Goal: Task Accomplishment & Management: Complete application form

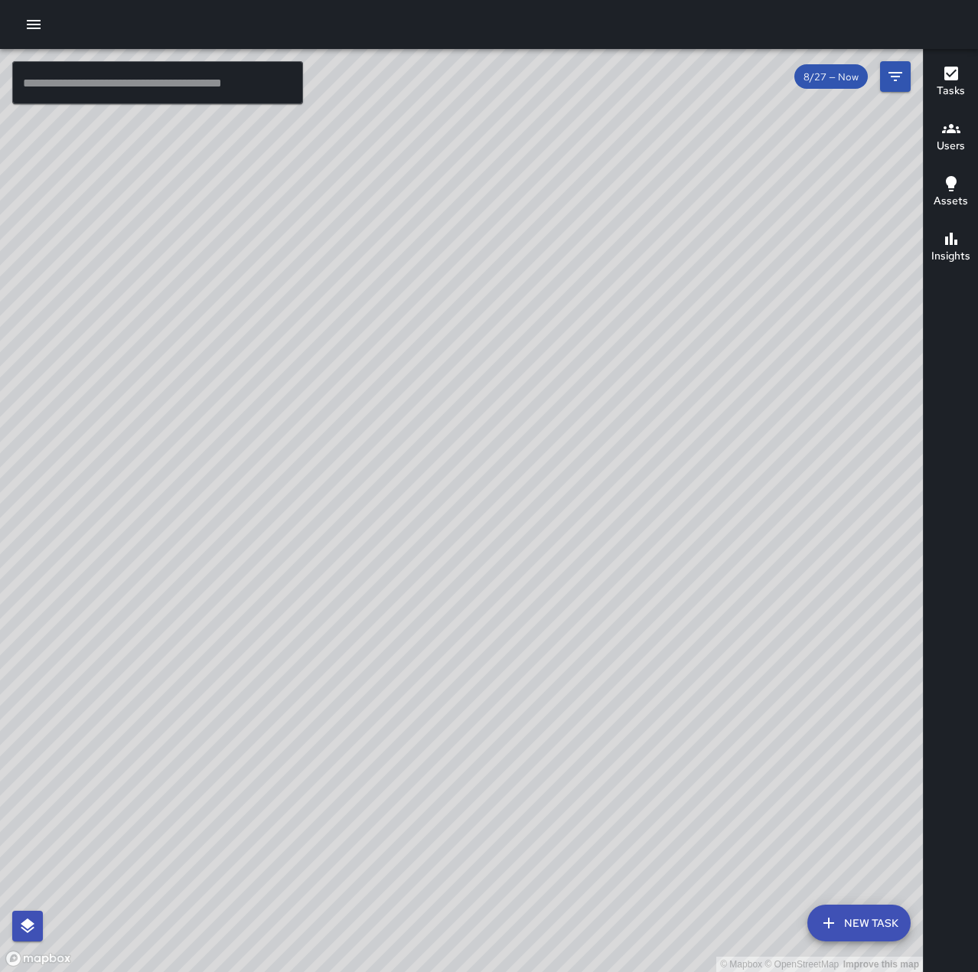
click at [34, 18] on icon "button" at bounding box center [33, 24] width 18 height 18
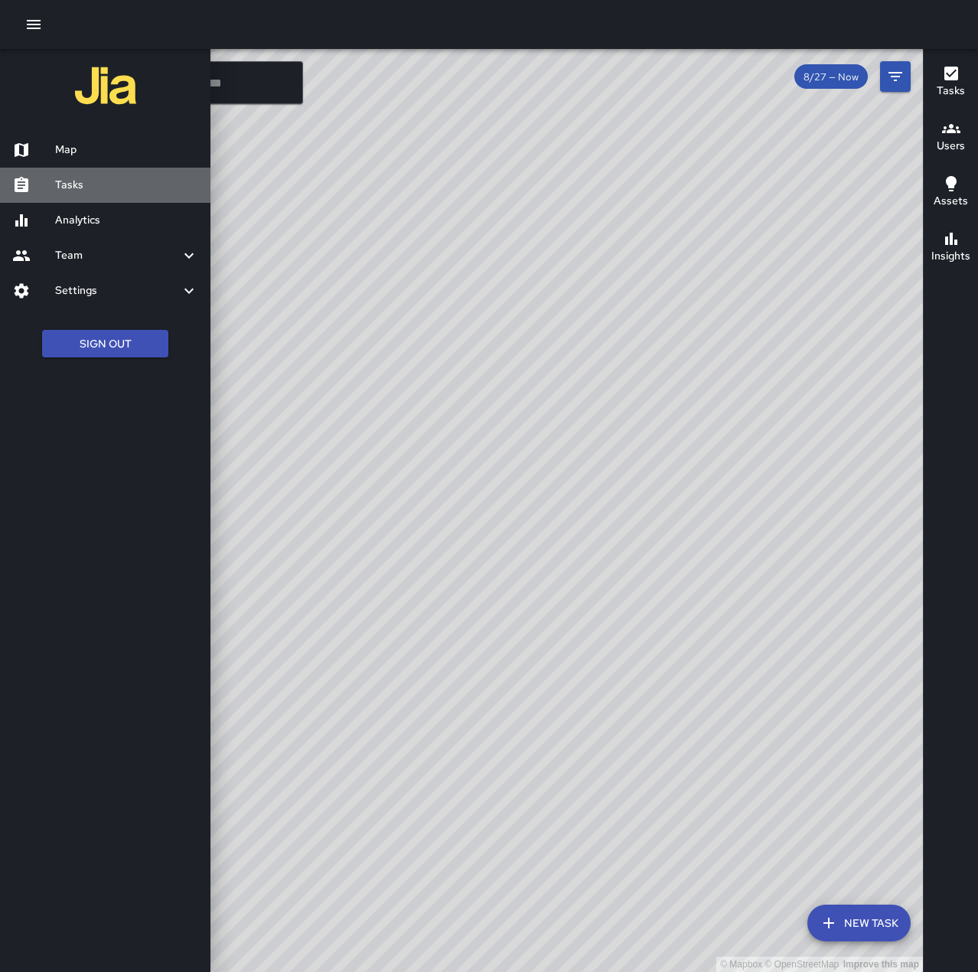
click at [121, 180] on h6 "Tasks" at bounding box center [126, 185] width 143 height 17
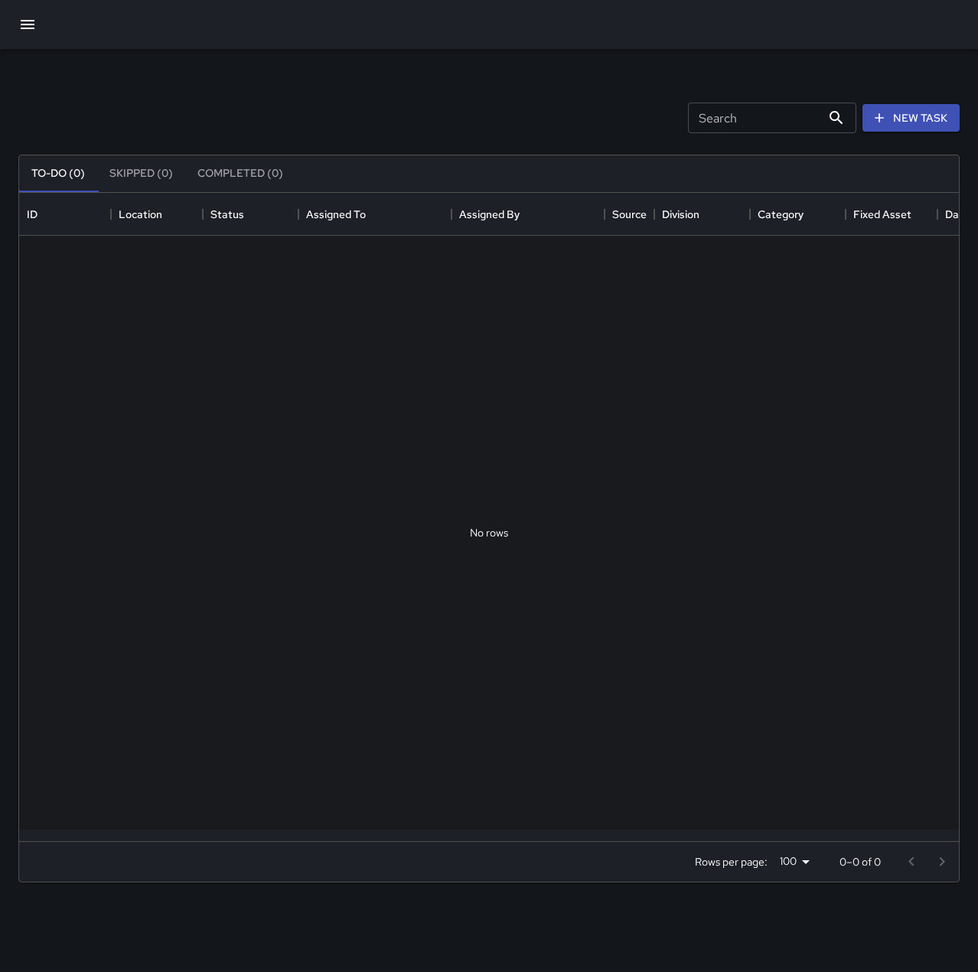
scroll to position [636, 928]
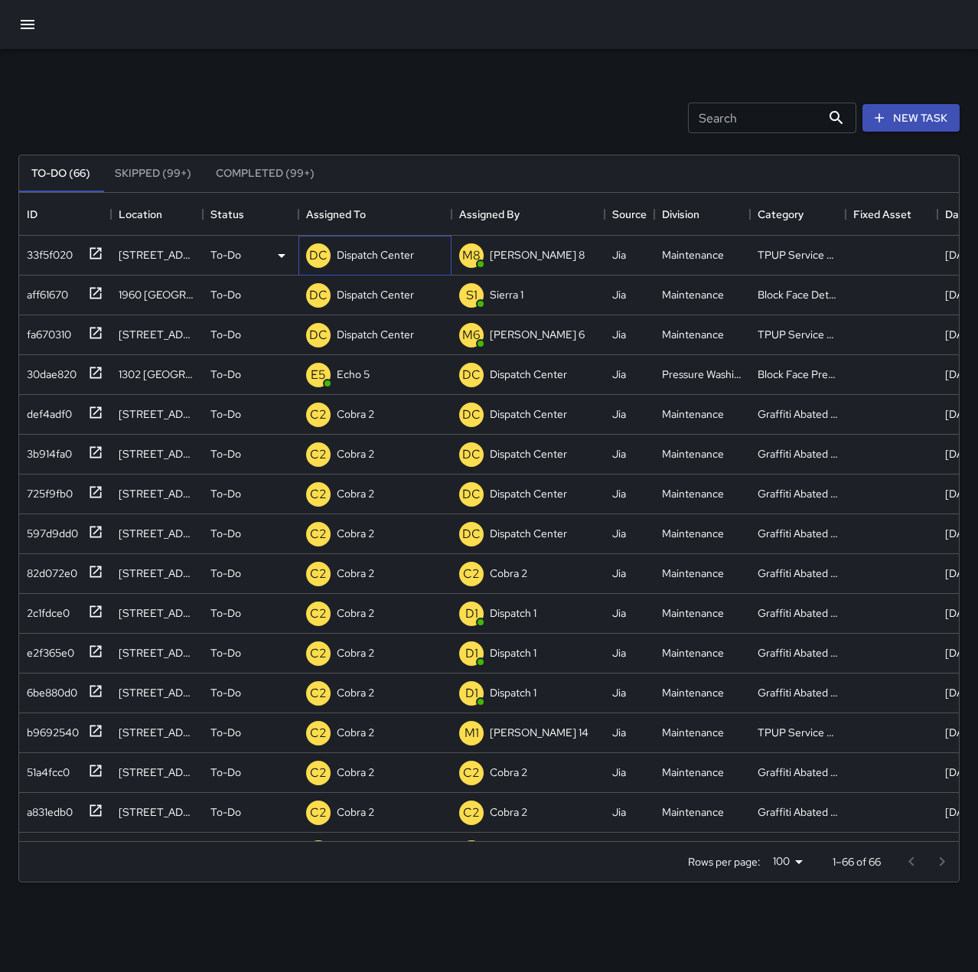
click at [361, 267] on div "DC Dispatch Center" at bounding box center [360, 255] width 114 height 31
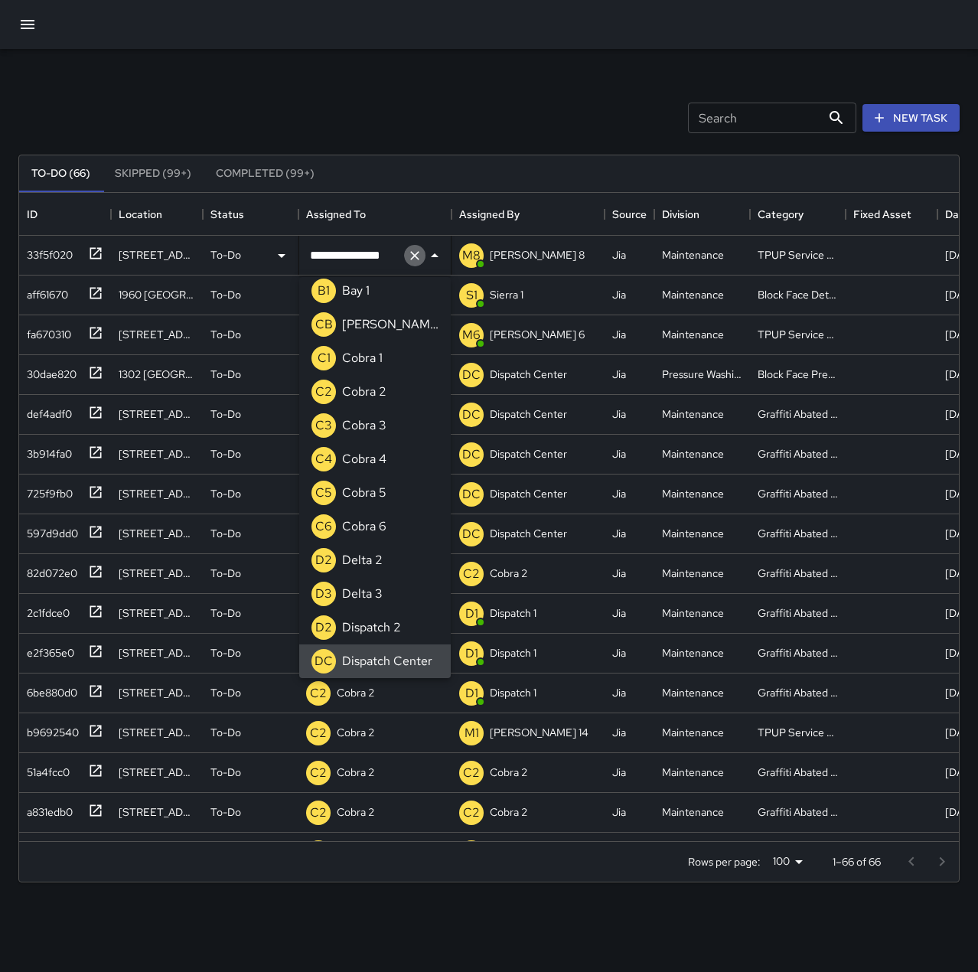
click at [416, 258] on icon "Clear" at bounding box center [414, 255] width 15 height 15
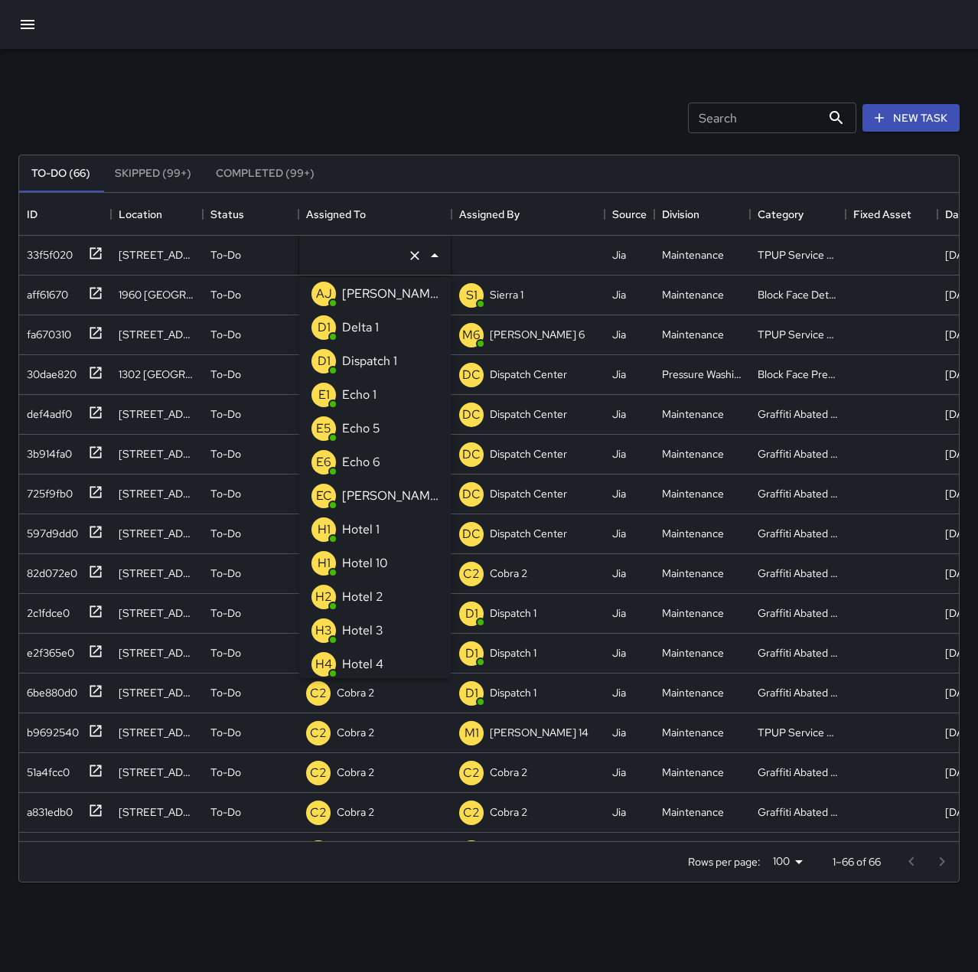
click at [392, 388] on li "E1 Echo 1" at bounding box center [374, 395] width 151 height 34
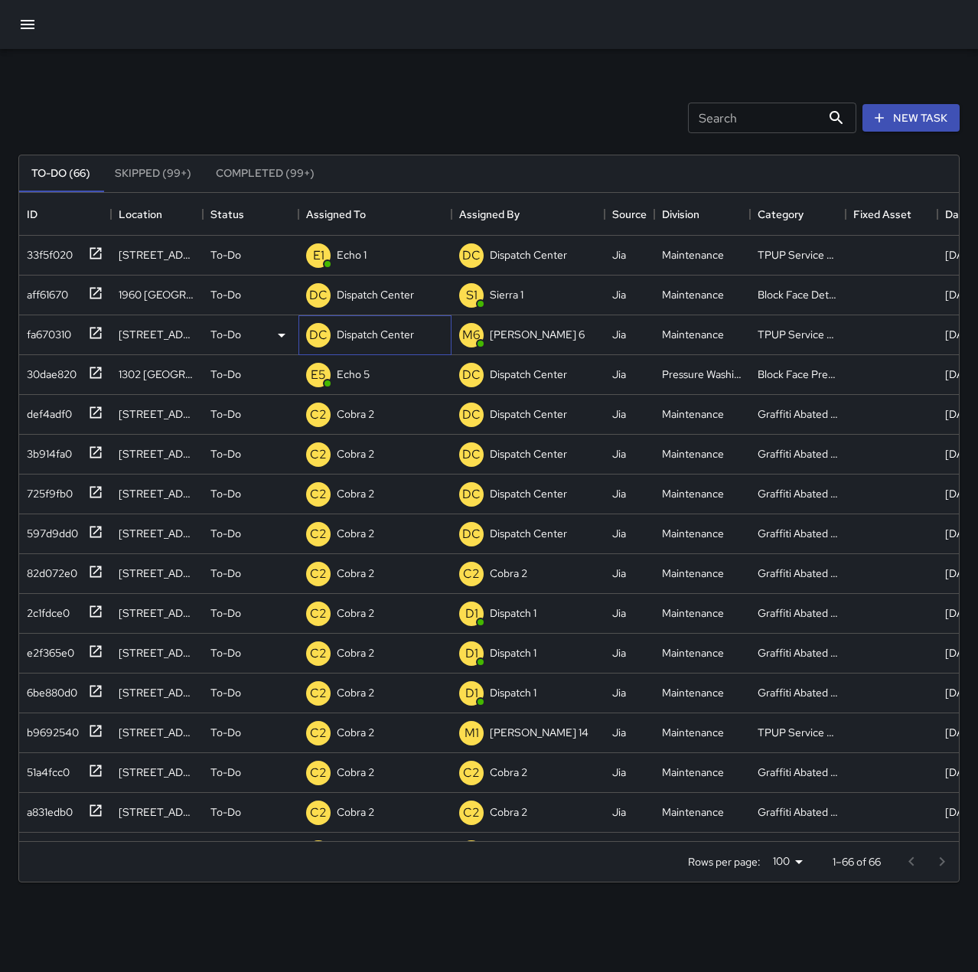
click at [375, 331] on p "Dispatch Center" at bounding box center [375, 334] width 77 height 15
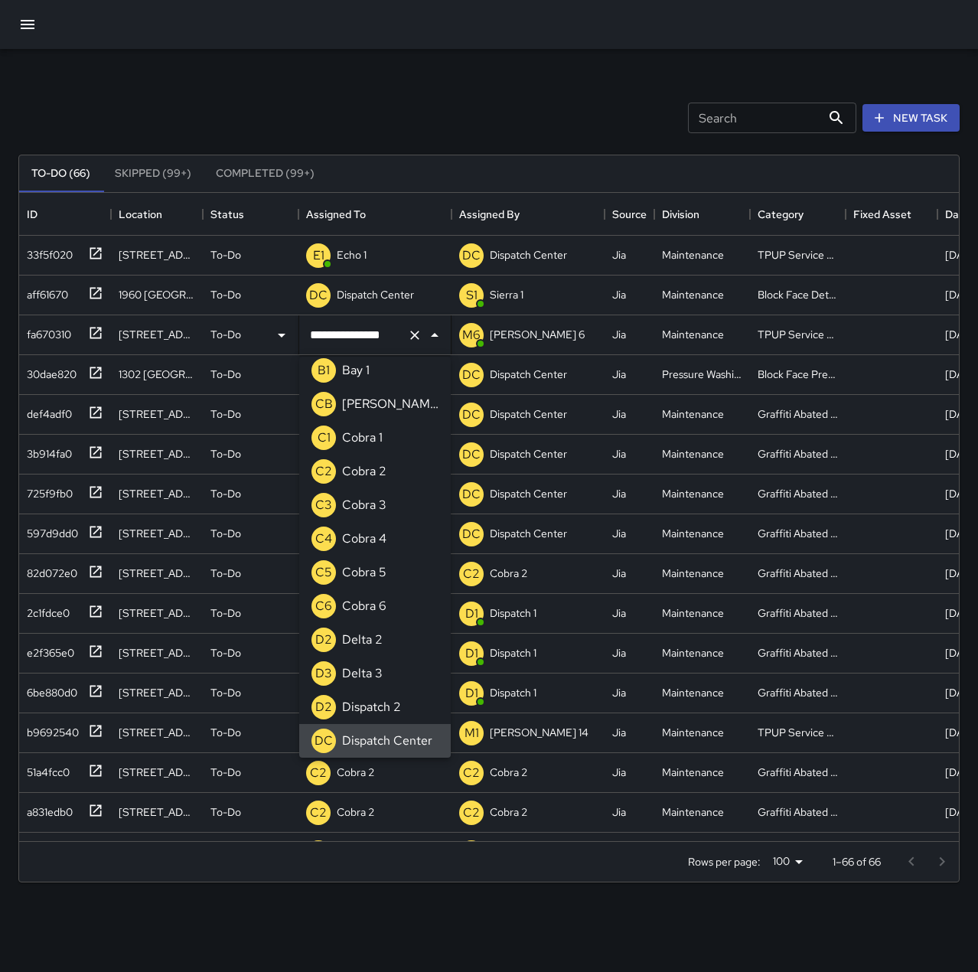
click at [413, 331] on icon "Clear" at bounding box center [414, 334] width 15 height 15
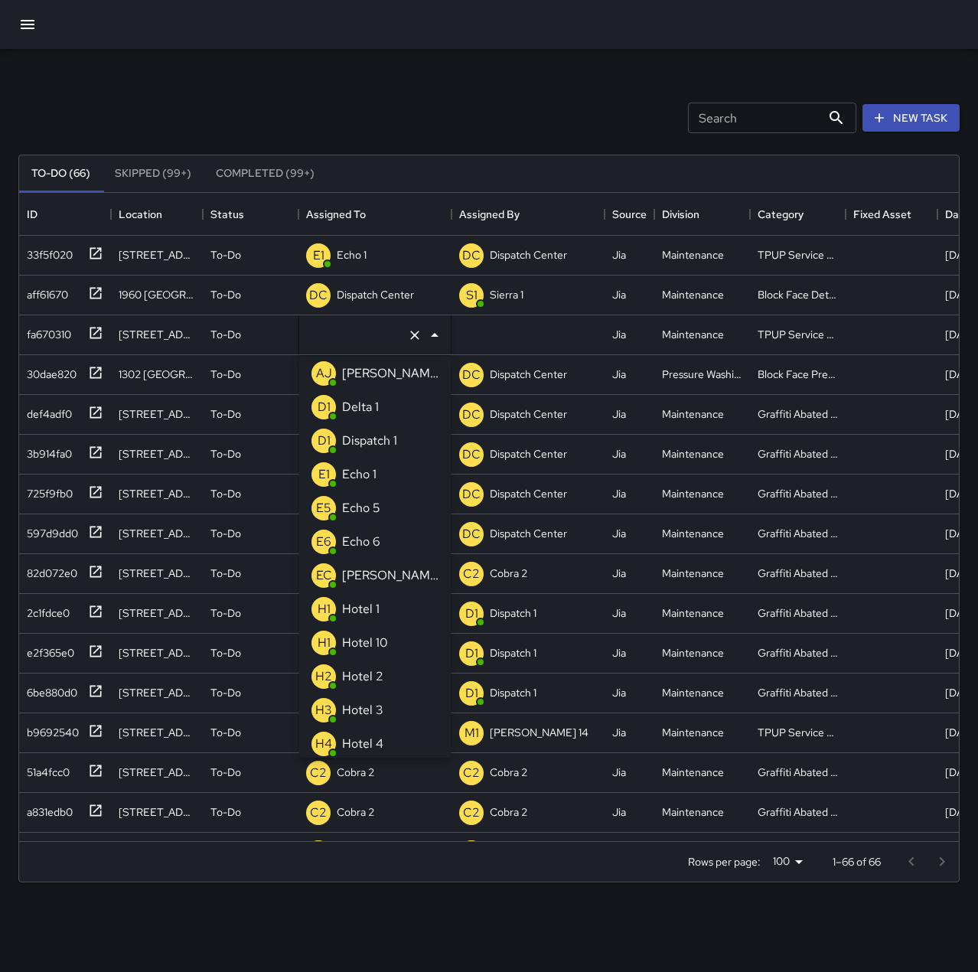
click at [371, 473] on p "Echo 1" at bounding box center [359, 474] width 34 height 18
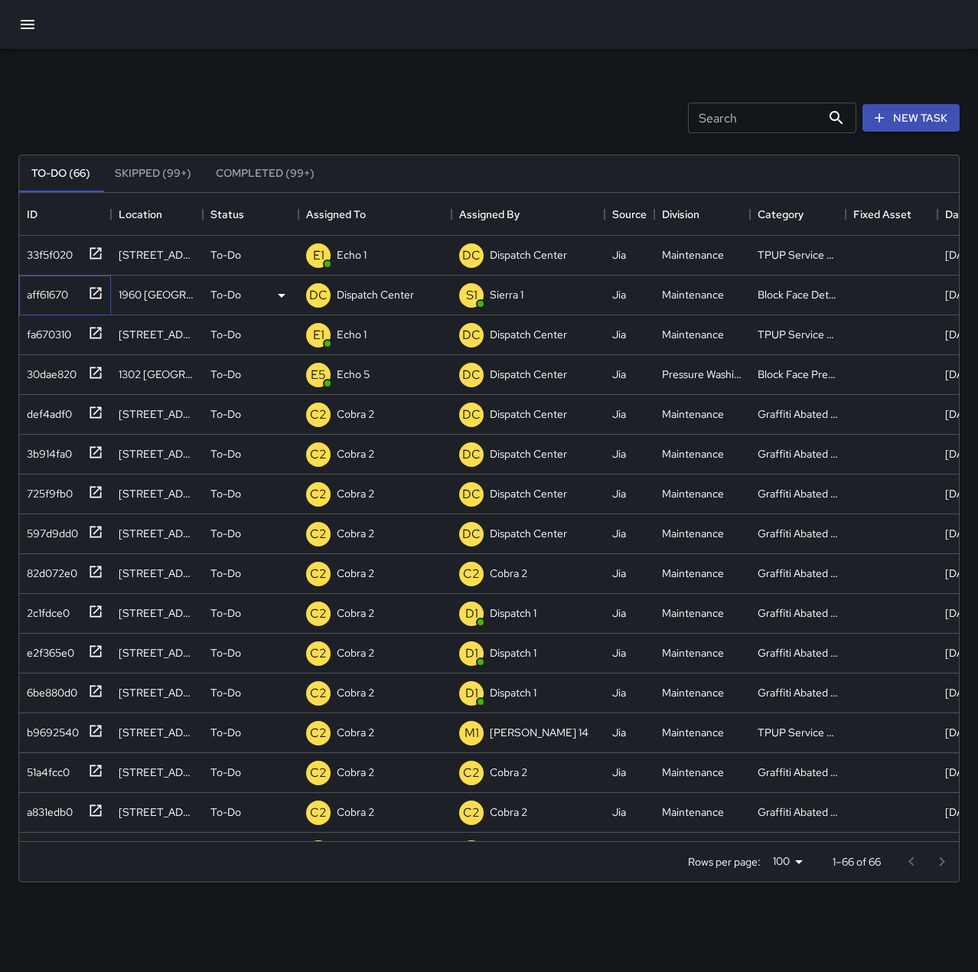
click at [47, 291] on div "aff61670" at bounding box center [44, 291] width 47 height 21
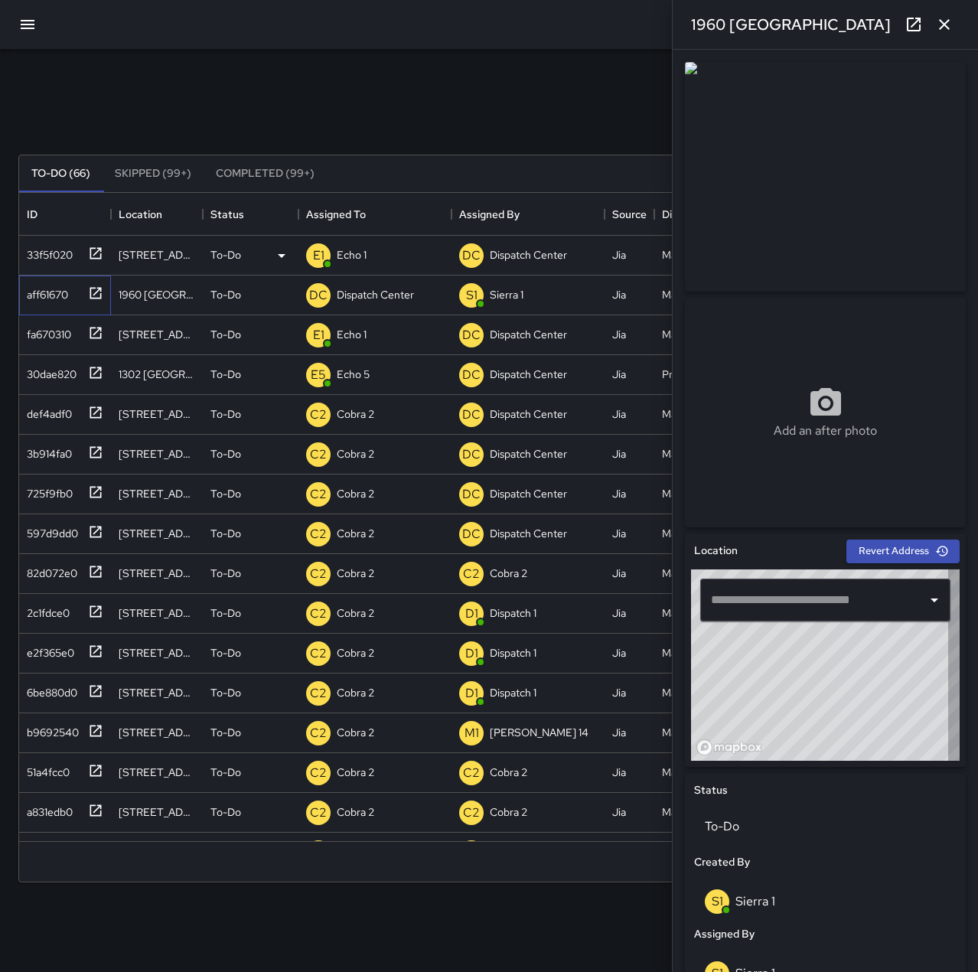
type input "**********"
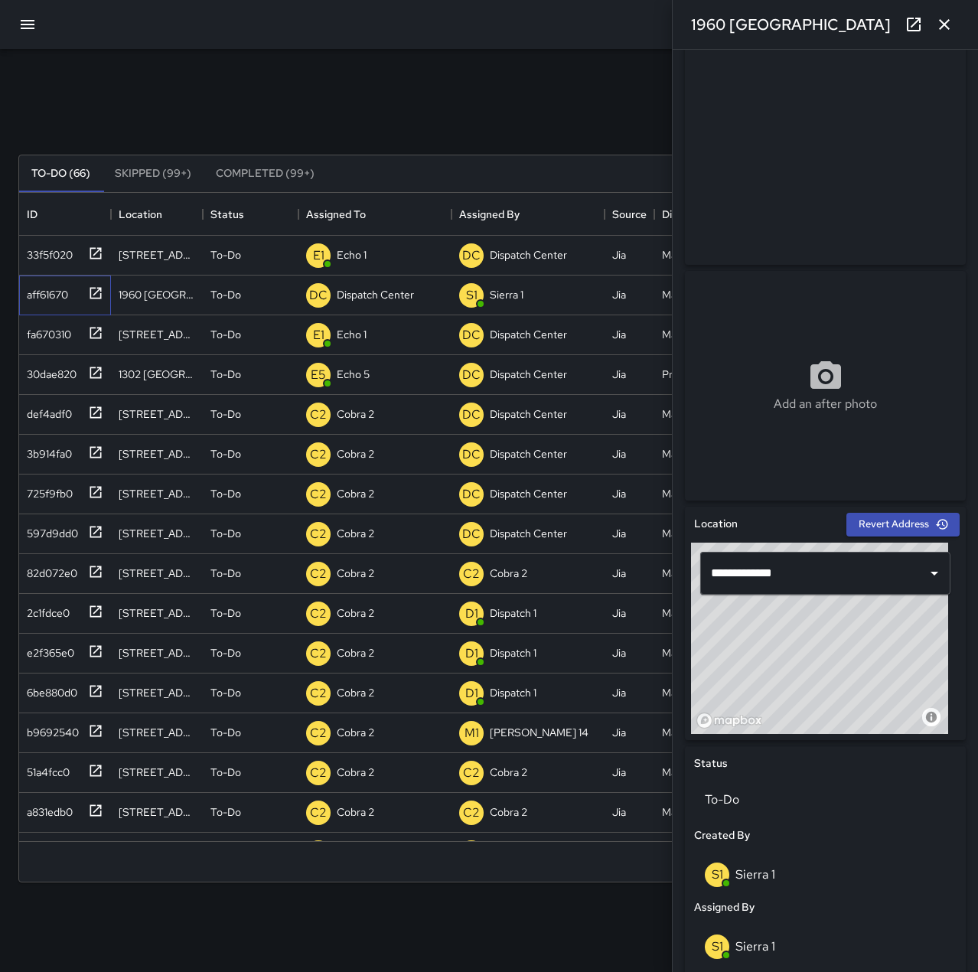
scroll to position [0, 0]
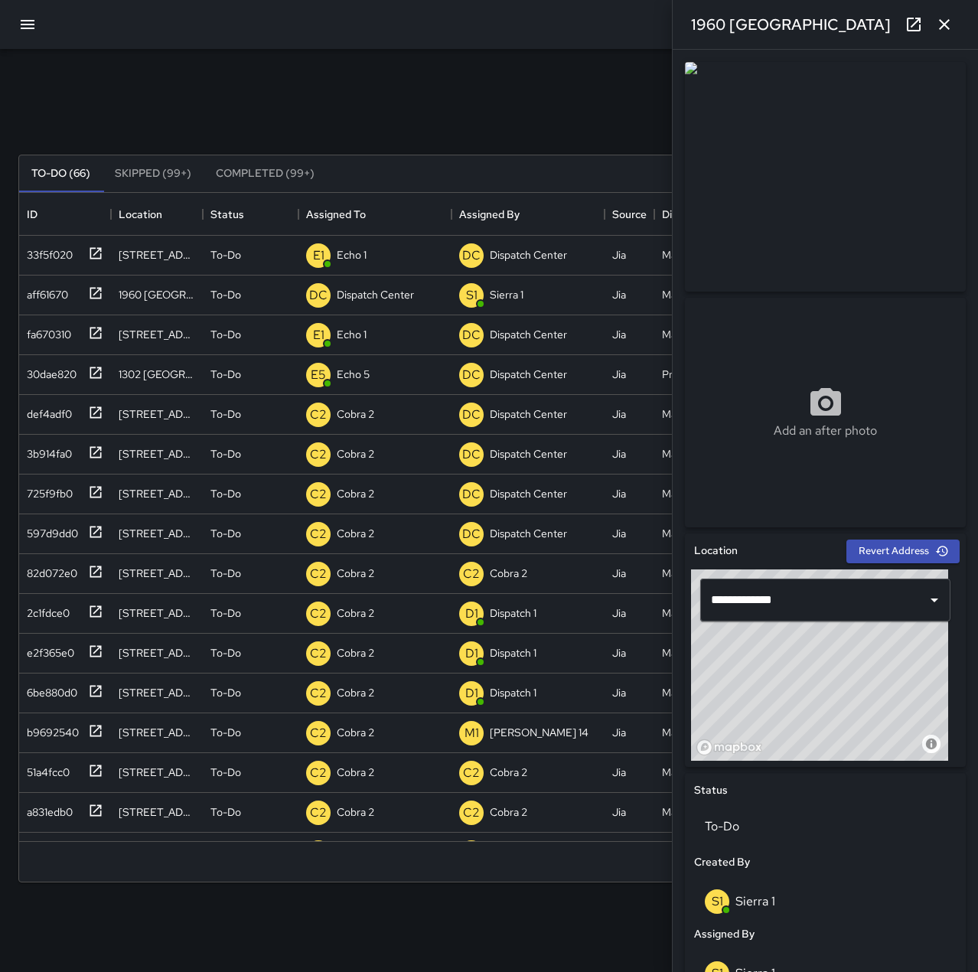
click at [308, 50] on div "Search Search New Task To-Do (66) Skipped (99+) Completed (99+) ID Location Sta…" at bounding box center [489, 476] width 978 height 855
click at [941, 17] on icon "button" at bounding box center [944, 24] width 18 height 18
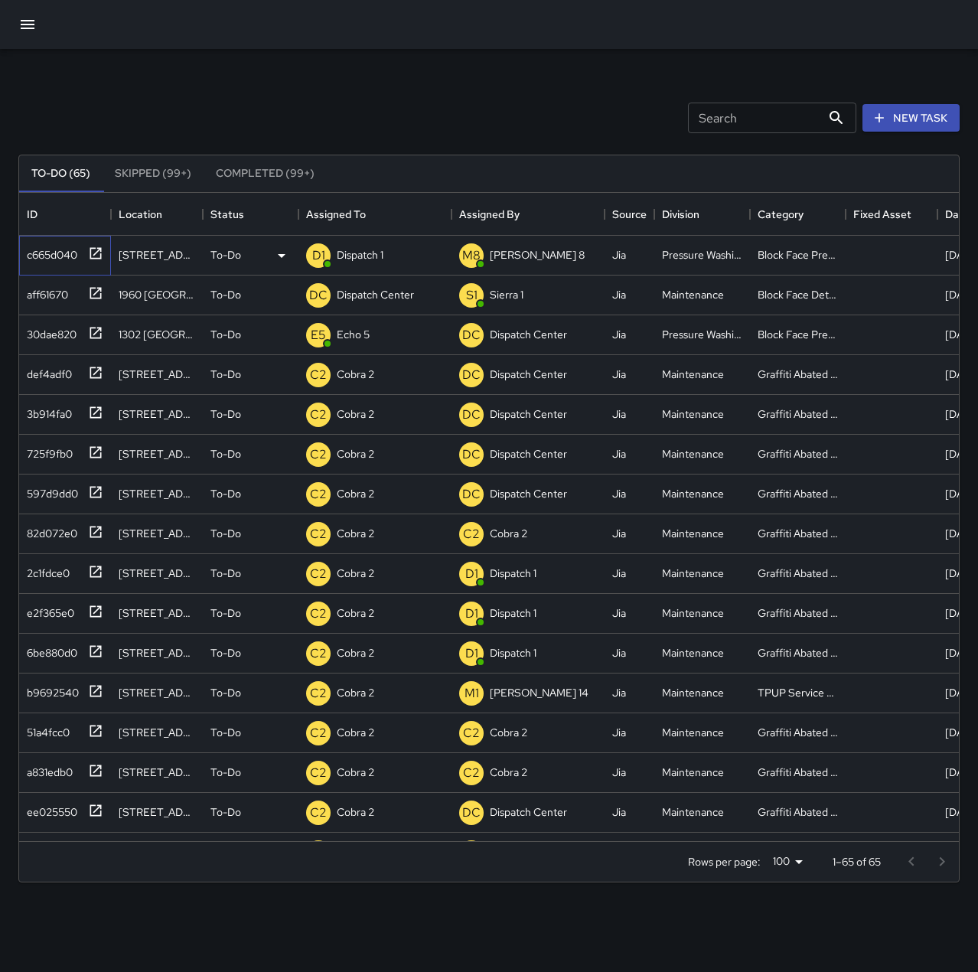
click at [67, 259] on div "c665d040" at bounding box center [49, 251] width 57 height 21
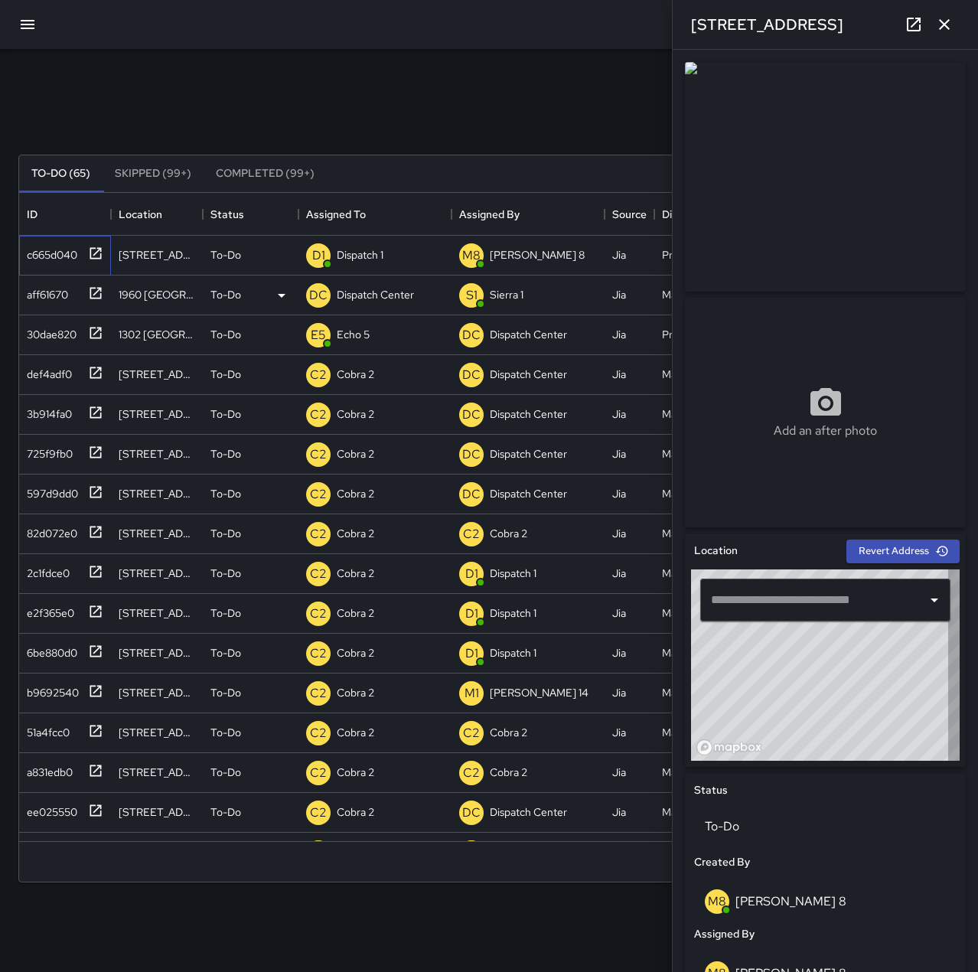
type input "**********"
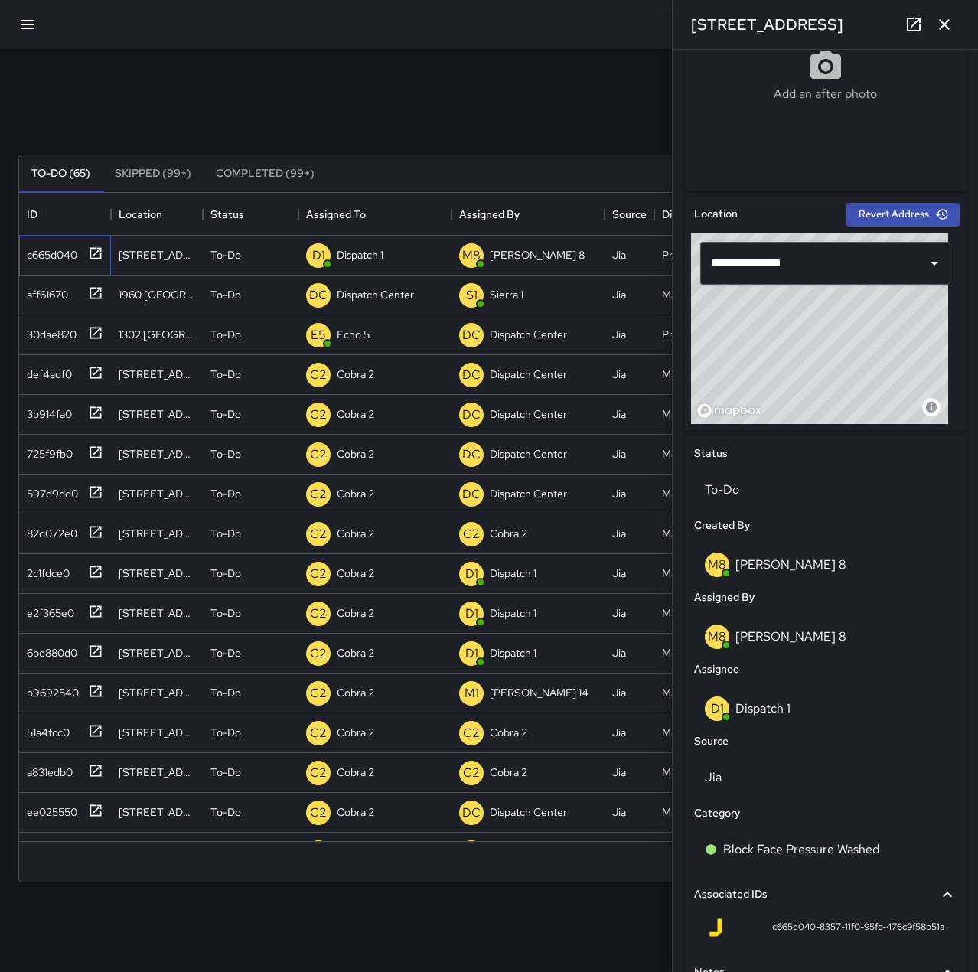
scroll to position [459, 0]
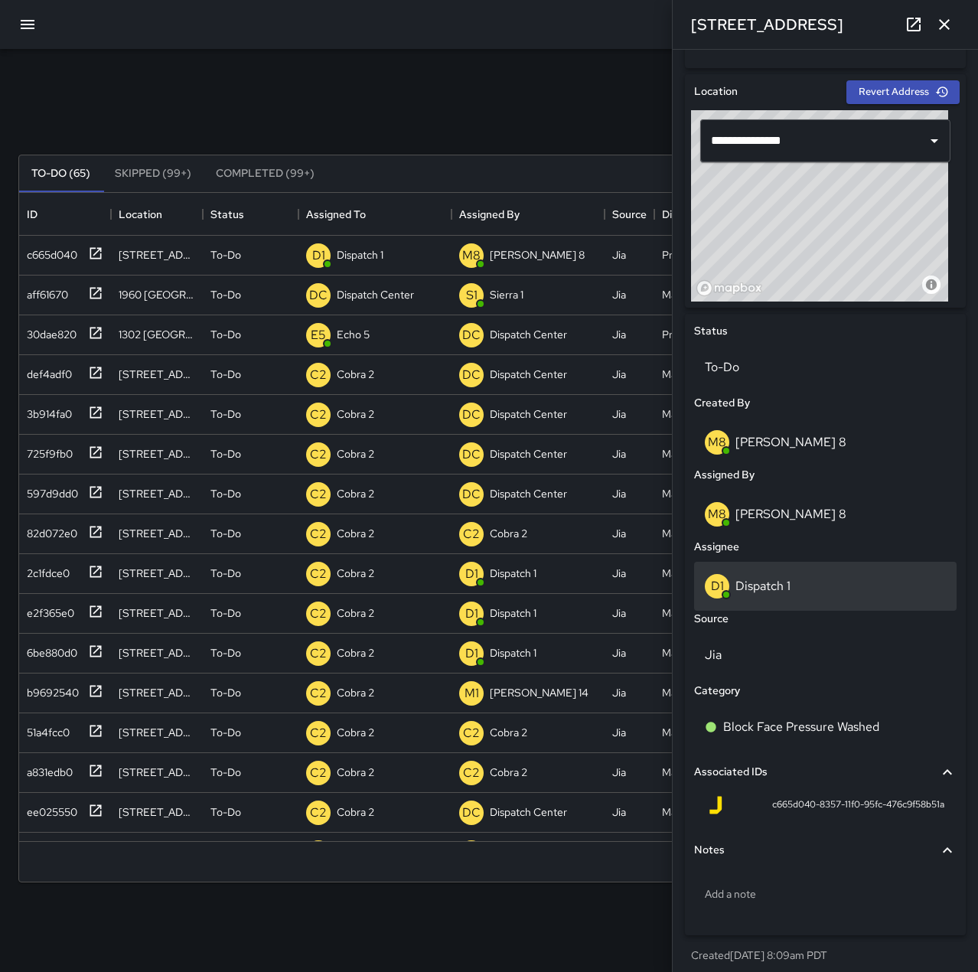
click at [811, 587] on div "D1 Dispatch 1" at bounding box center [825, 586] width 241 height 24
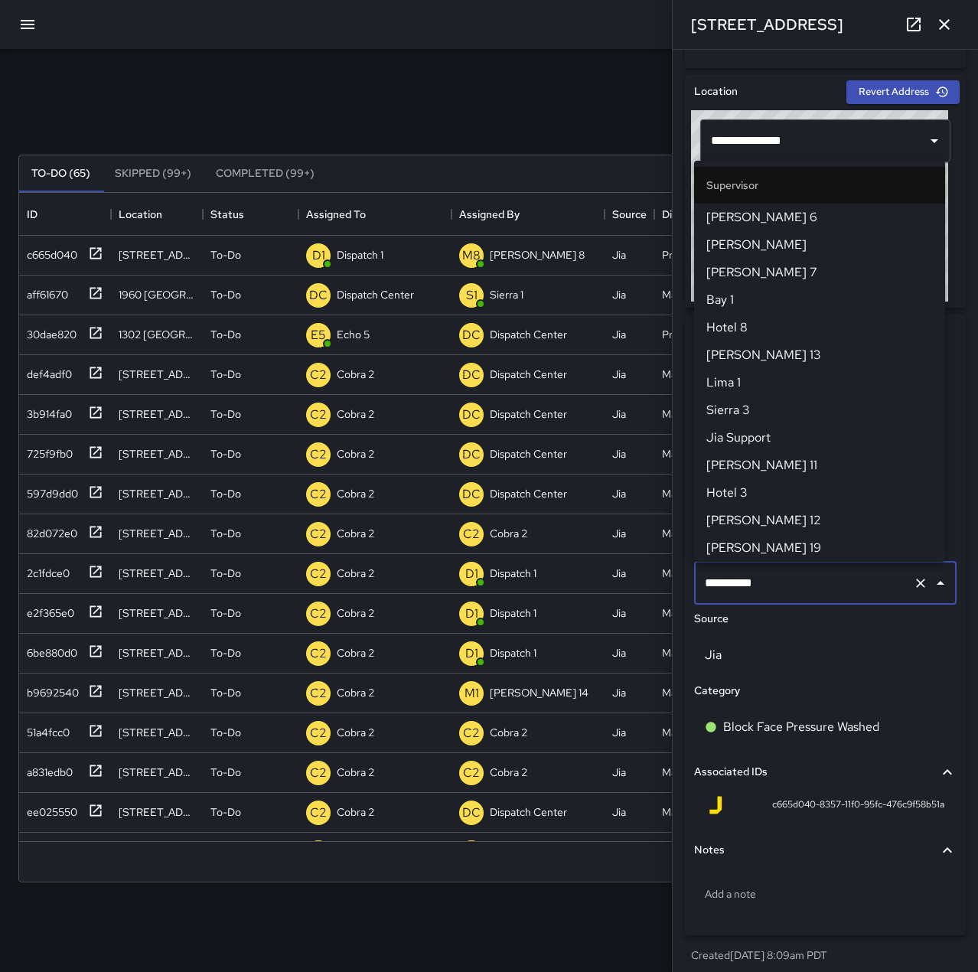
scroll to position [909, 0]
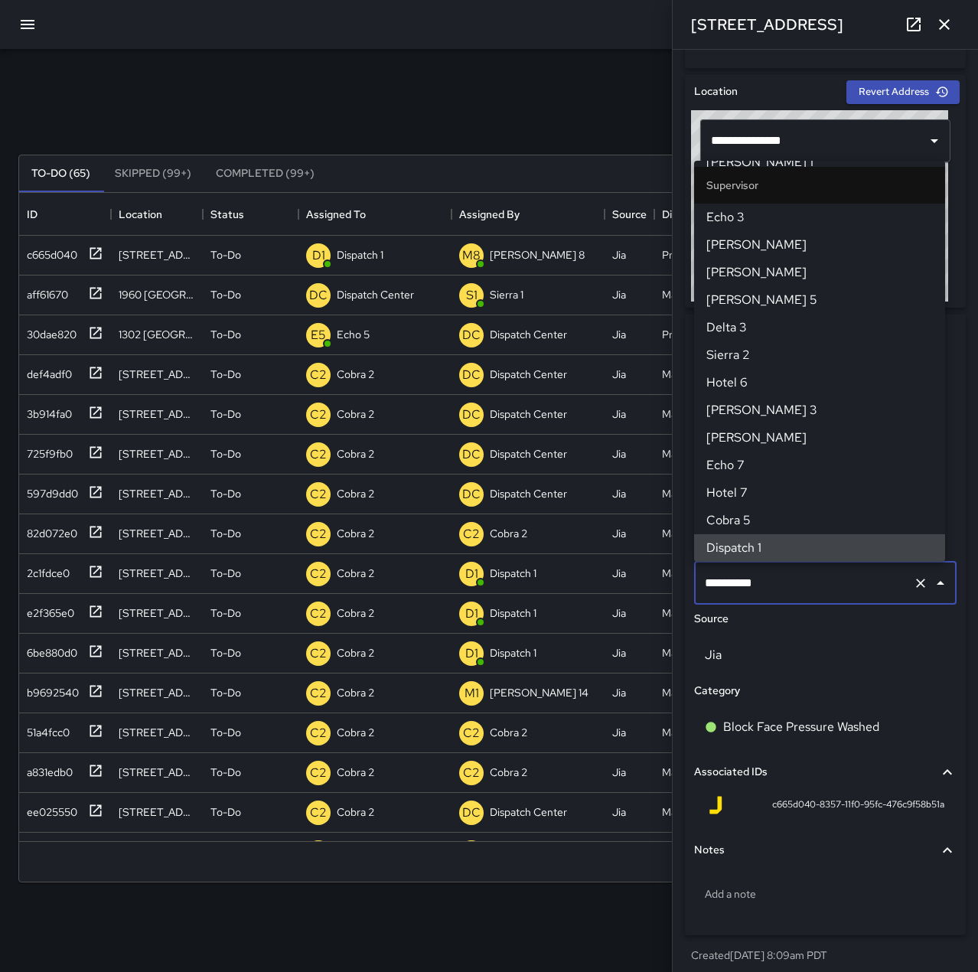
click at [913, 579] on icon "Clear" at bounding box center [920, 582] width 15 height 15
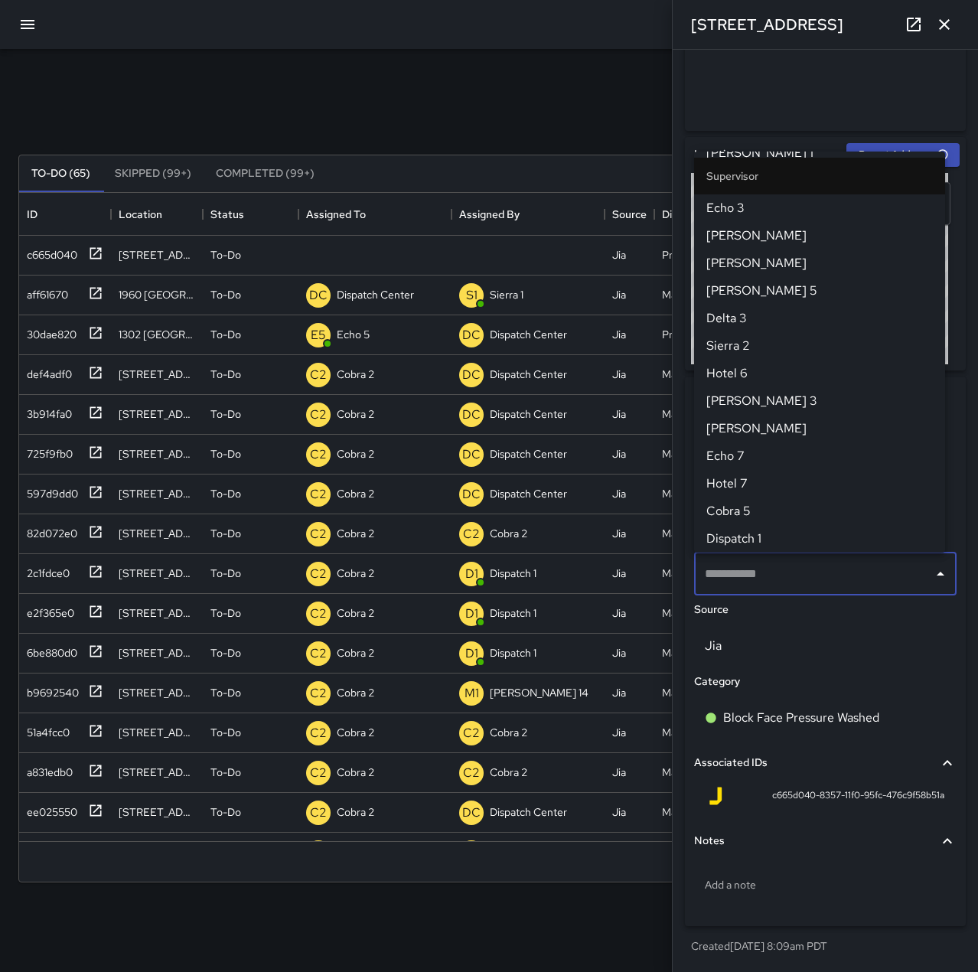
scroll to position [396, 0]
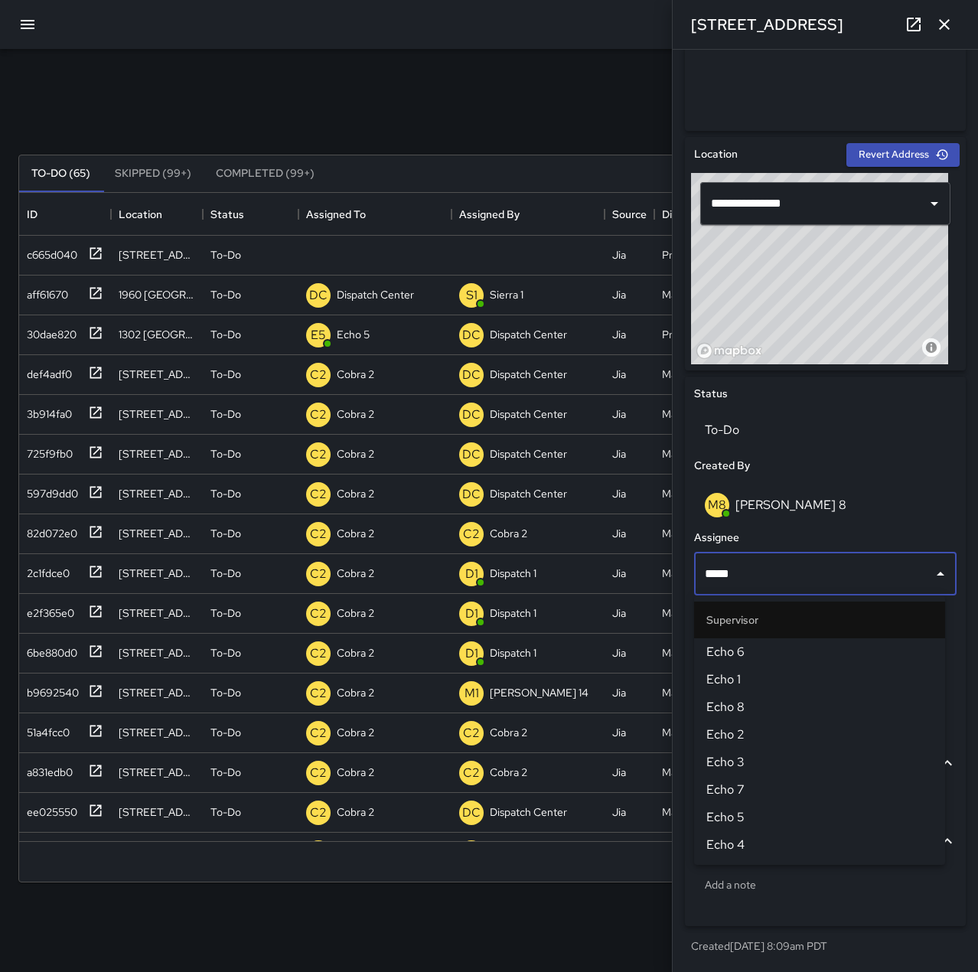
type input "******"
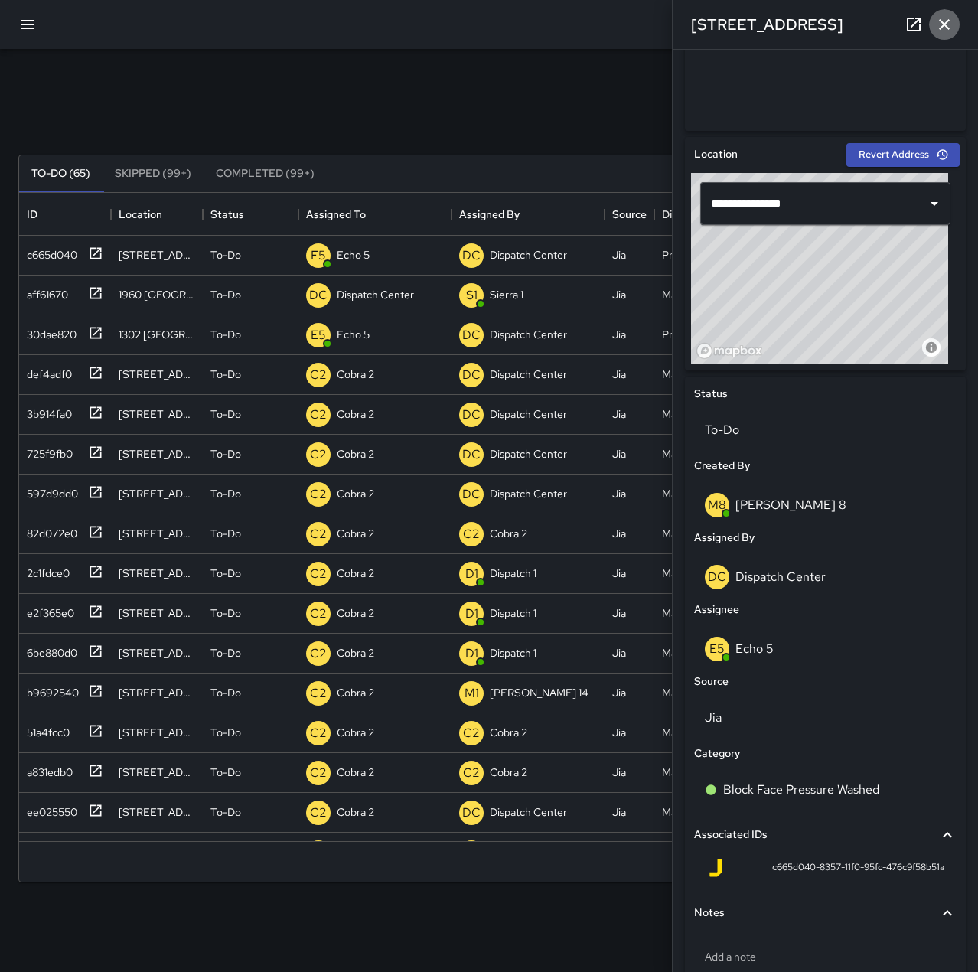
click at [936, 21] on icon "button" at bounding box center [944, 24] width 18 height 18
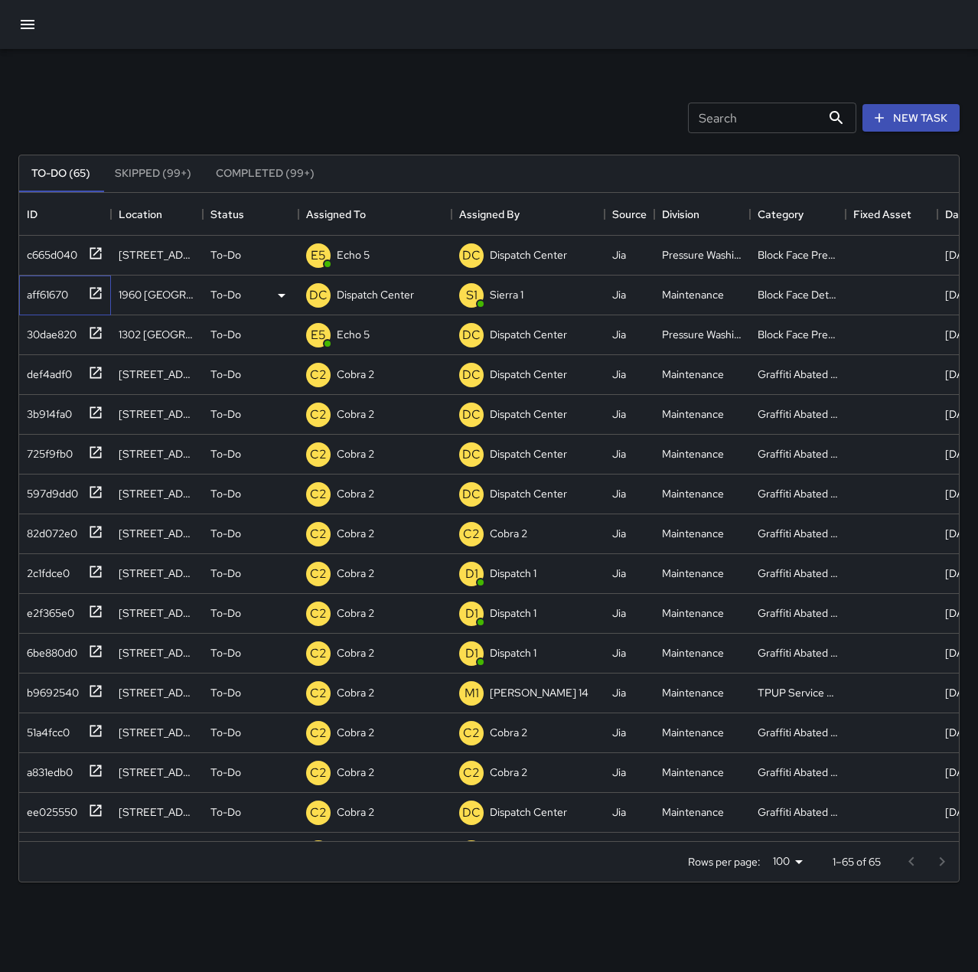
click at [47, 298] on div "aff61670" at bounding box center [44, 291] width 47 height 21
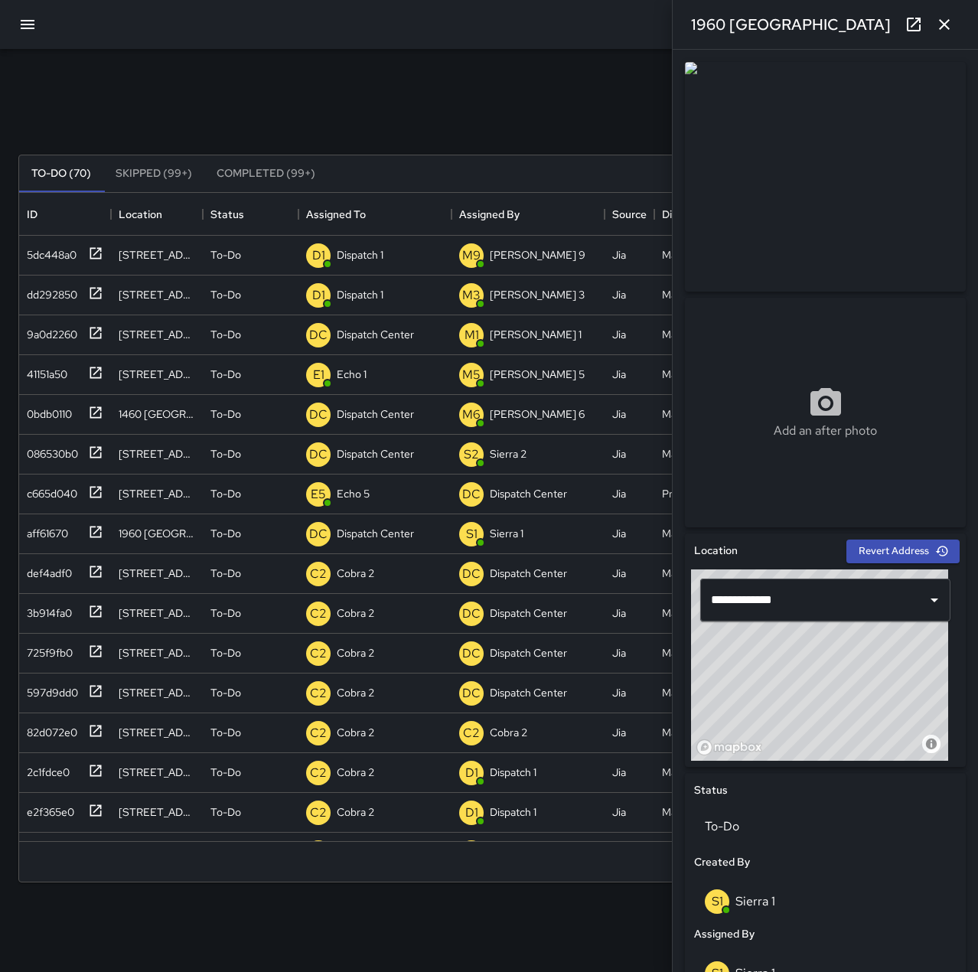
click at [939, 27] on icon "button" at bounding box center [944, 24] width 18 height 18
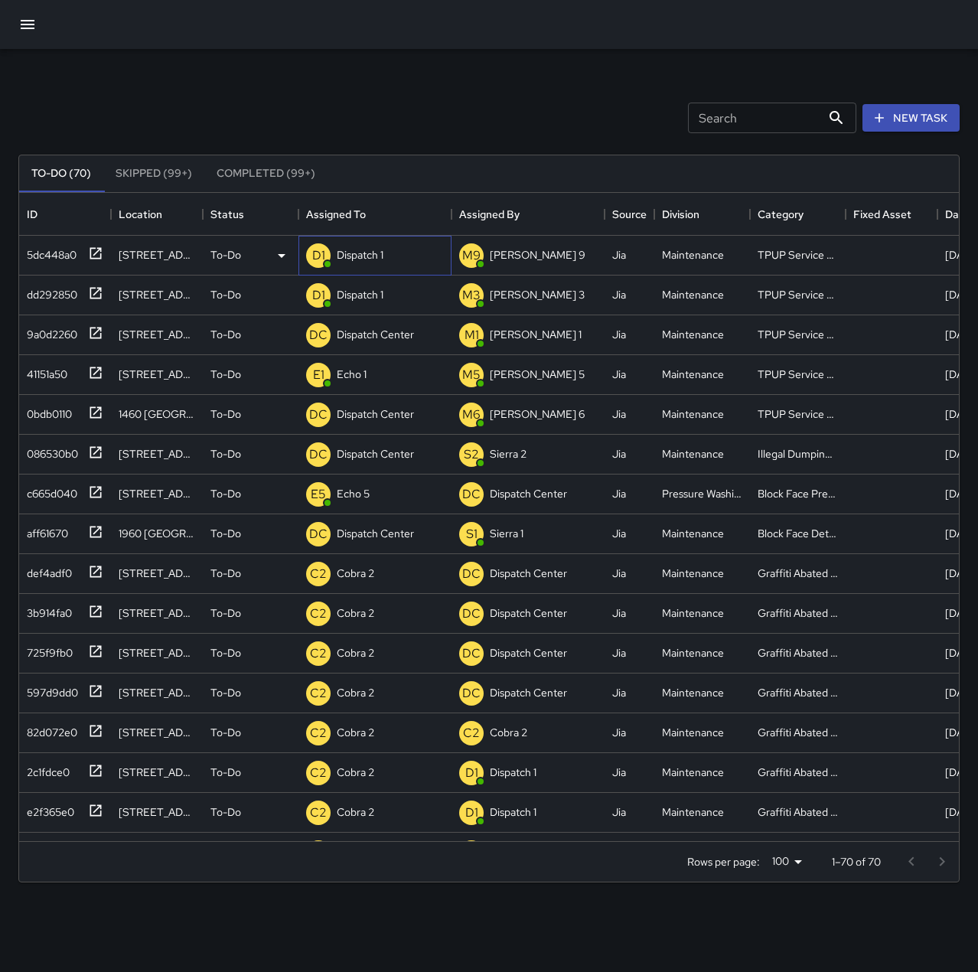
click at [367, 256] on p "Dispatch 1" at bounding box center [360, 254] width 47 height 15
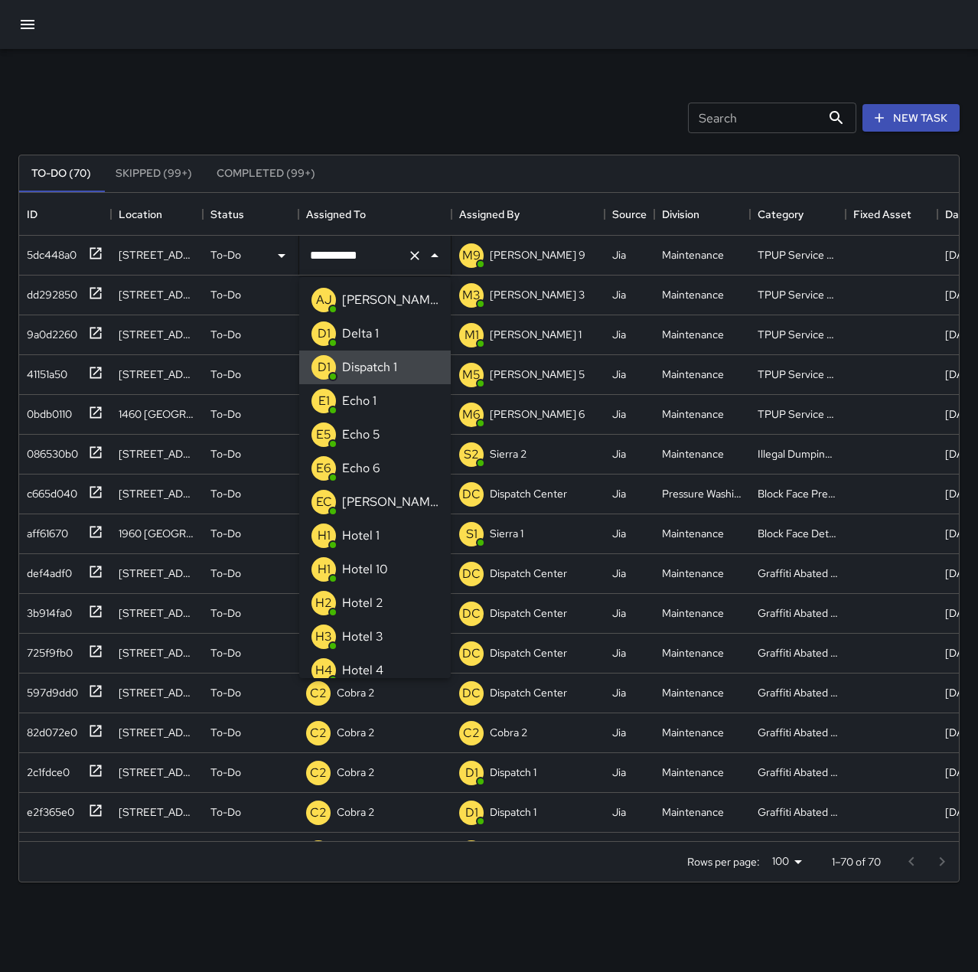
click at [410, 253] on icon "Clear" at bounding box center [414, 255] width 15 height 15
click at [397, 402] on li "E1 Echo 1" at bounding box center [374, 401] width 151 height 34
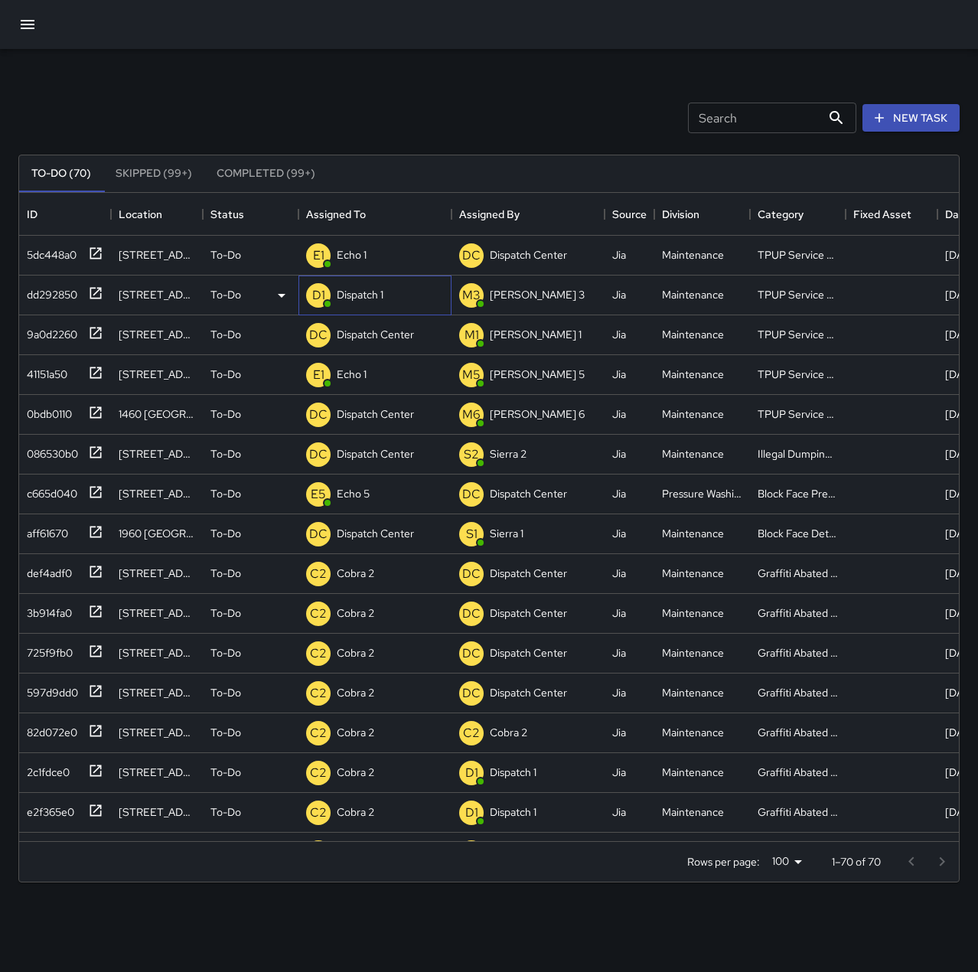
click at [361, 291] on p "Dispatch 1" at bounding box center [360, 294] width 47 height 15
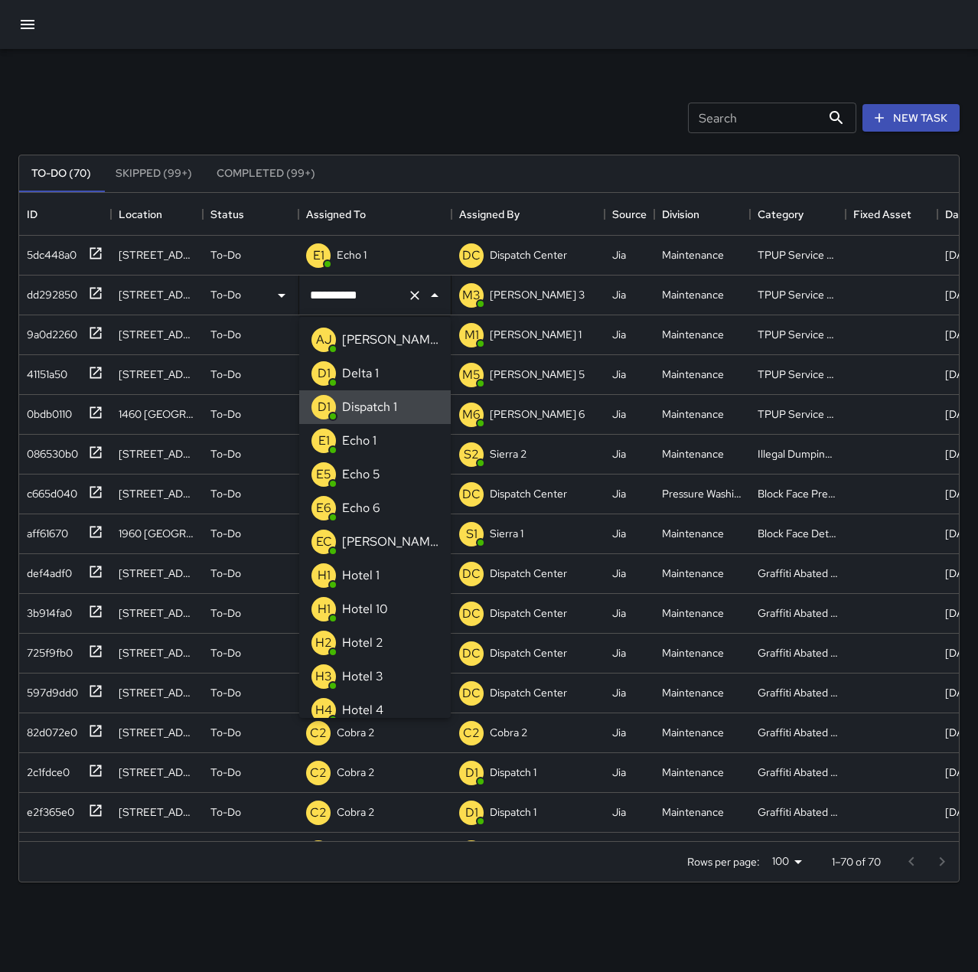
click at [416, 291] on icon "Clear" at bounding box center [414, 295] width 15 height 15
click at [377, 440] on div "Echo 1" at bounding box center [359, 440] width 41 height 24
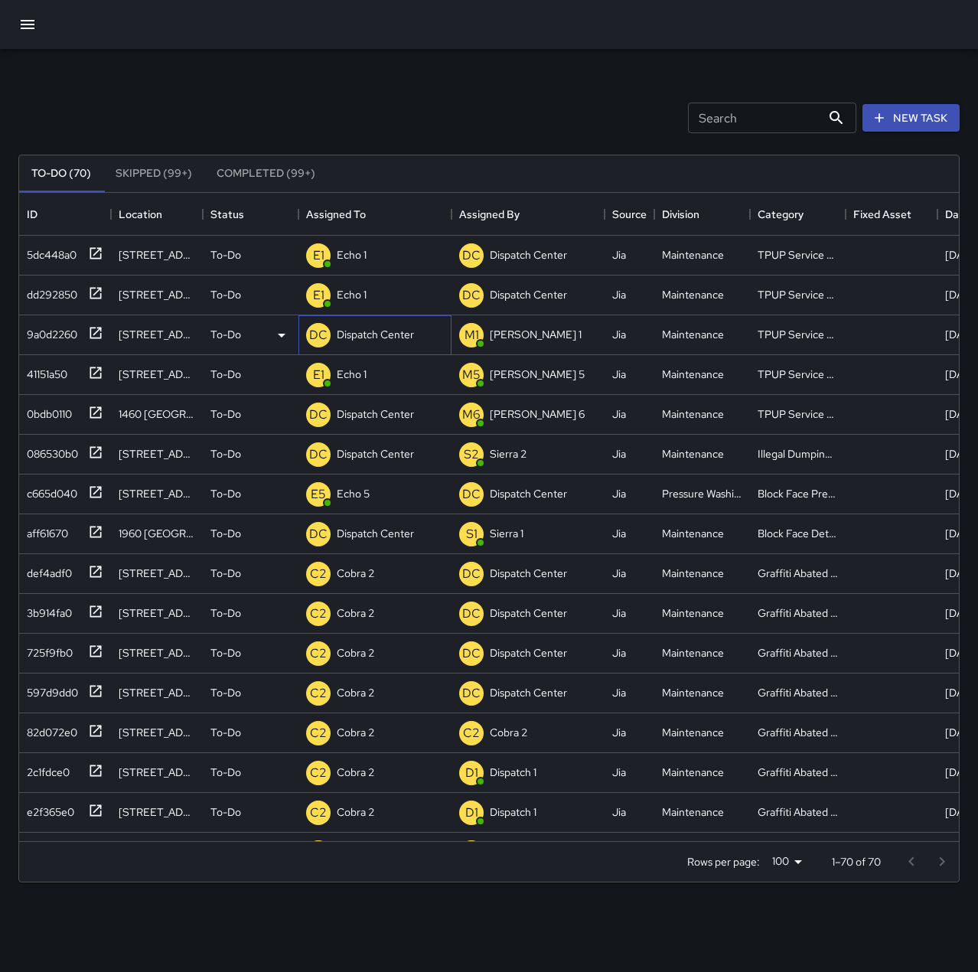
click at [386, 326] on div "Dispatch Center" at bounding box center [375, 334] width 83 height 21
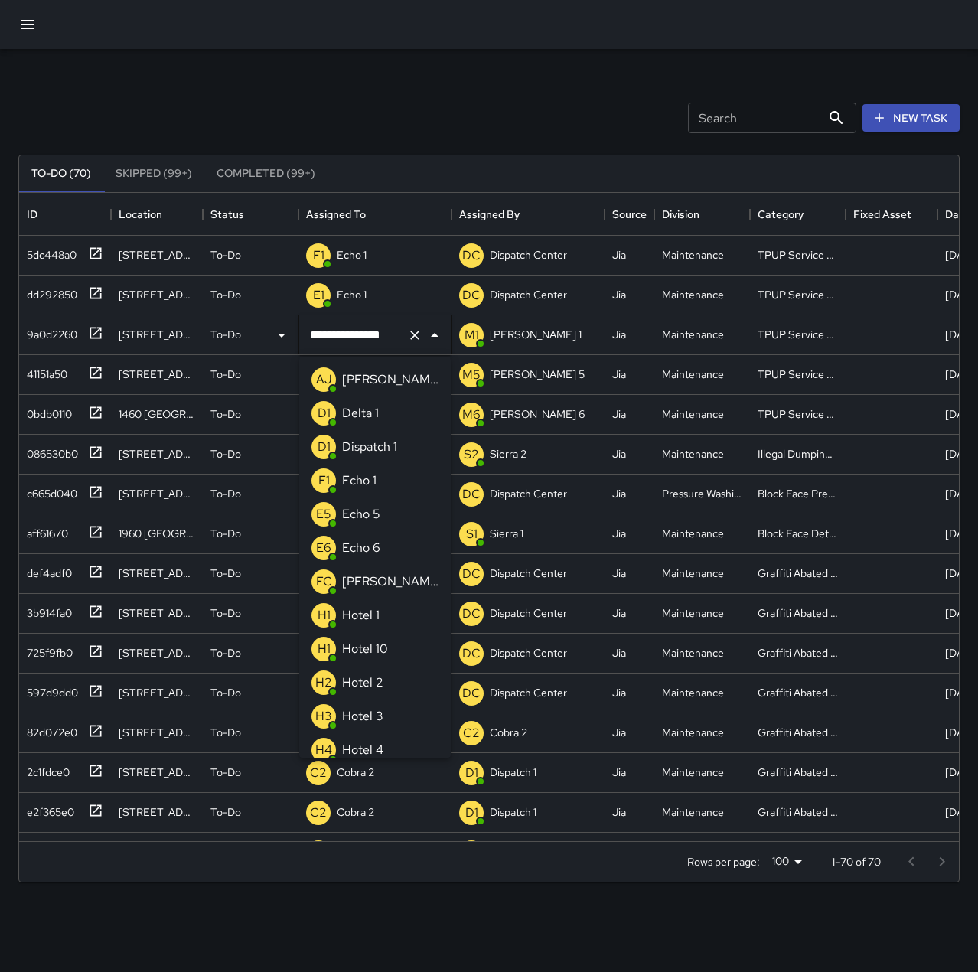
scroll to position [985, 0]
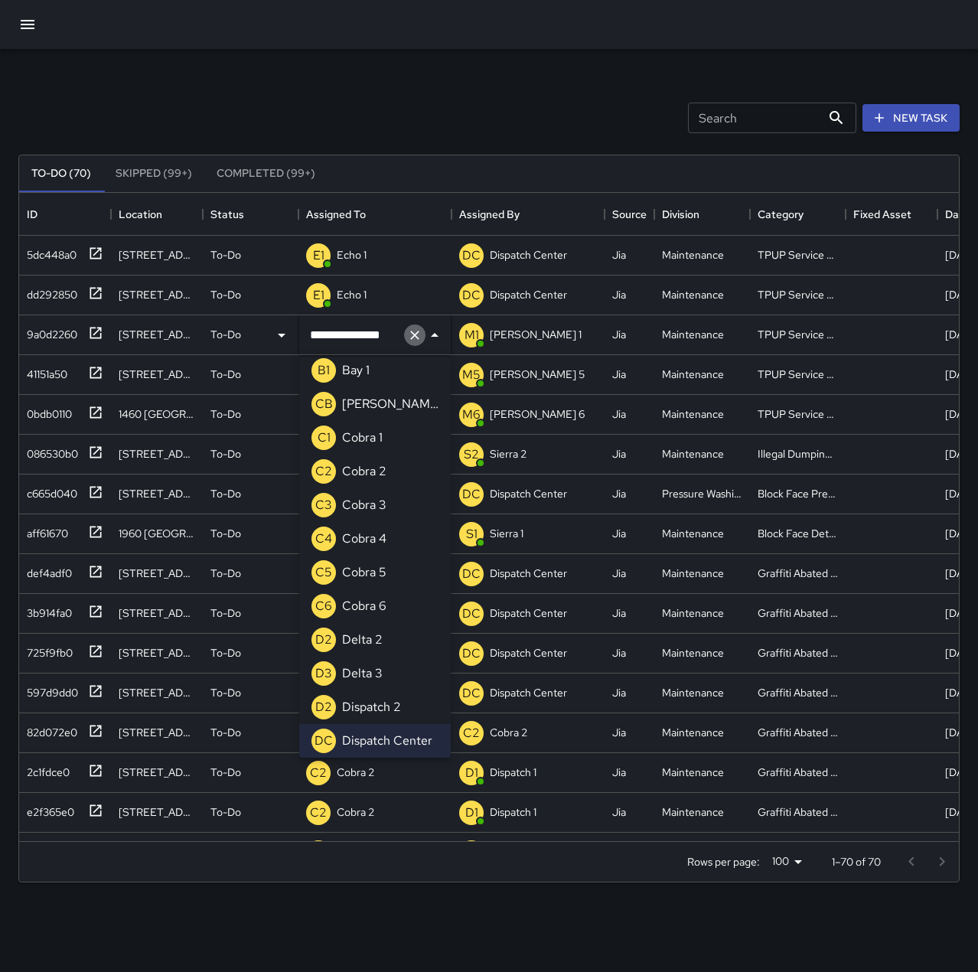
click at [411, 332] on icon "Clear" at bounding box center [414, 334] width 15 height 15
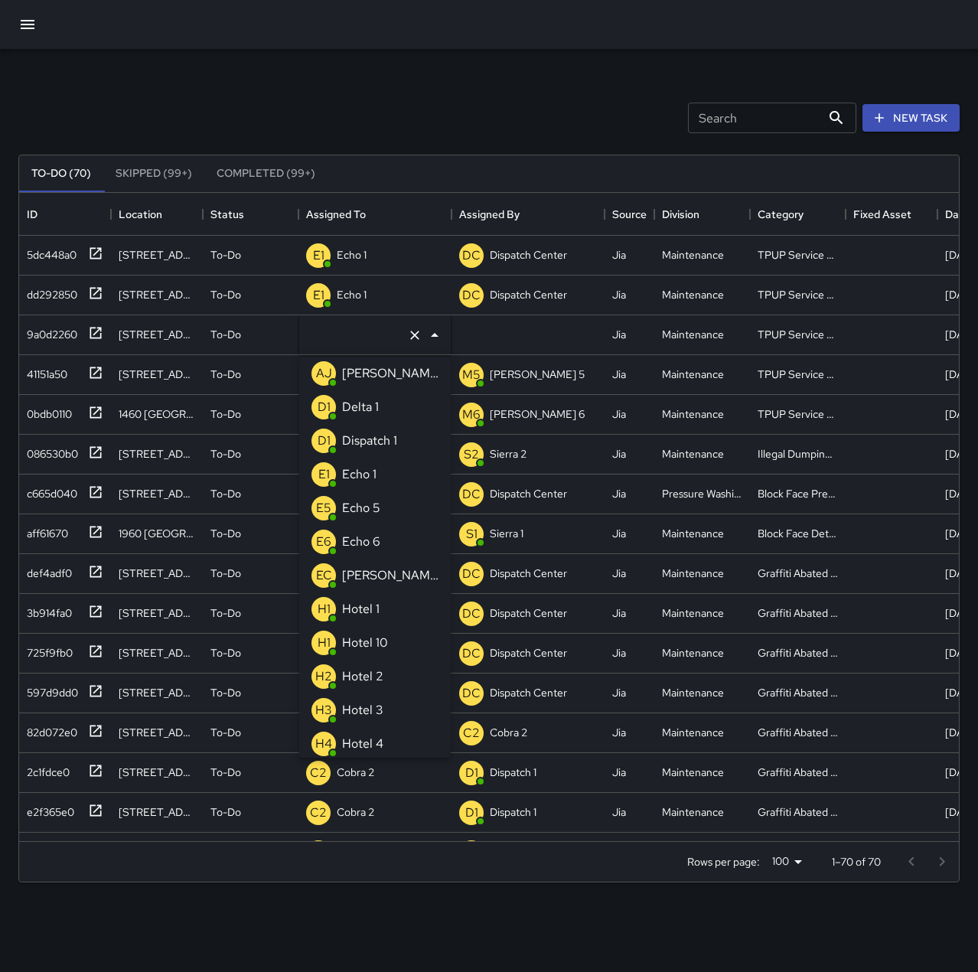
click at [366, 470] on p "Echo 1" at bounding box center [359, 474] width 34 height 18
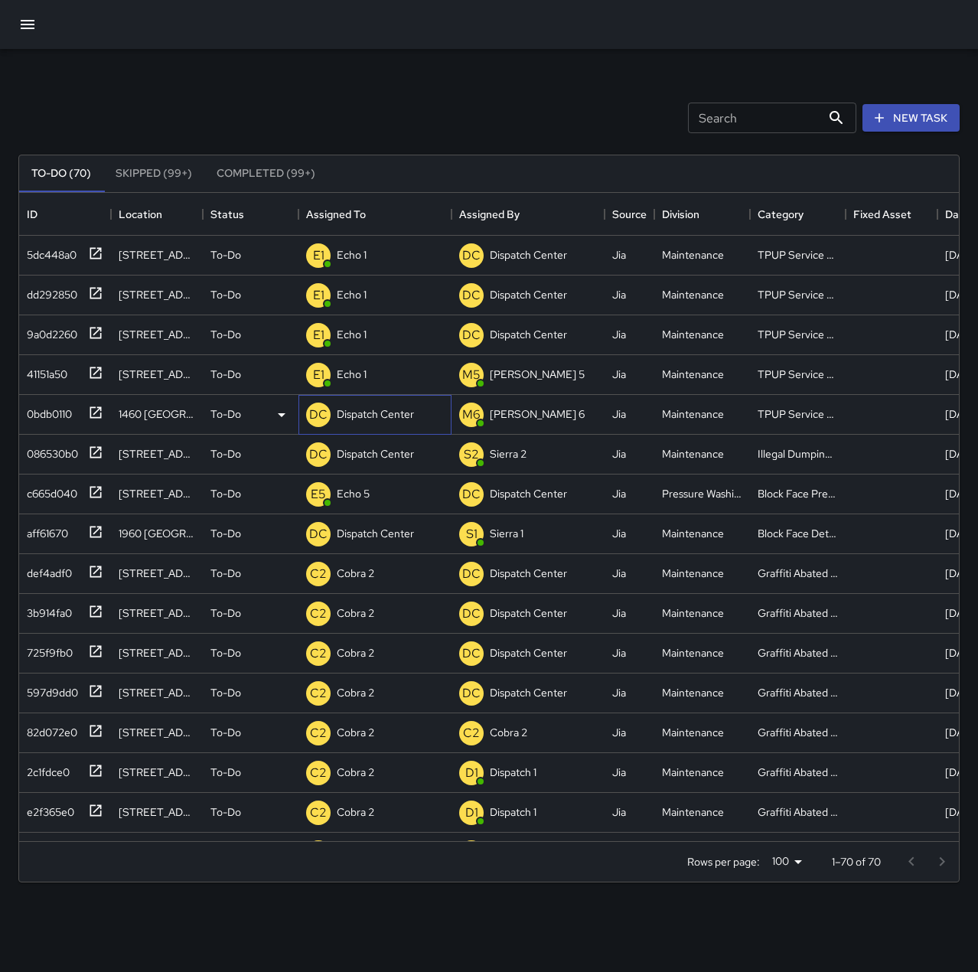
click at [374, 411] on p "Dispatch Center" at bounding box center [375, 413] width 77 height 15
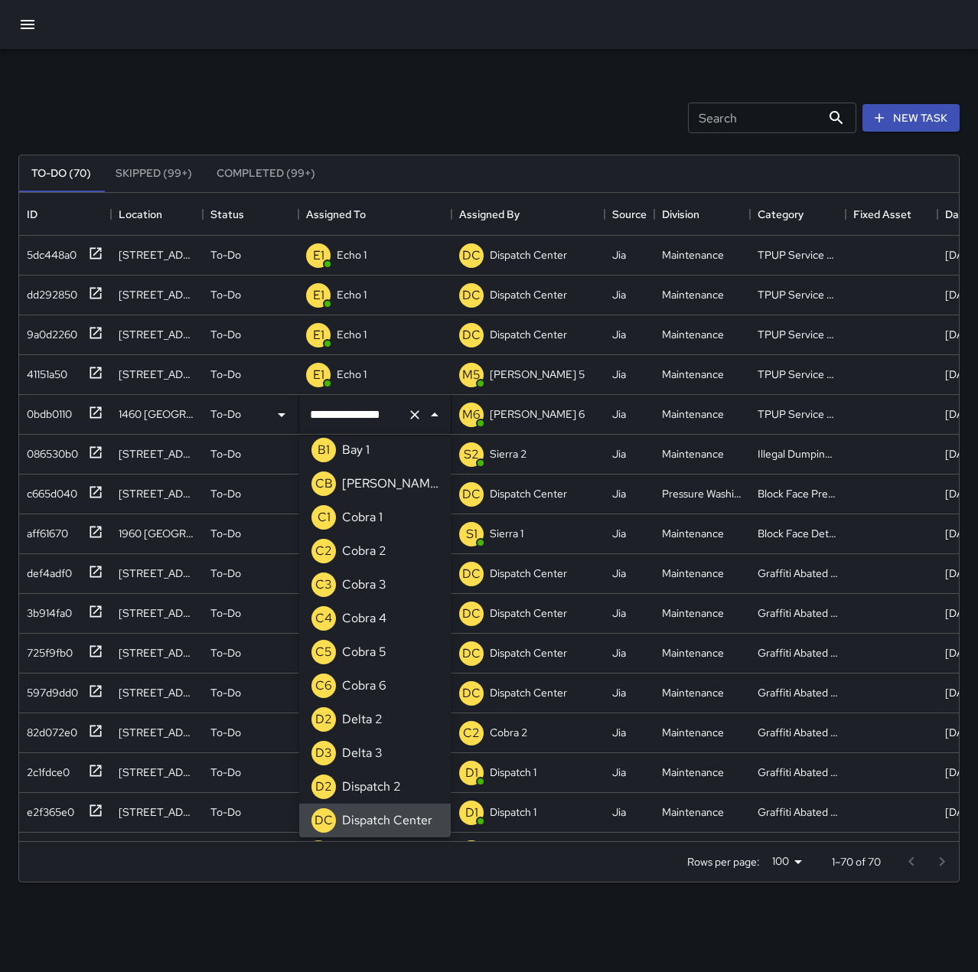
click at [416, 412] on icon "Clear" at bounding box center [414, 414] width 9 height 9
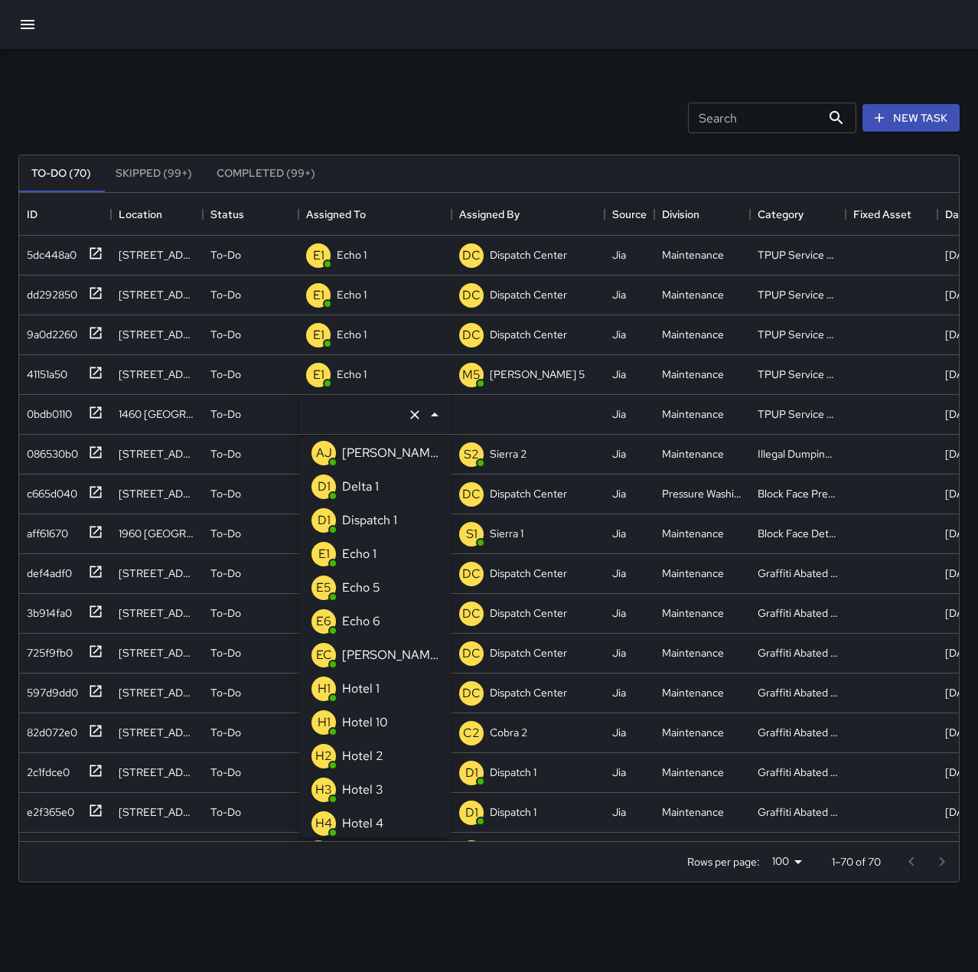
click at [373, 554] on p "Echo 1" at bounding box center [359, 554] width 34 height 18
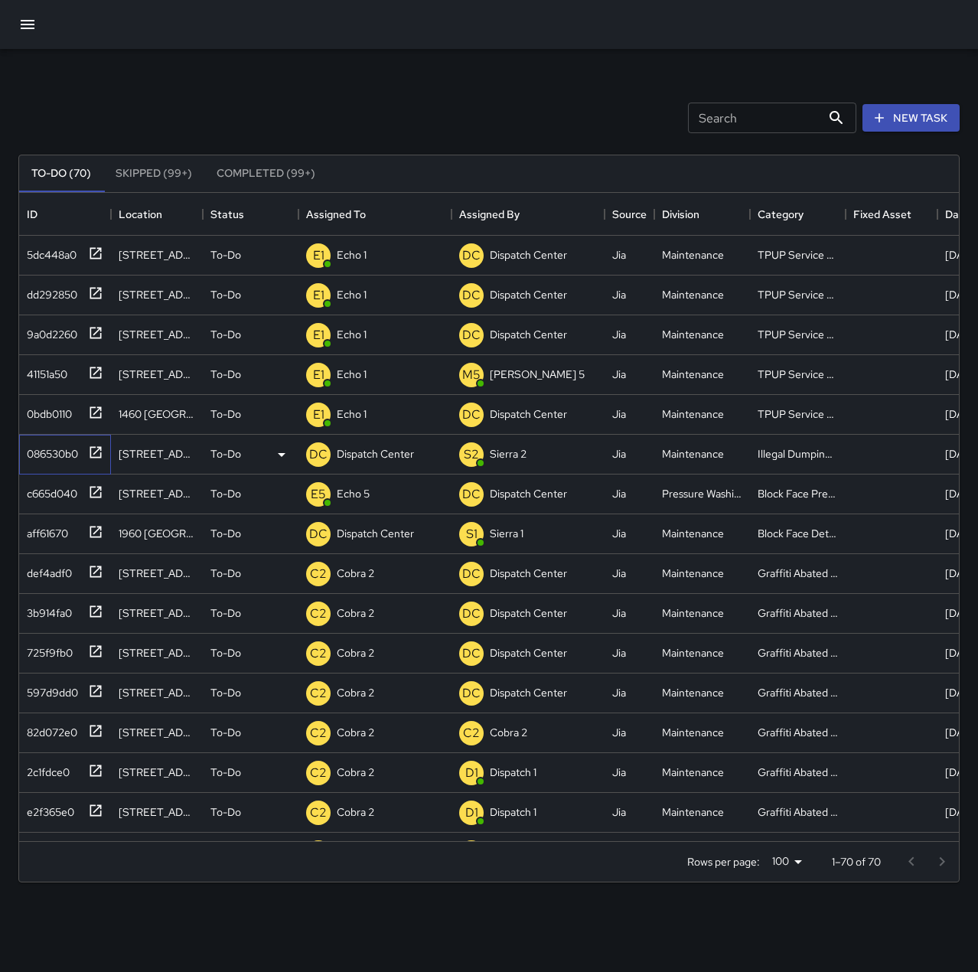
click at [54, 451] on div "086530b0" at bounding box center [49, 450] width 57 height 21
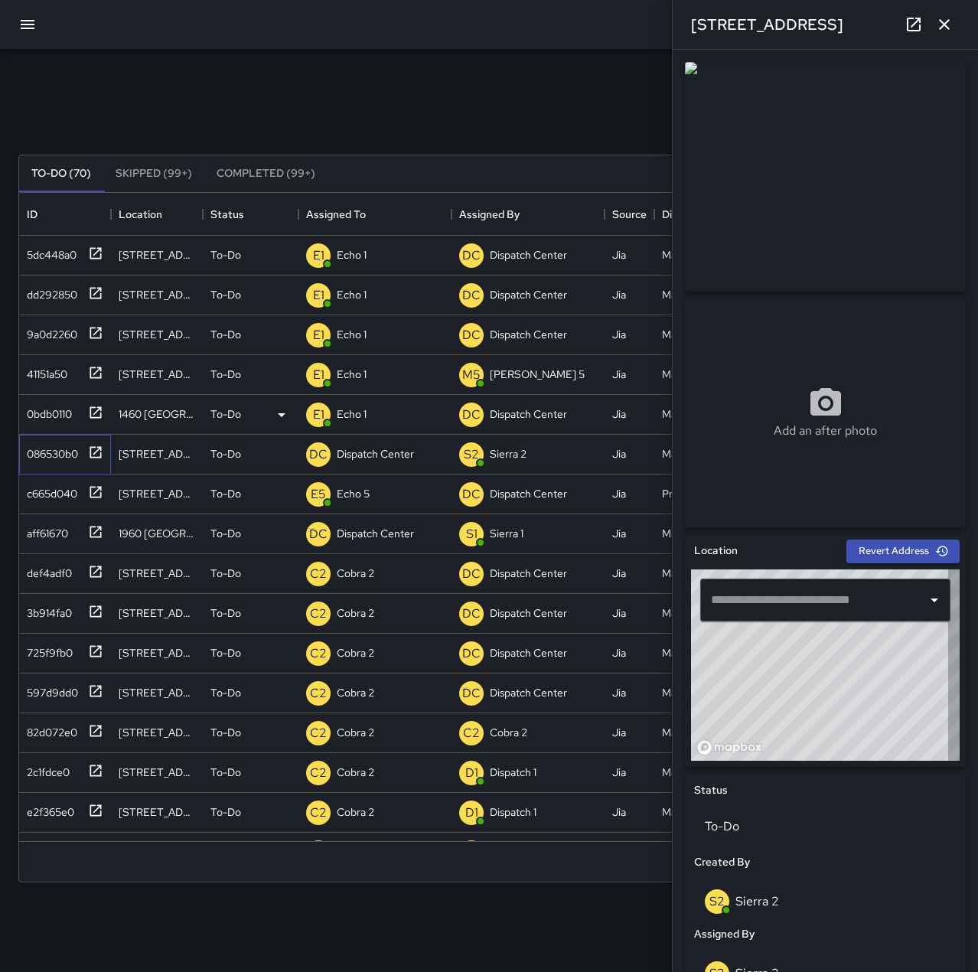
type input "**********"
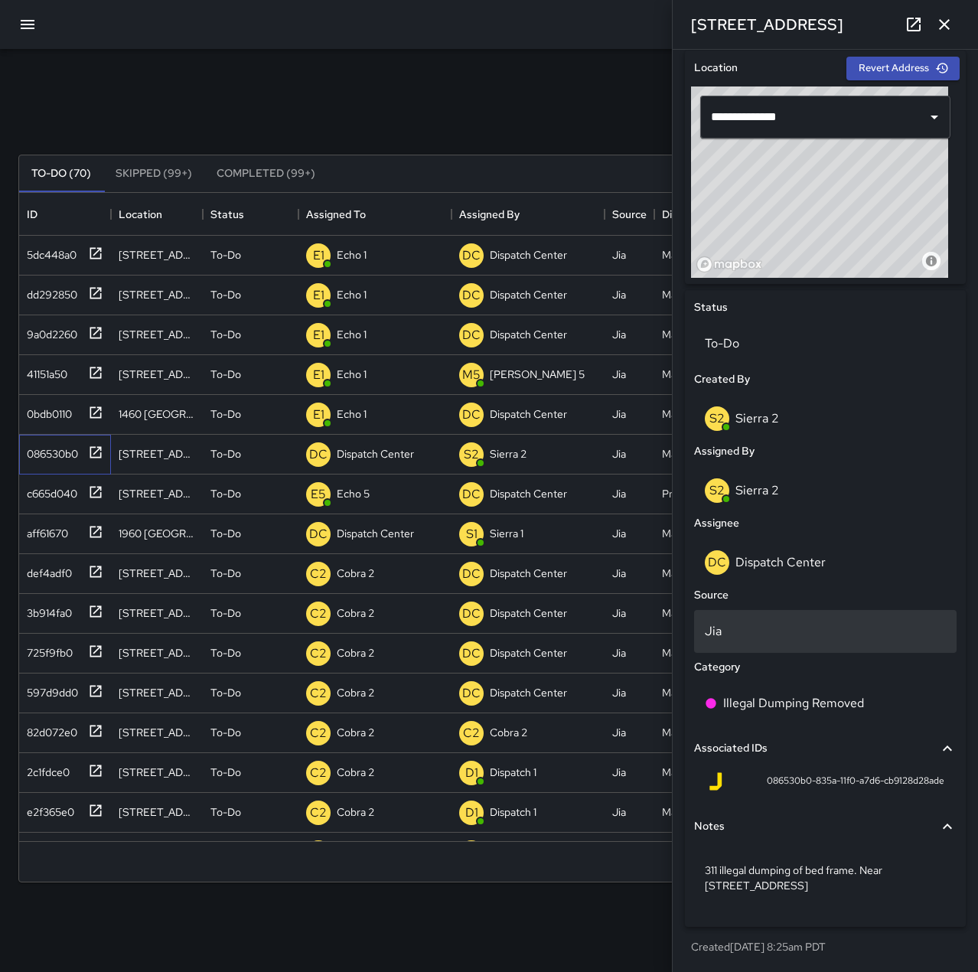
scroll to position [483, 0]
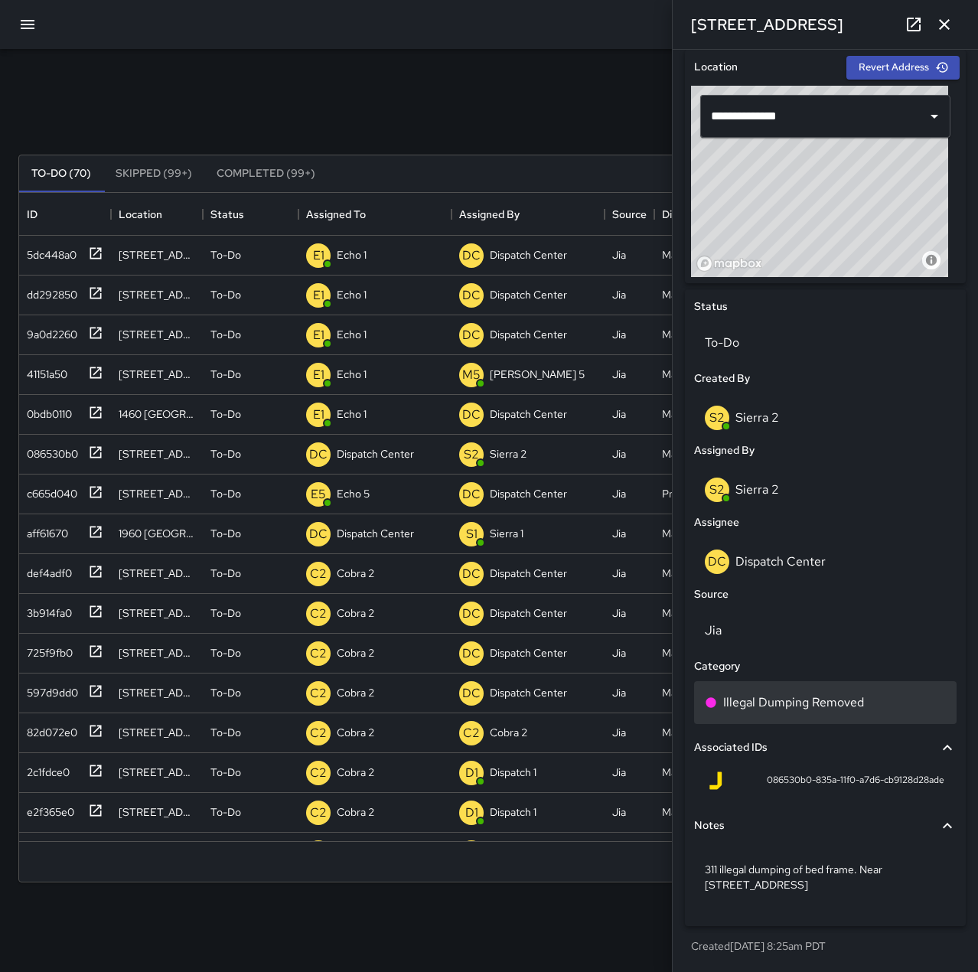
click at [790, 708] on p "Illegal Dumping Removed" at bounding box center [793, 702] width 141 height 18
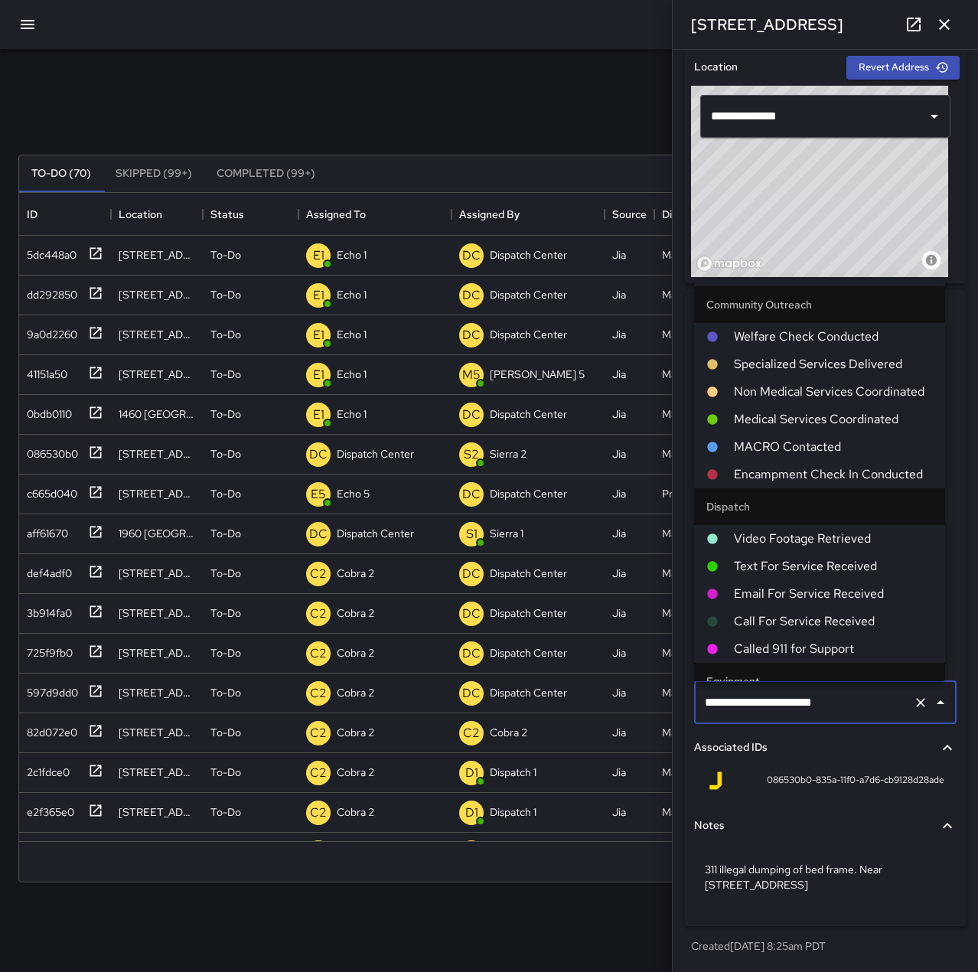
scroll to position [817, 0]
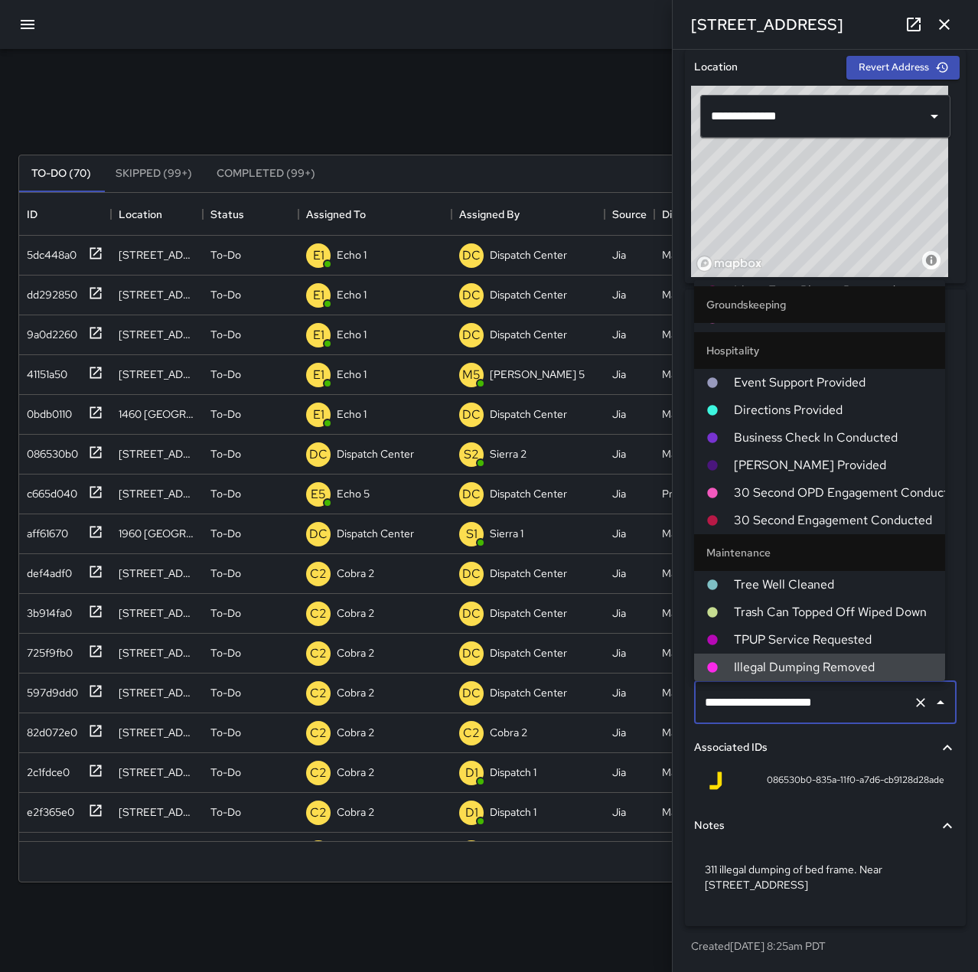
click at [913, 703] on icon "Clear" at bounding box center [920, 702] width 15 height 15
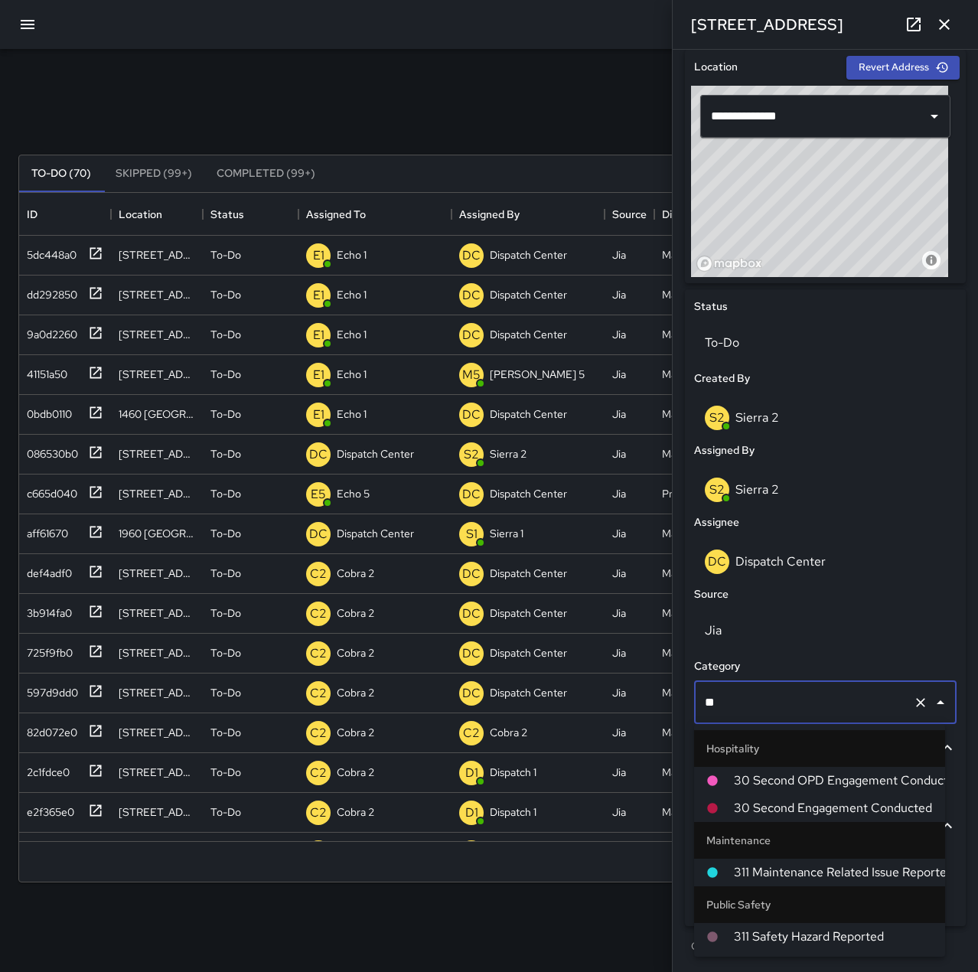
type input "***"
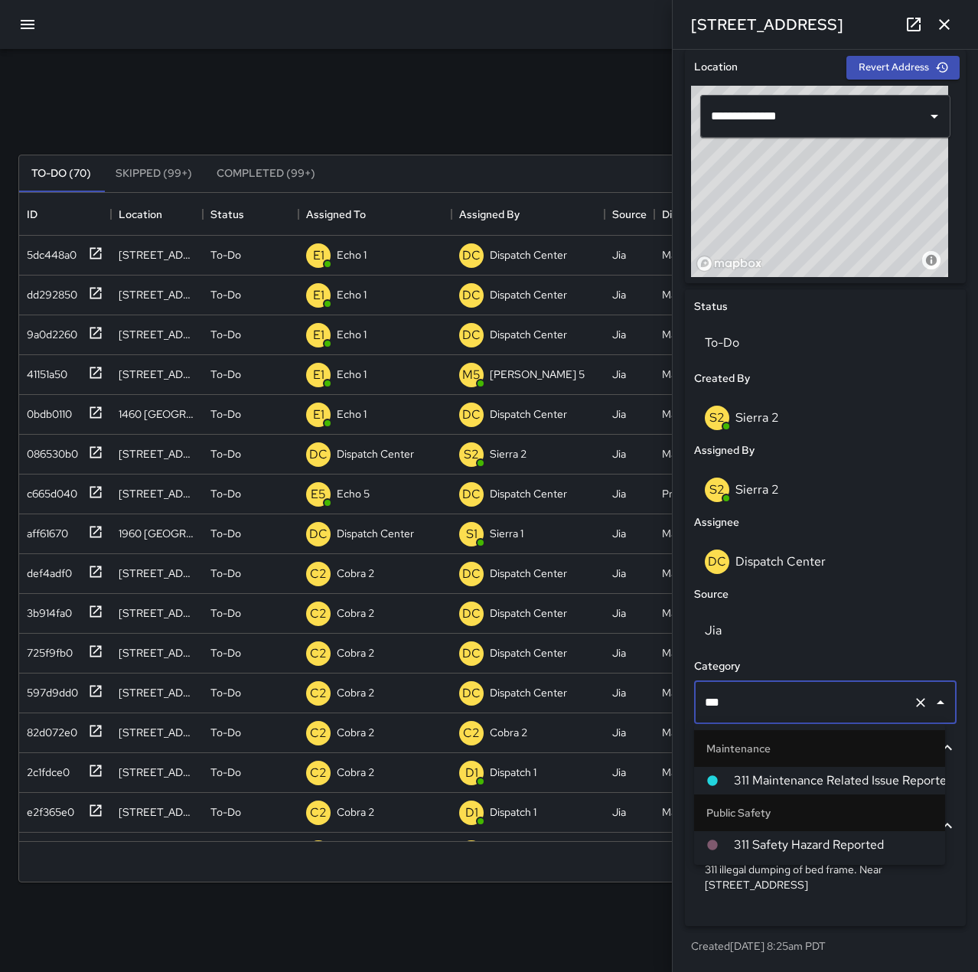
click at [868, 777] on span "311 Maintenance Related Issue Reported" at bounding box center [833, 780] width 199 height 18
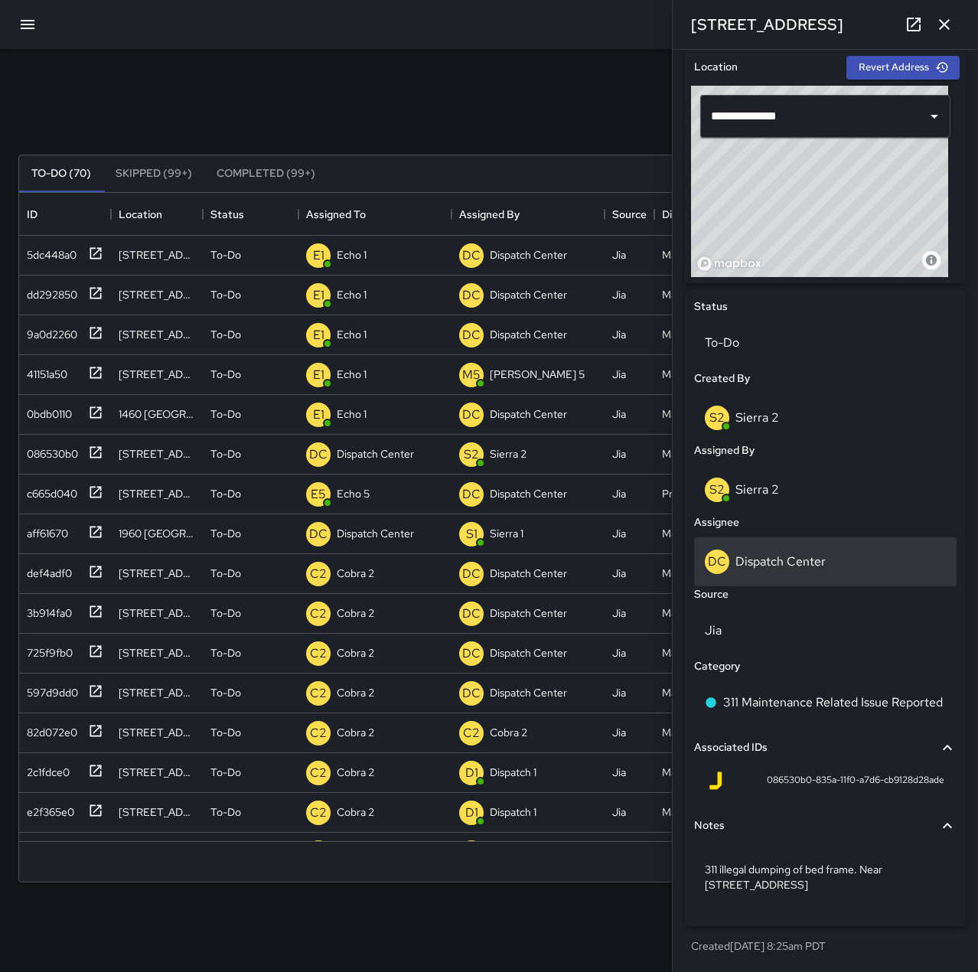
click at [757, 554] on p "Dispatch Center" at bounding box center [780, 561] width 90 height 16
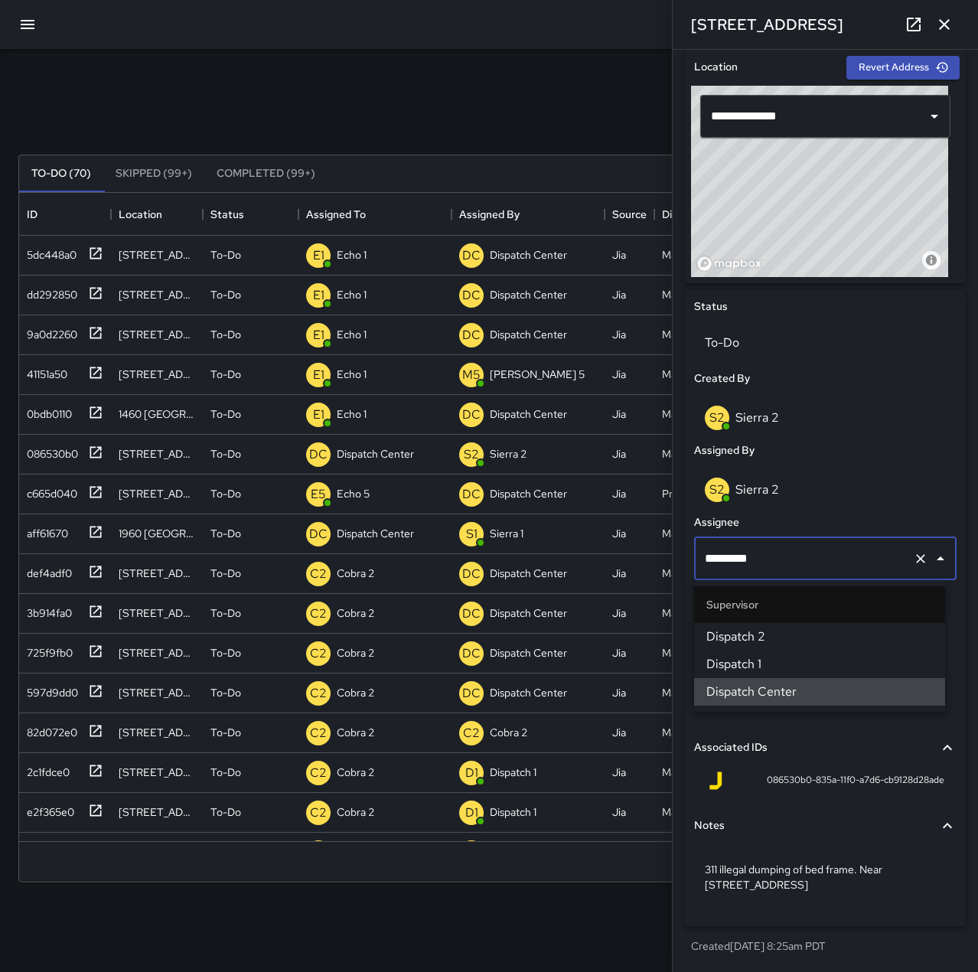
type input "********"
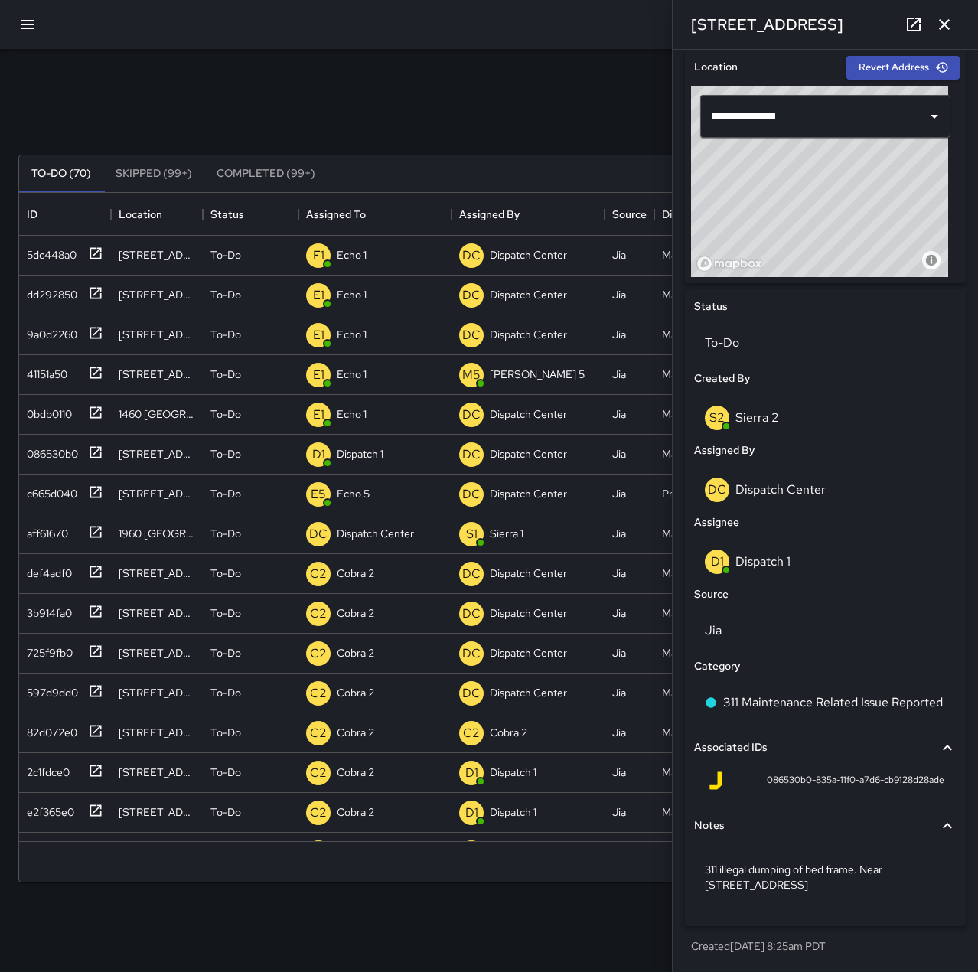
click at [941, 24] on icon "button" at bounding box center [944, 24] width 18 height 18
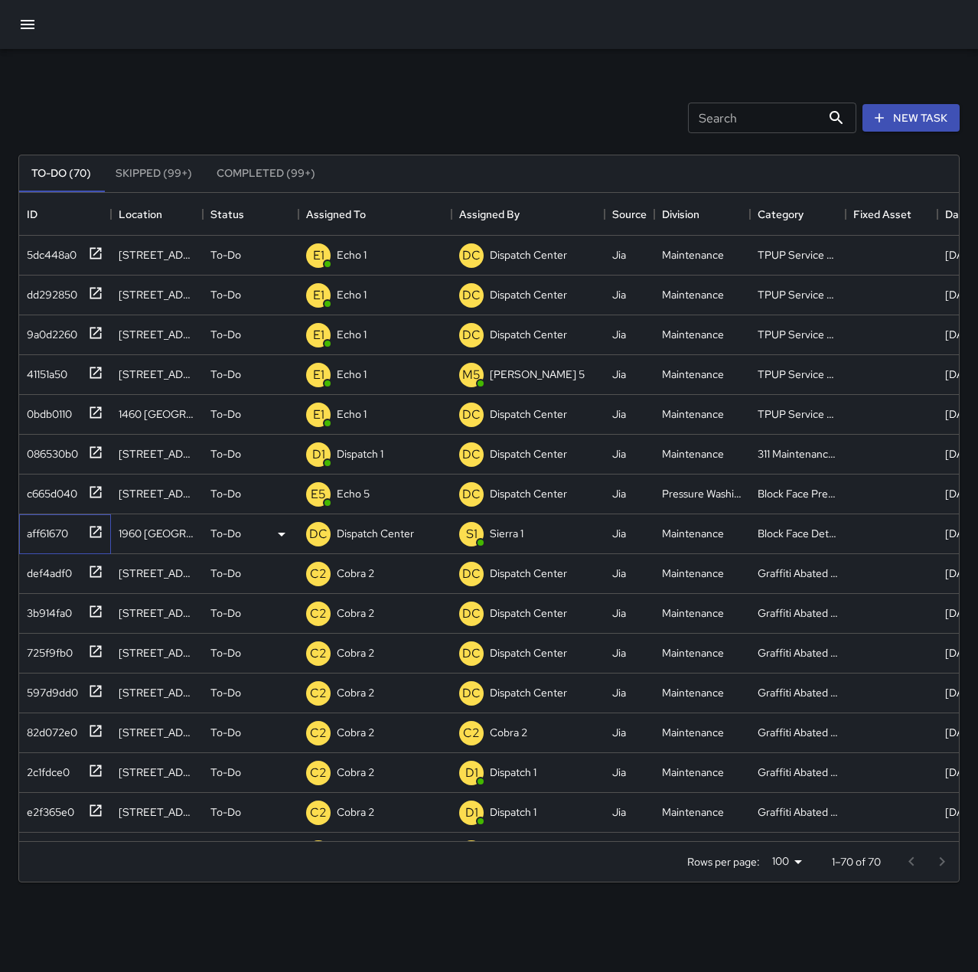
click at [64, 527] on div "aff61670" at bounding box center [44, 529] width 47 height 21
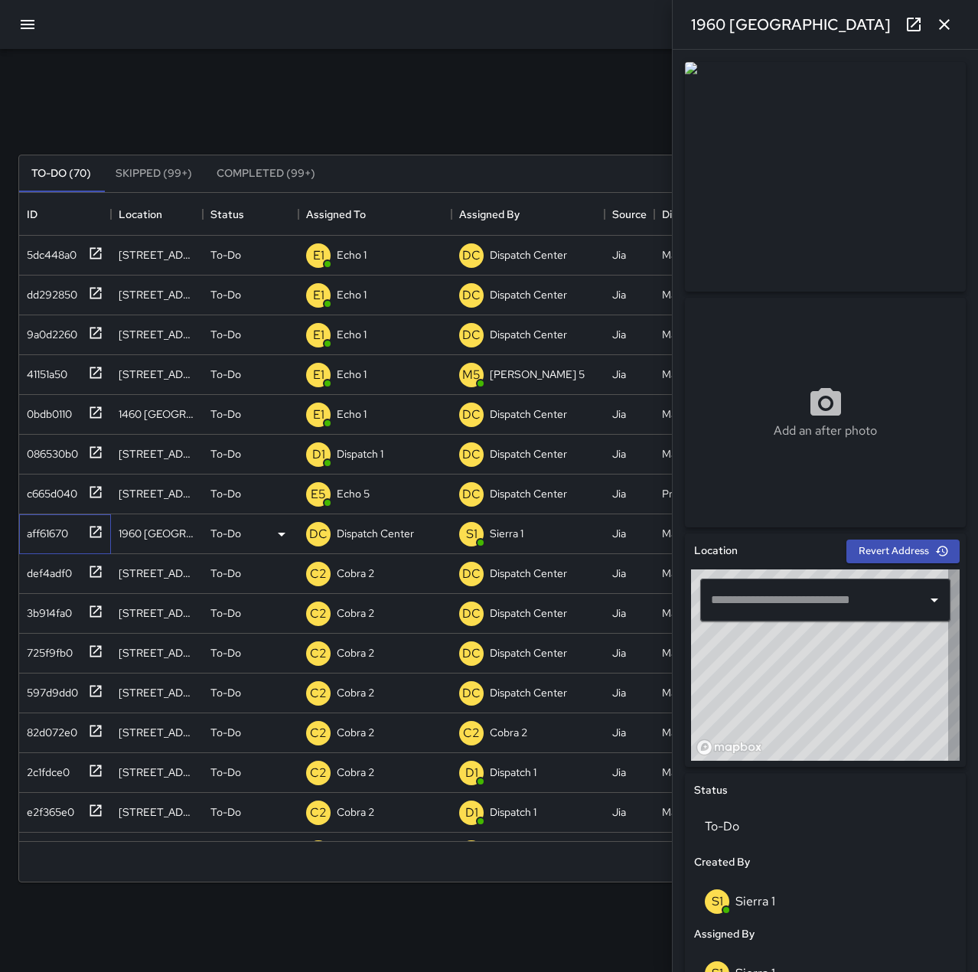
type input "**********"
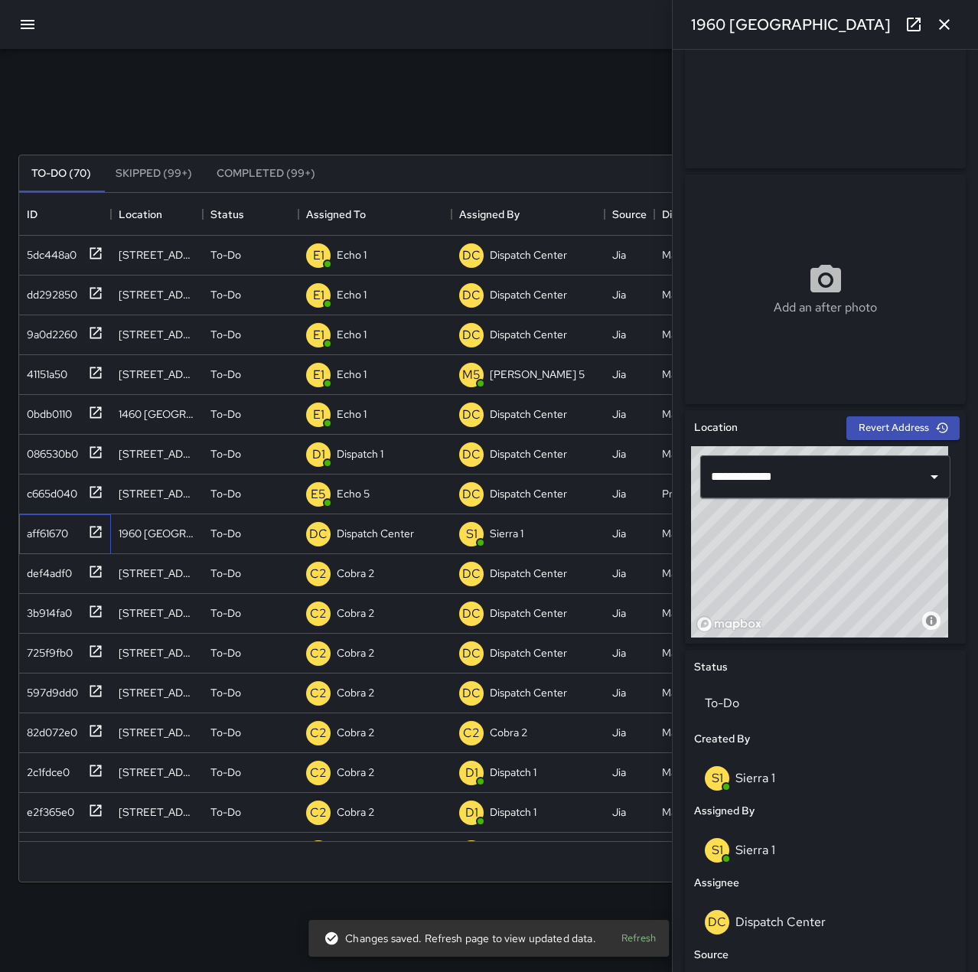
scroll to position [153, 0]
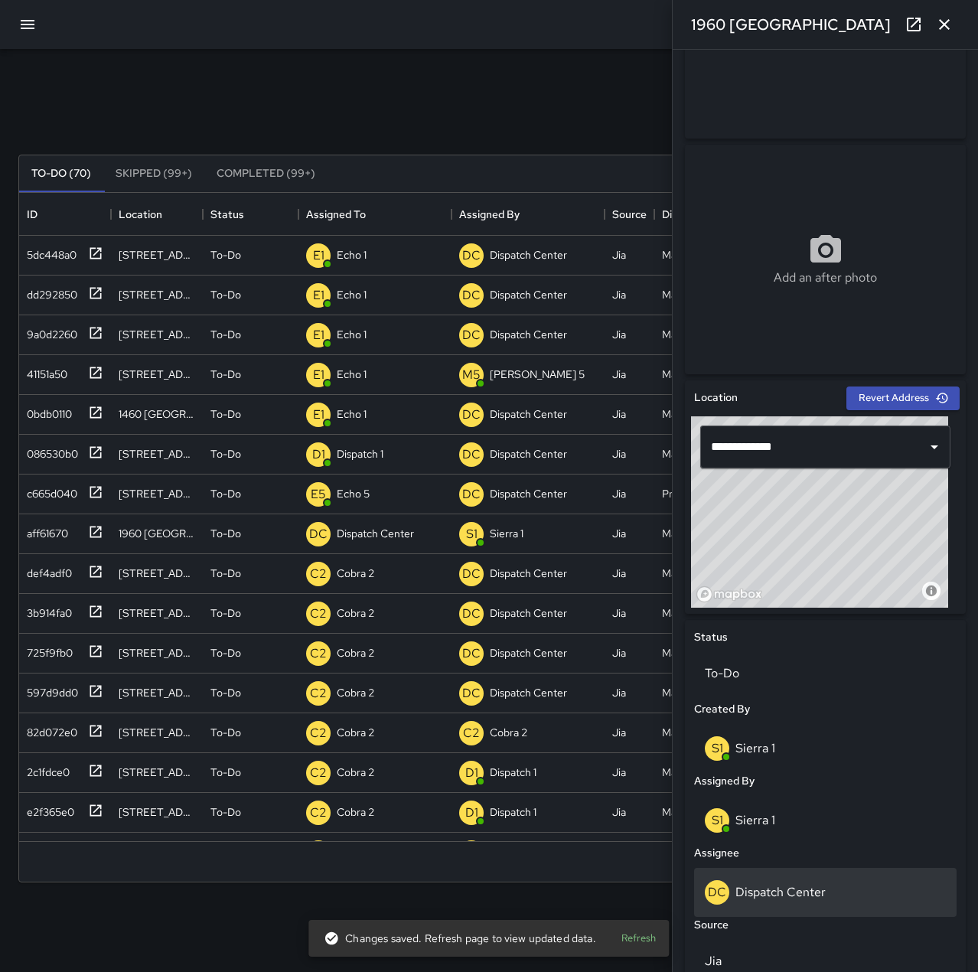
click at [855, 881] on div "DC Dispatch Center" at bounding box center [825, 892] width 241 height 24
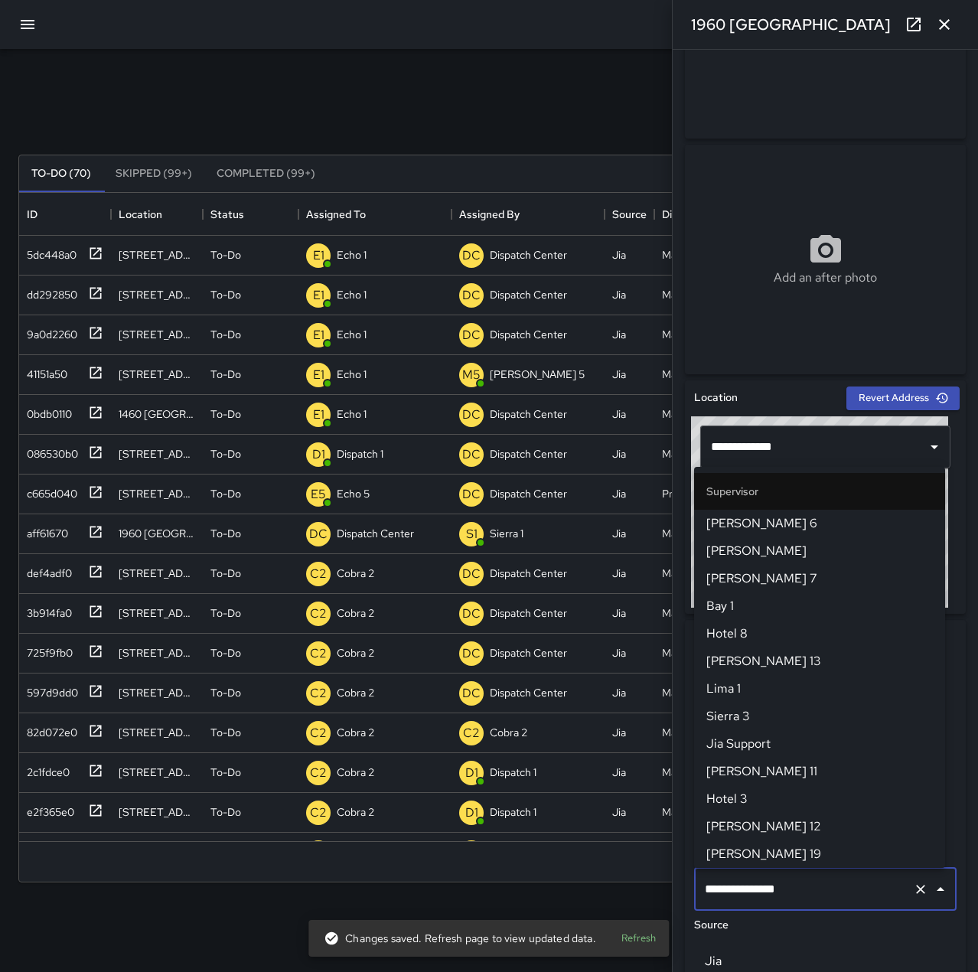
scroll to position [1460, 0]
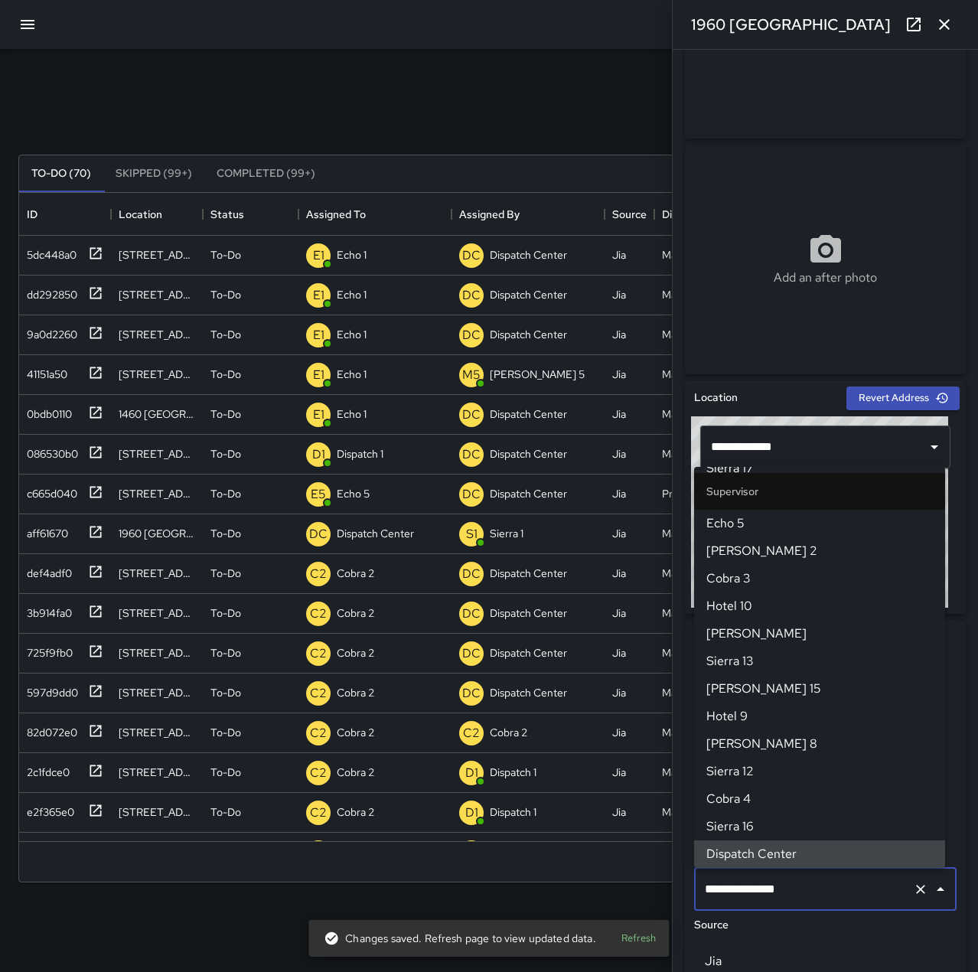
click at [913, 884] on icon "Clear" at bounding box center [920, 888] width 15 height 15
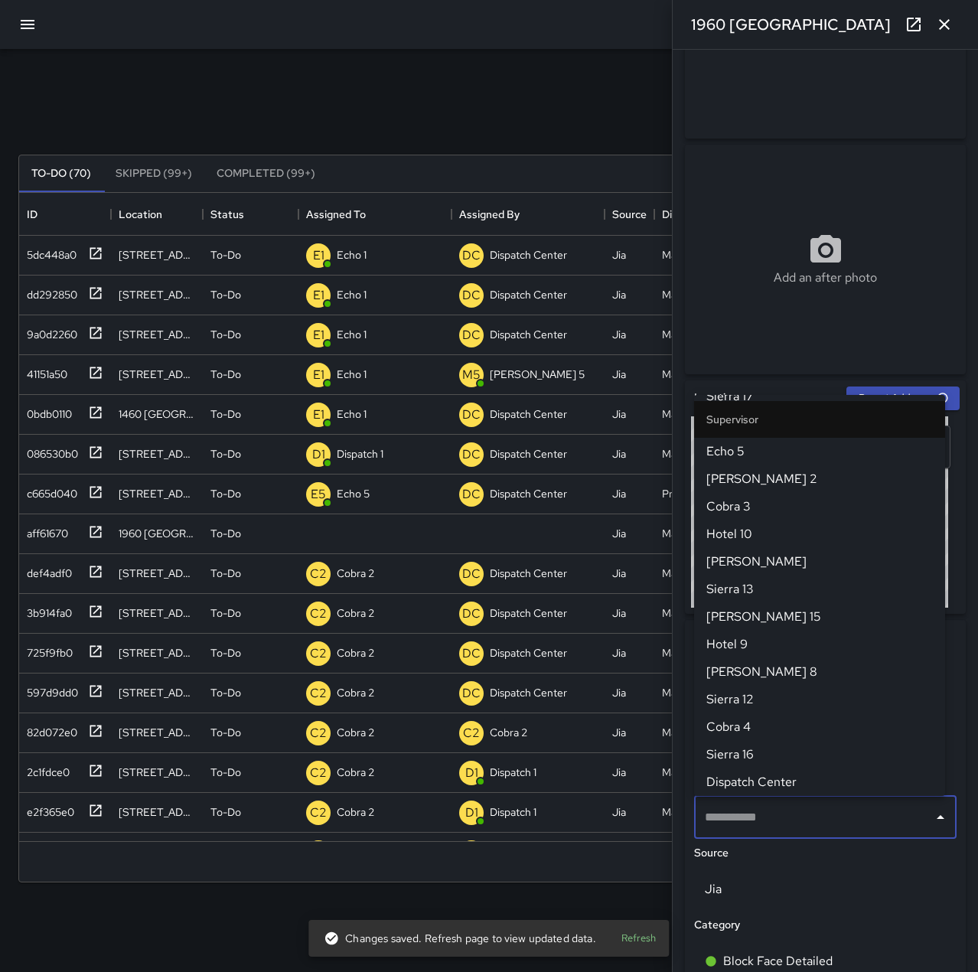
scroll to position [0, 0]
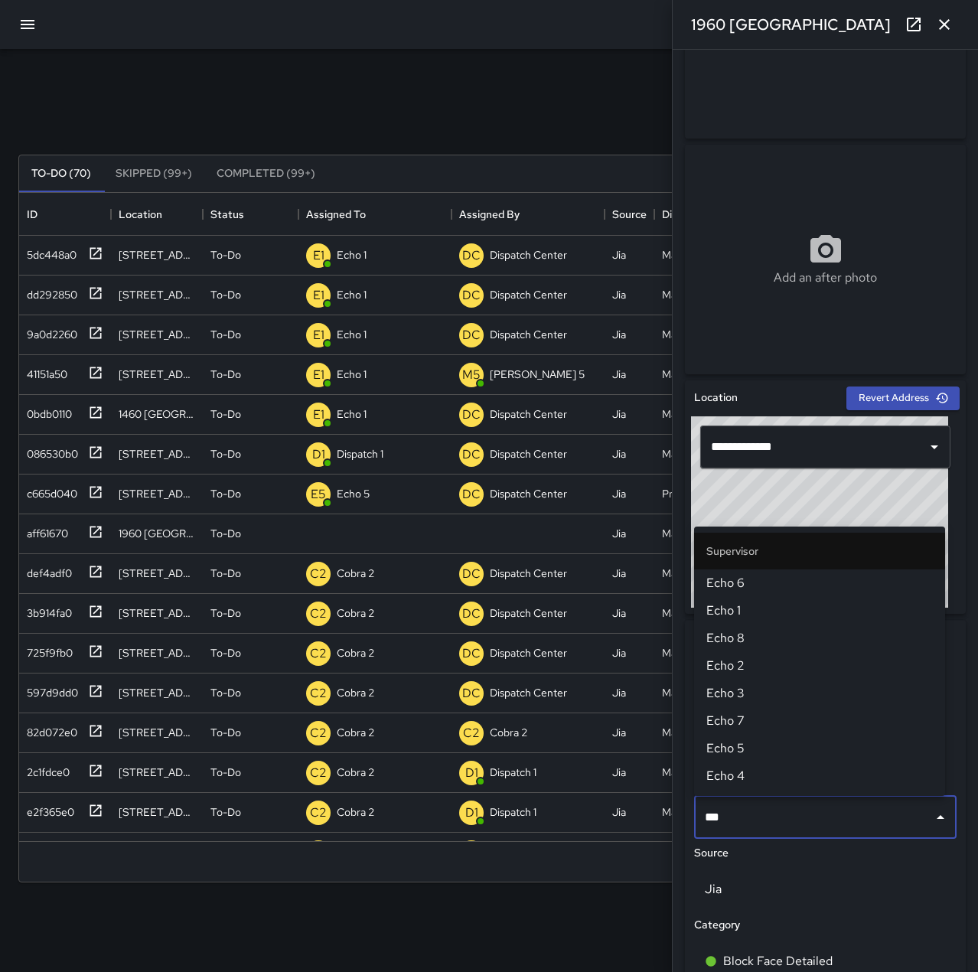
type input "****"
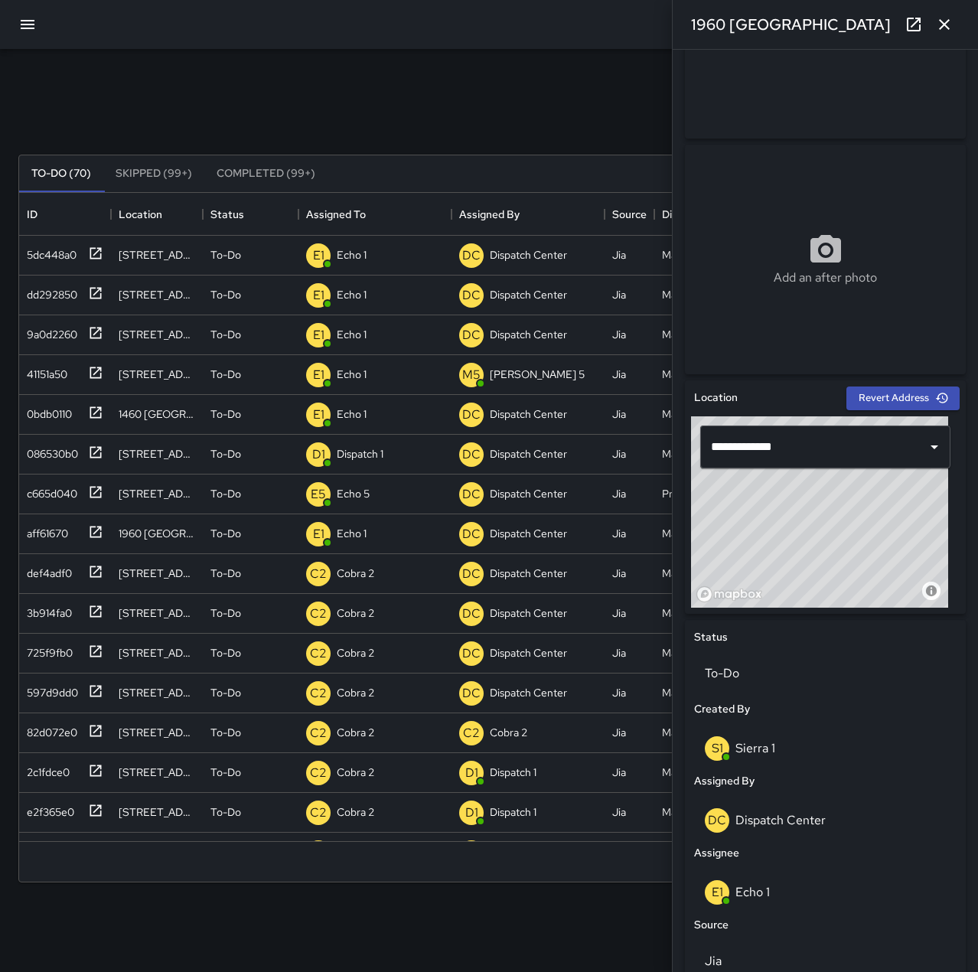
click at [355, 55] on div "Search Search New Task To-Do (70) Skipped (99+) Completed (99+) ID Location Sta…" at bounding box center [489, 476] width 978 height 855
click at [59, 453] on div "086530b0" at bounding box center [49, 450] width 57 height 21
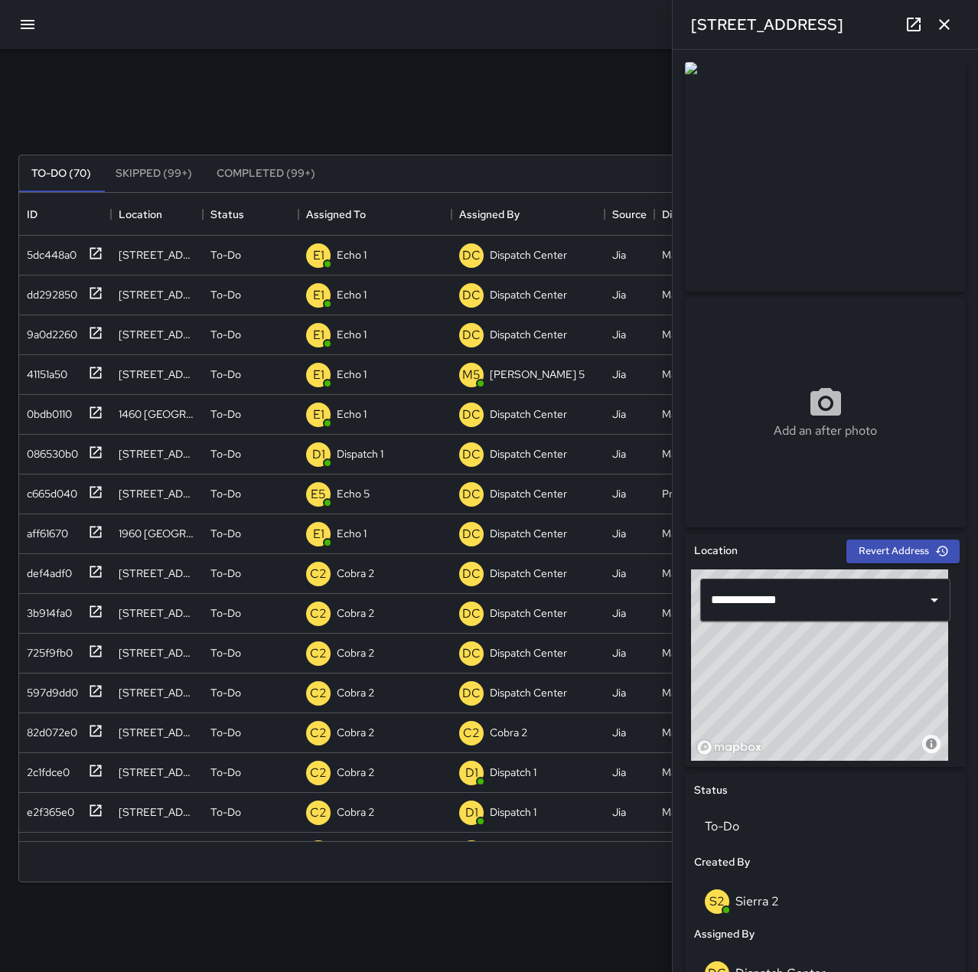
click at [943, 19] on icon "button" at bounding box center [944, 24] width 18 height 18
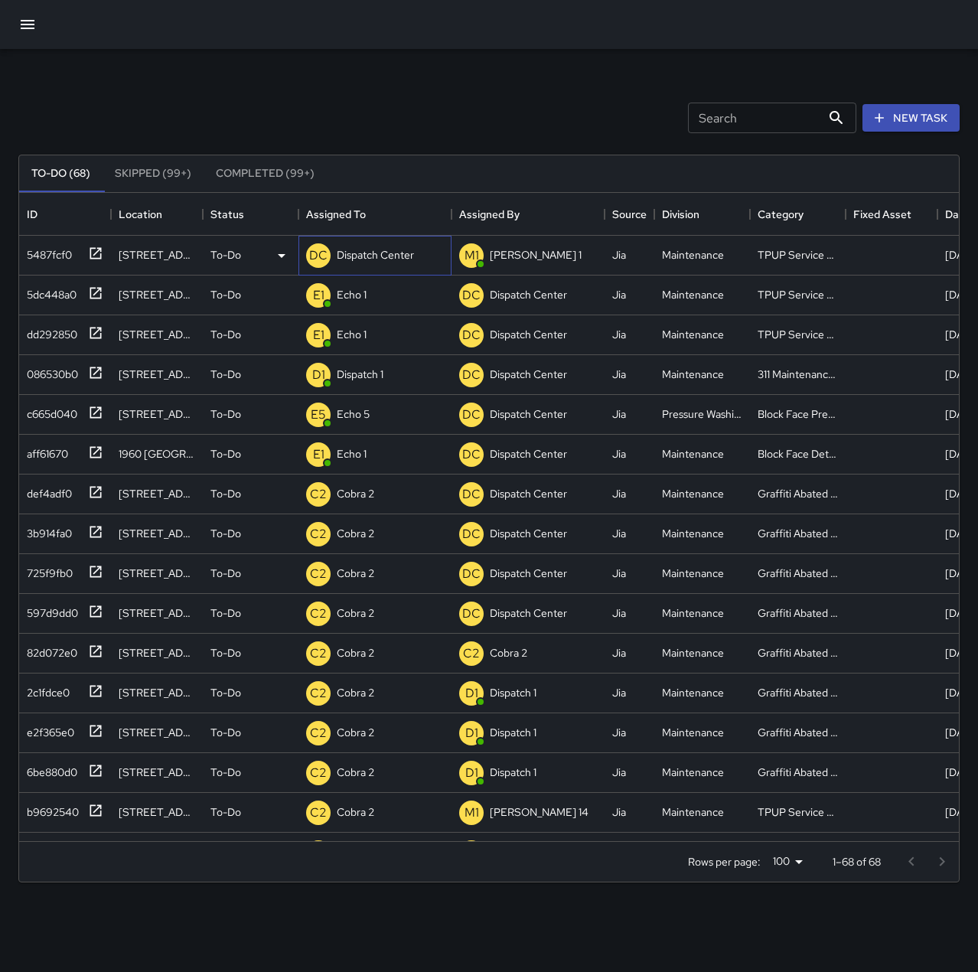
click at [363, 260] on p "Dispatch Center" at bounding box center [375, 254] width 77 height 15
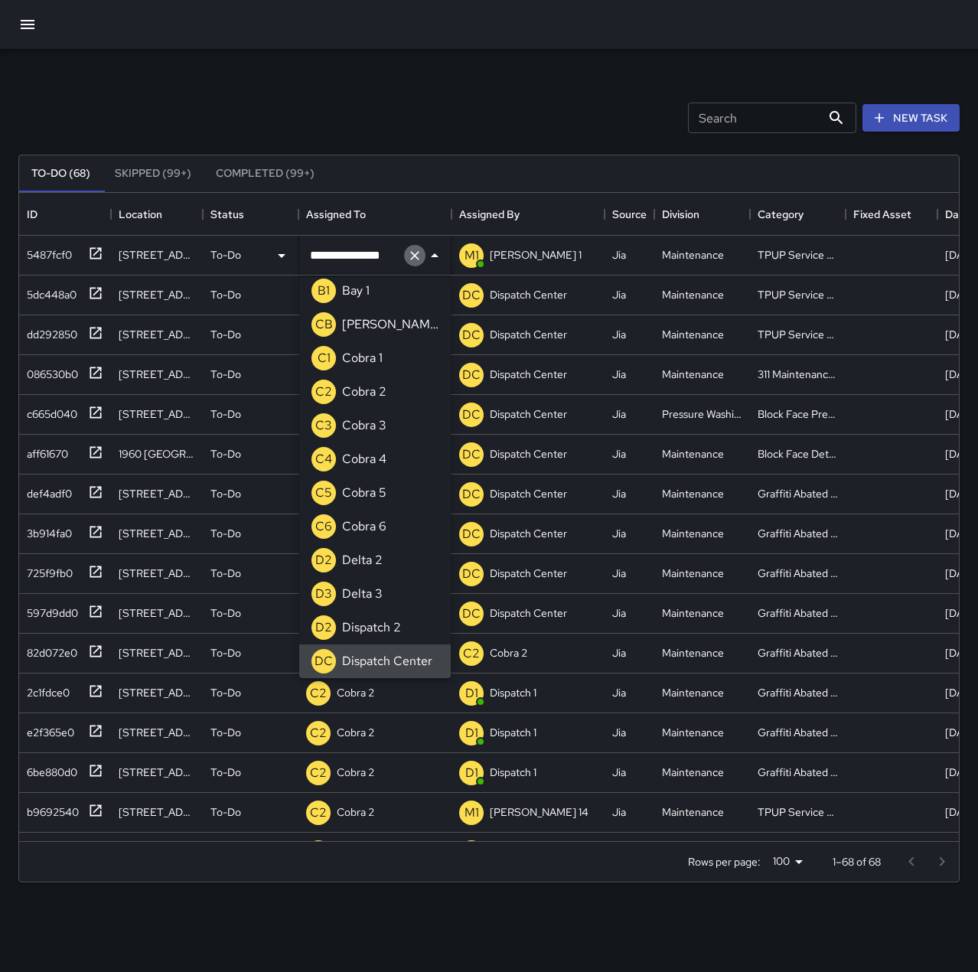
click at [411, 256] on icon "Clear" at bounding box center [414, 255] width 15 height 15
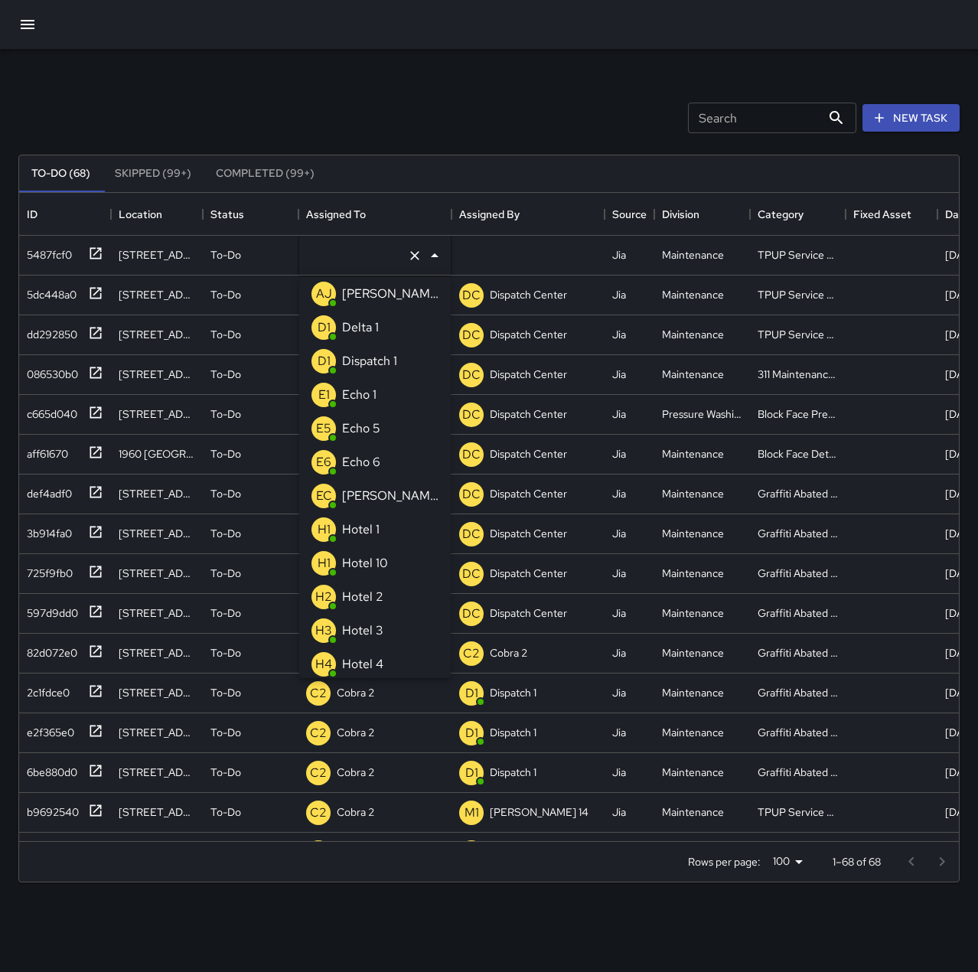
click at [383, 399] on li "E1 Echo 1" at bounding box center [374, 395] width 151 height 34
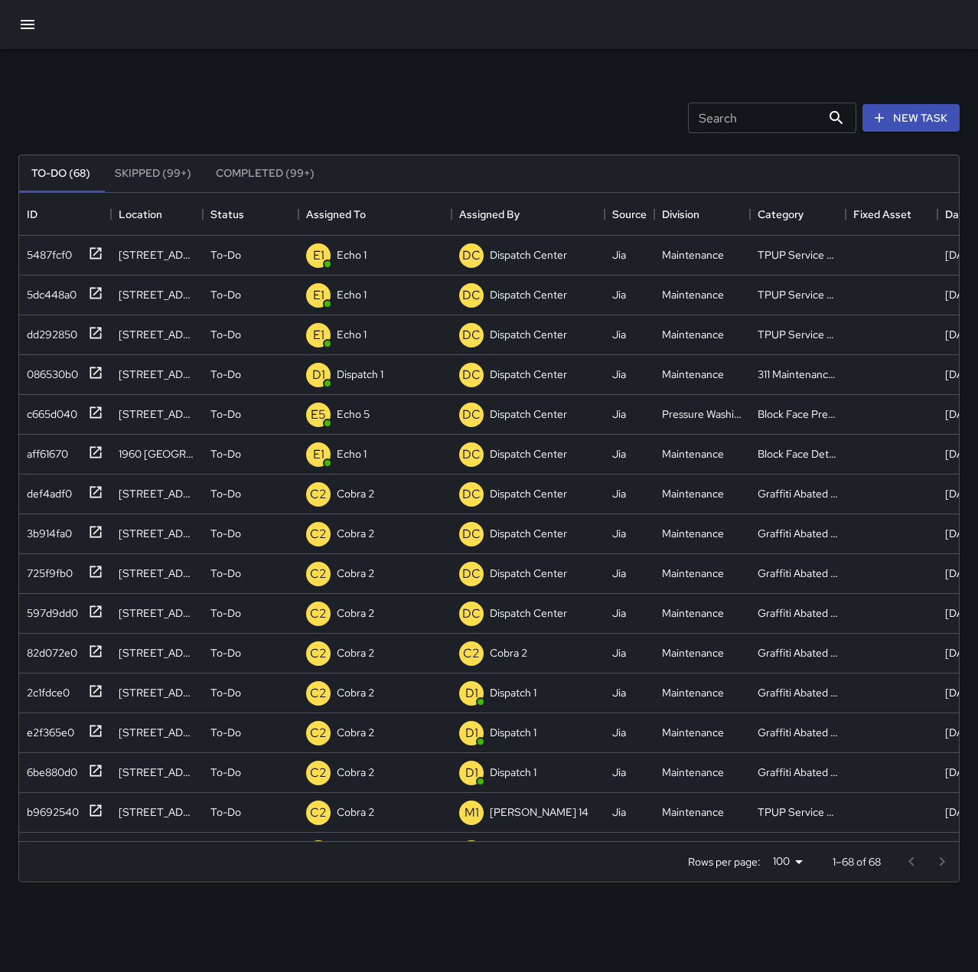
click at [240, 86] on div "Search Search New Task" at bounding box center [488, 118] width 947 height 80
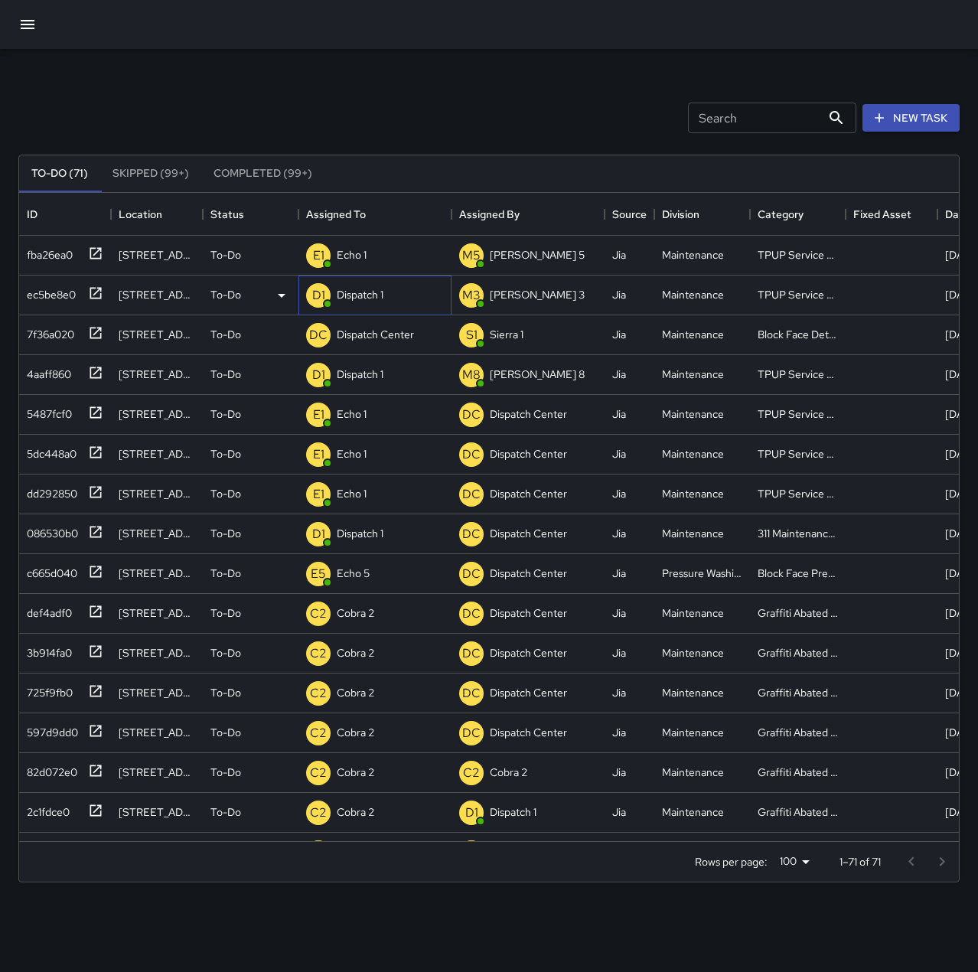
click at [382, 290] on p "Dispatch 1" at bounding box center [360, 294] width 47 height 15
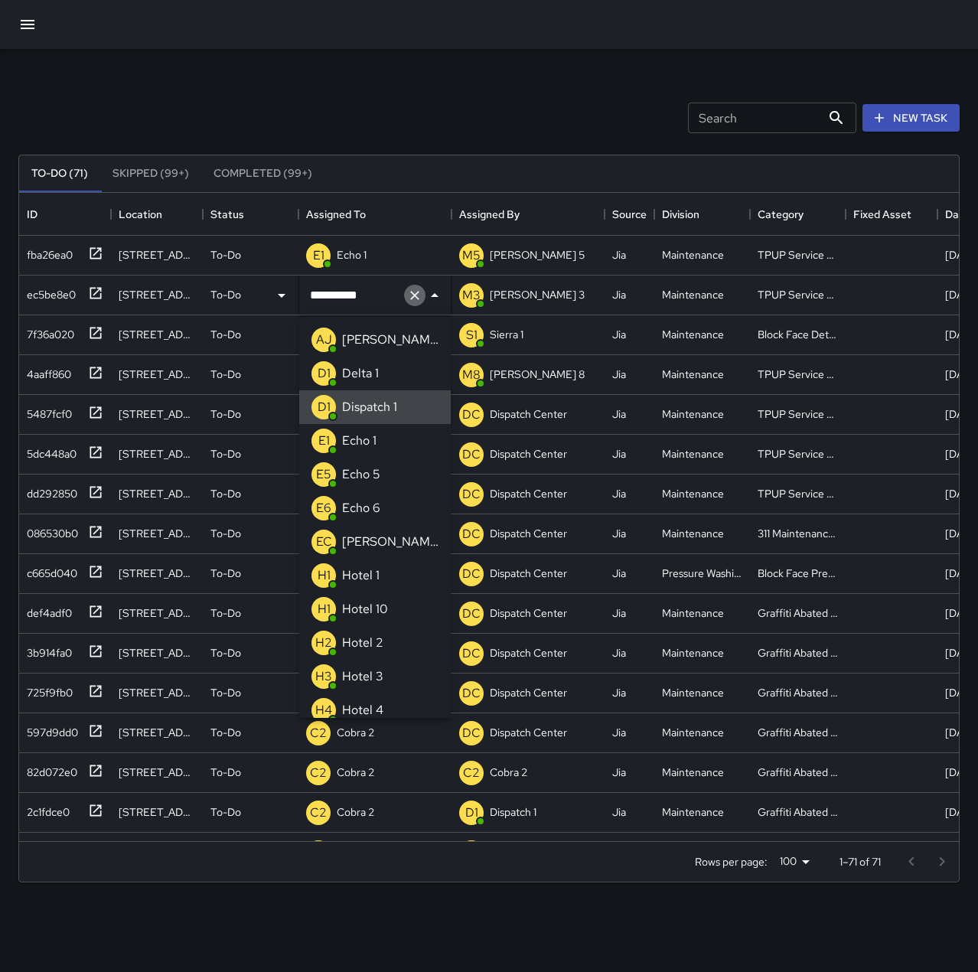
click at [418, 296] on icon "Clear" at bounding box center [414, 295] width 15 height 15
click at [380, 438] on li "E1 Echo 1" at bounding box center [374, 441] width 151 height 34
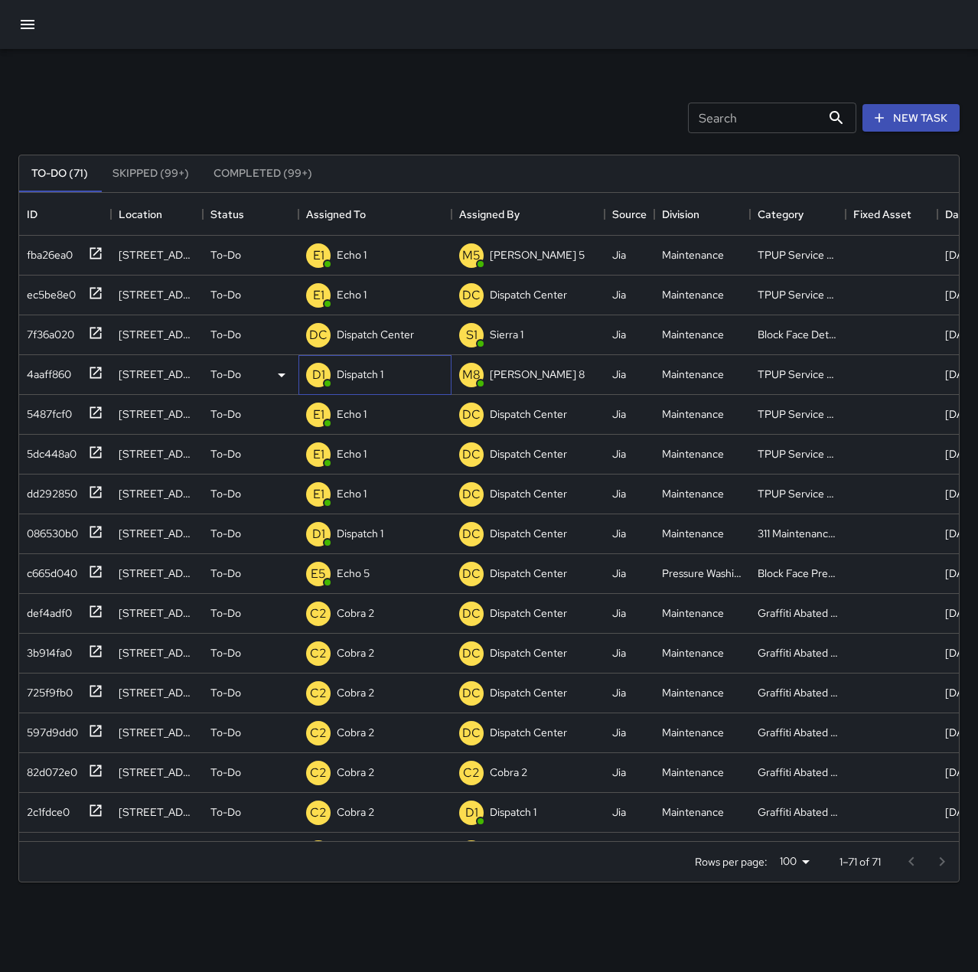
click at [381, 380] on p "Dispatch 1" at bounding box center [360, 373] width 47 height 15
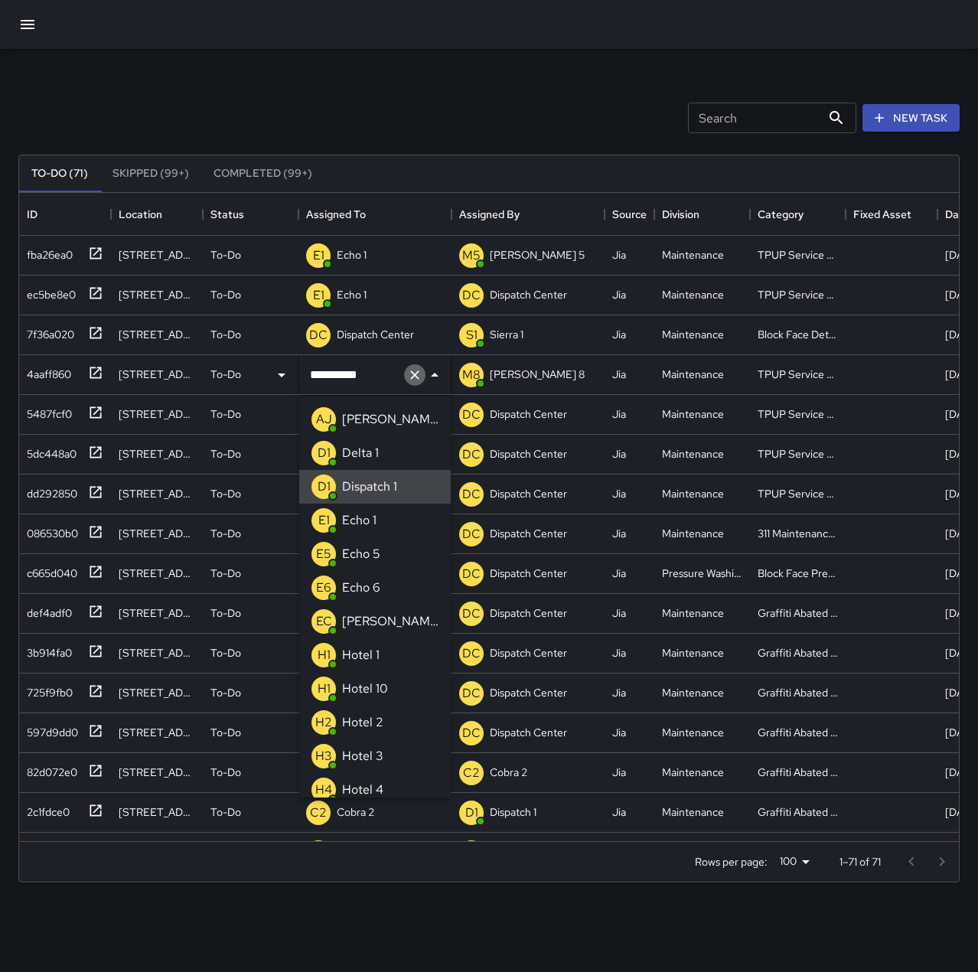
click at [413, 375] on icon "Clear" at bounding box center [414, 374] width 15 height 15
click at [377, 513] on div "Echo 1" at bounding box center [359, 520] width 41 height 24
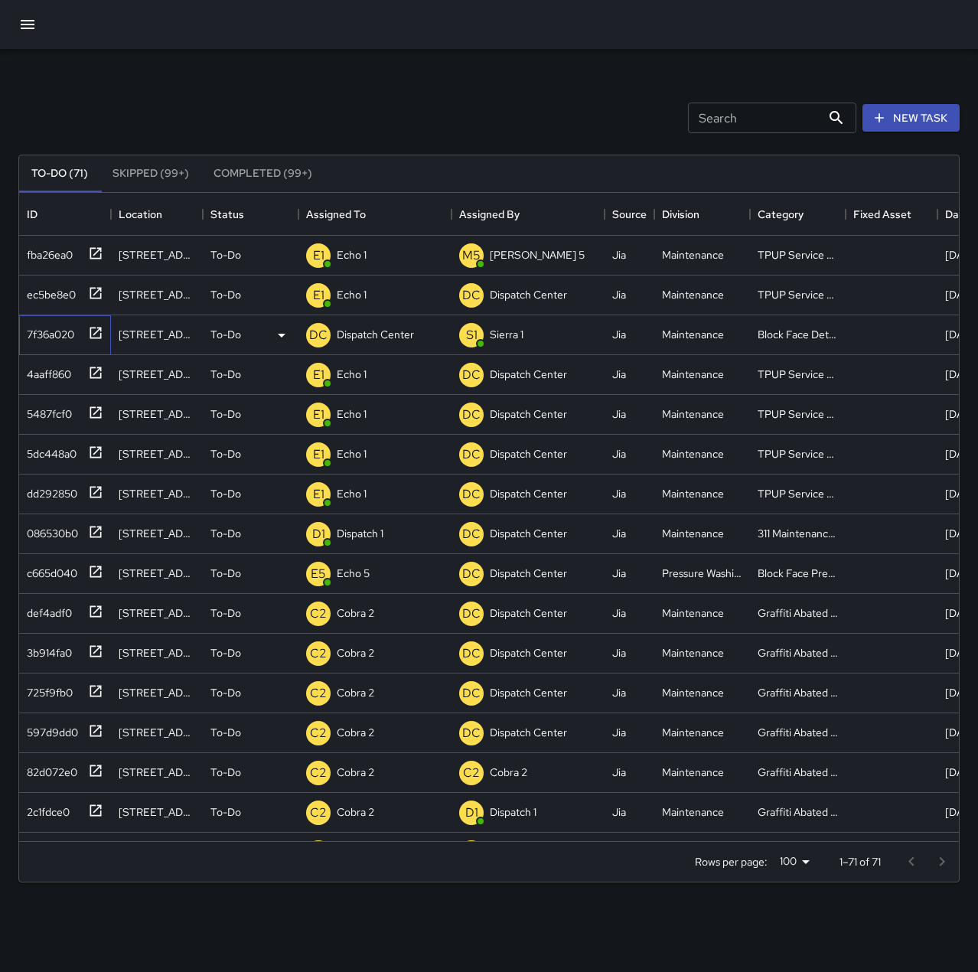
click at [39, 329] on div "7f36a020" at bounding box center [48, 331] width 54 height 21
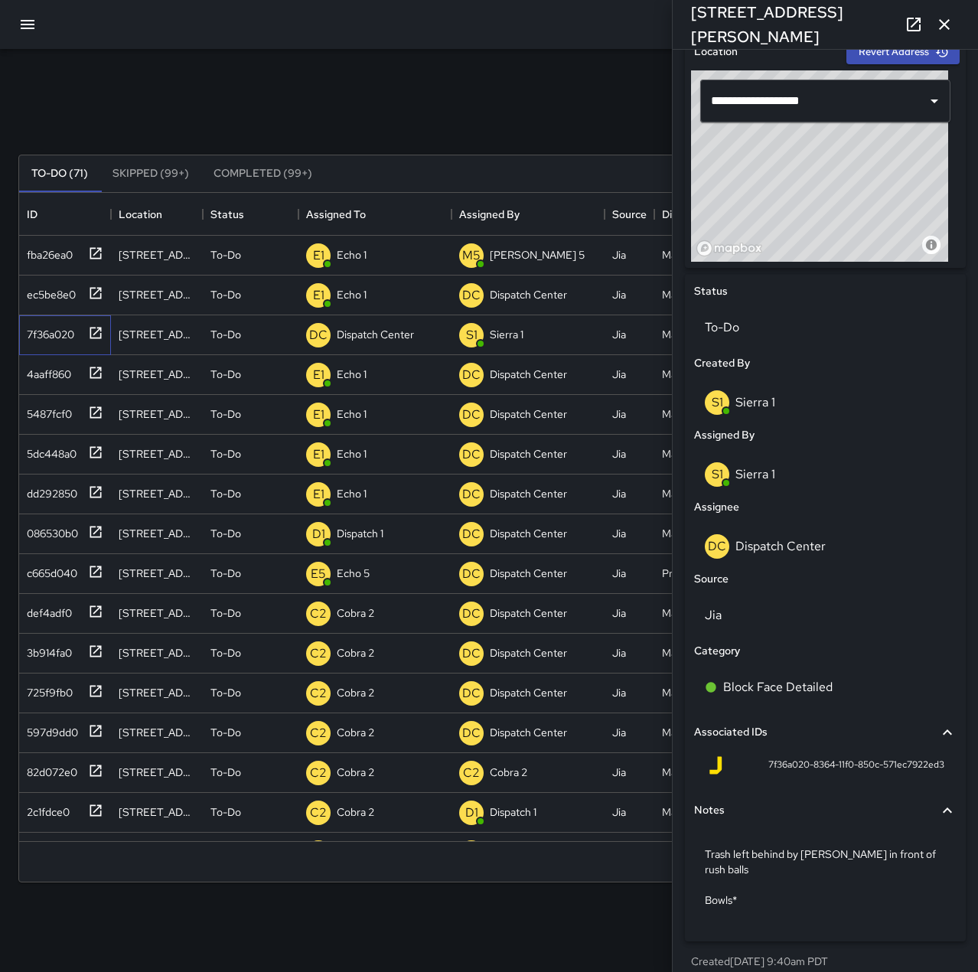
scroll to position [422, 0]
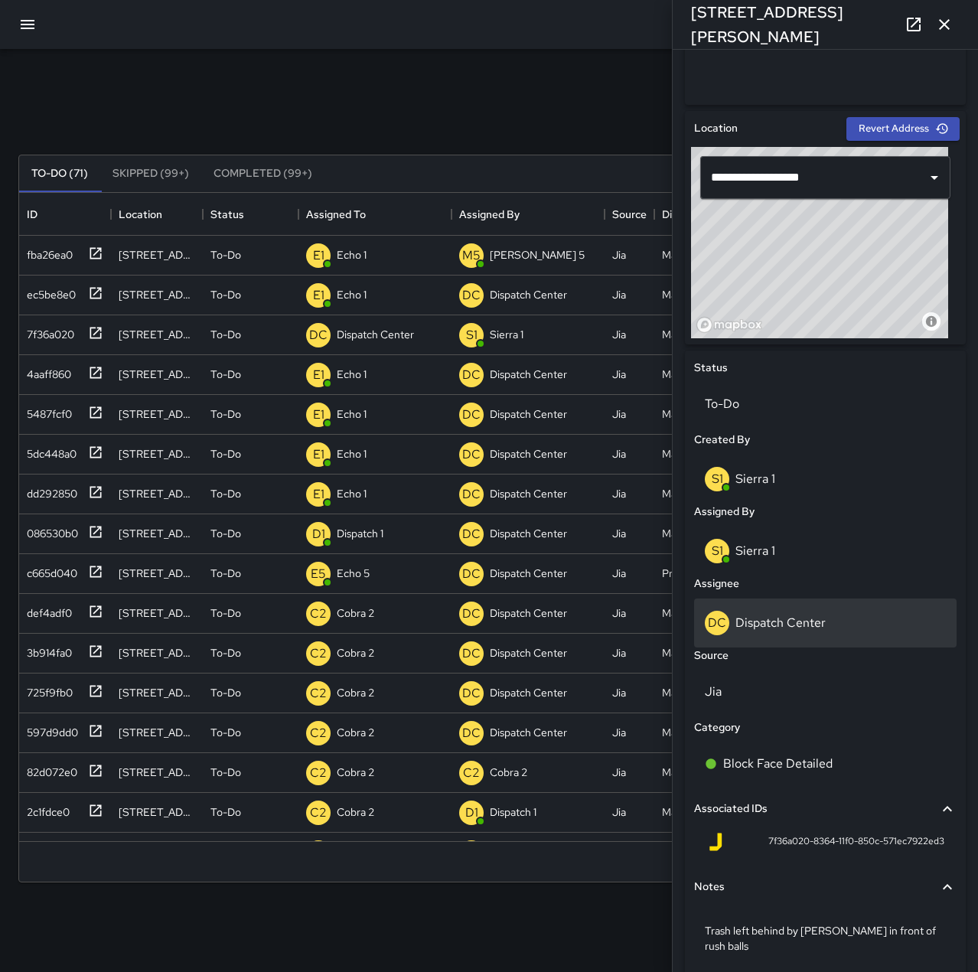
click at [815, 617] on p "Dispatch Center" at bounding box center [780, 622] width 90 height 16
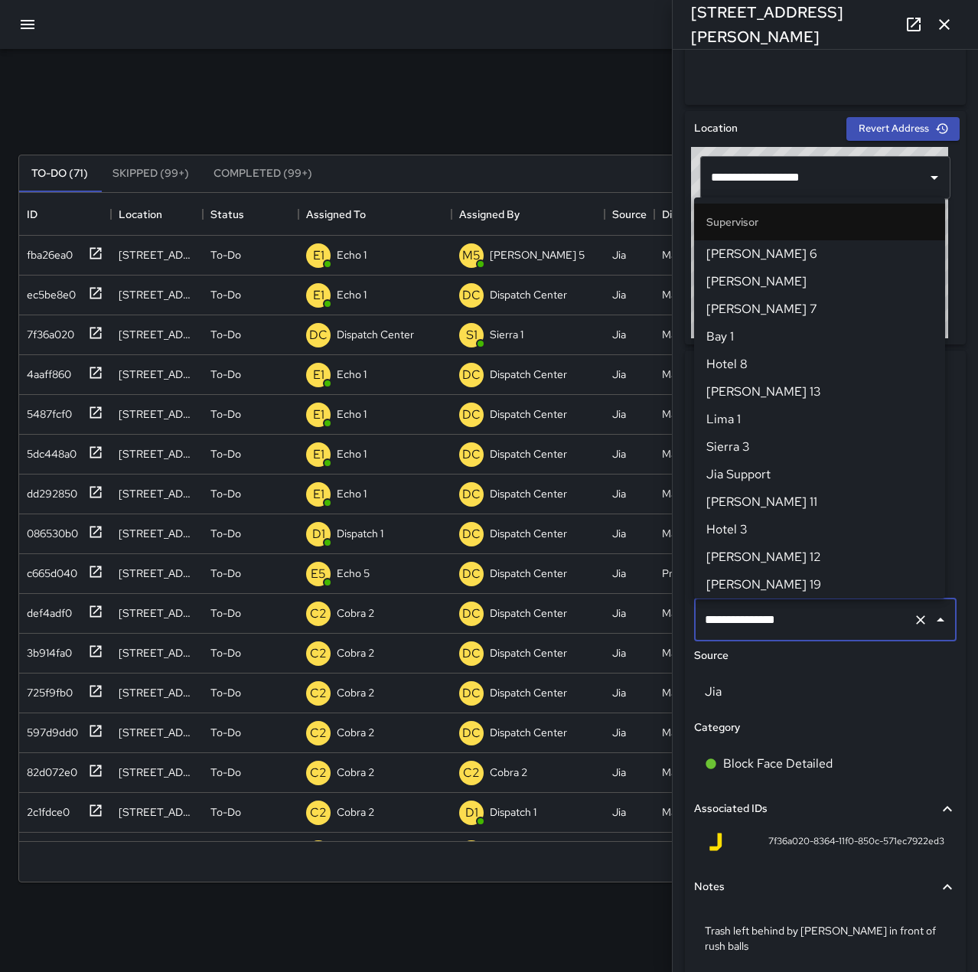
scroll to position [1460, 0]
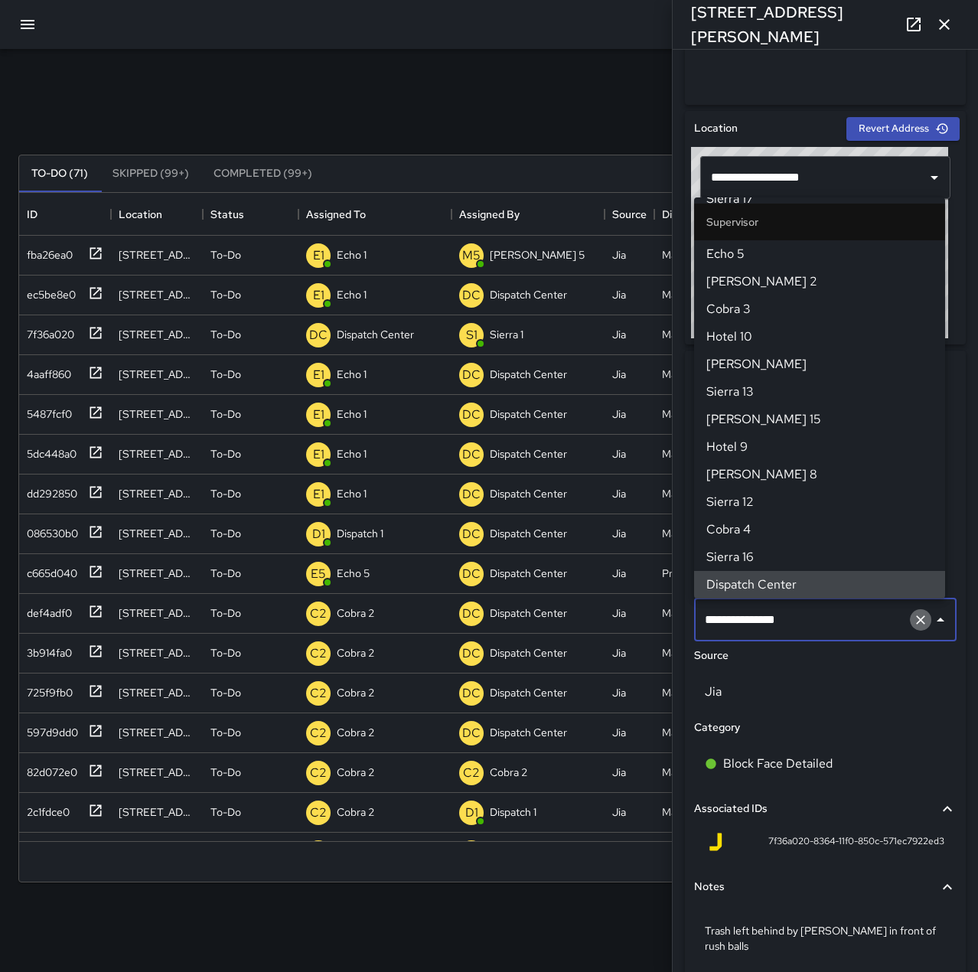
click at [916, 617] on icon "Clear" at bounding box center [920, 619] width 9 height 9
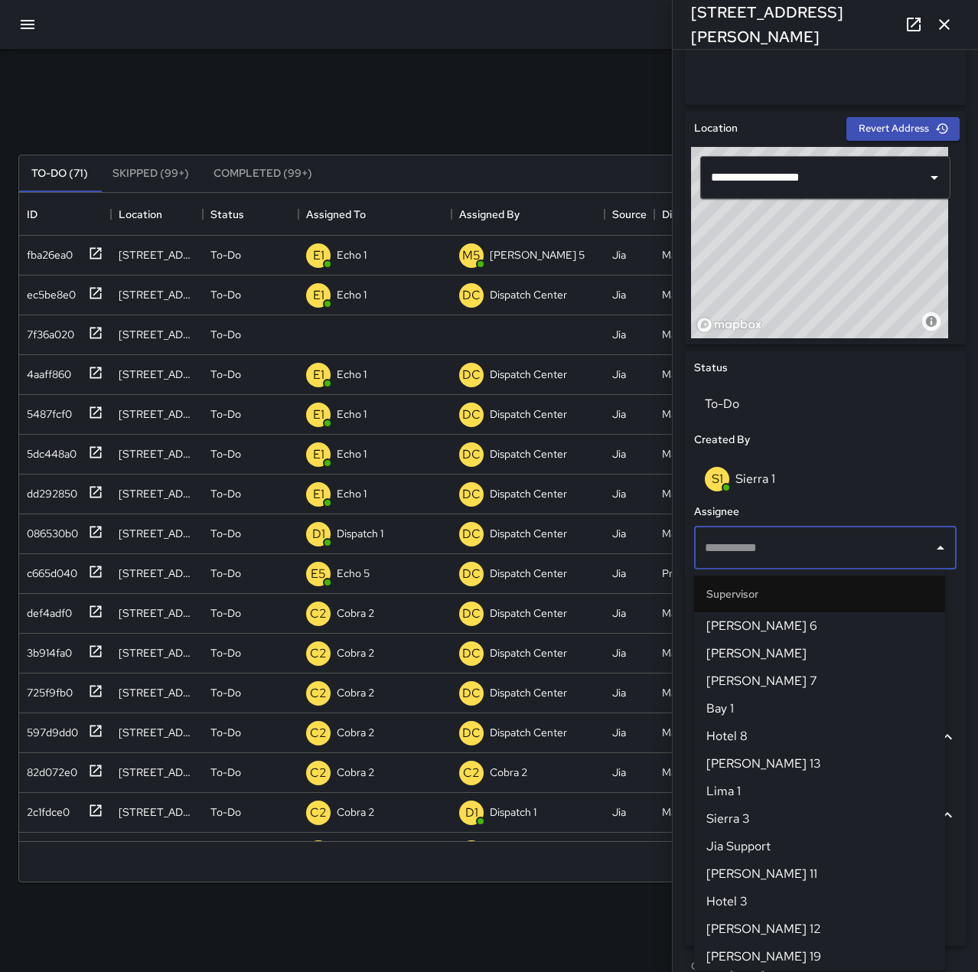
click at [768, 622] on span "[PERSON_NAME] 6" at bounding box center [819, 626] width 226 height 18
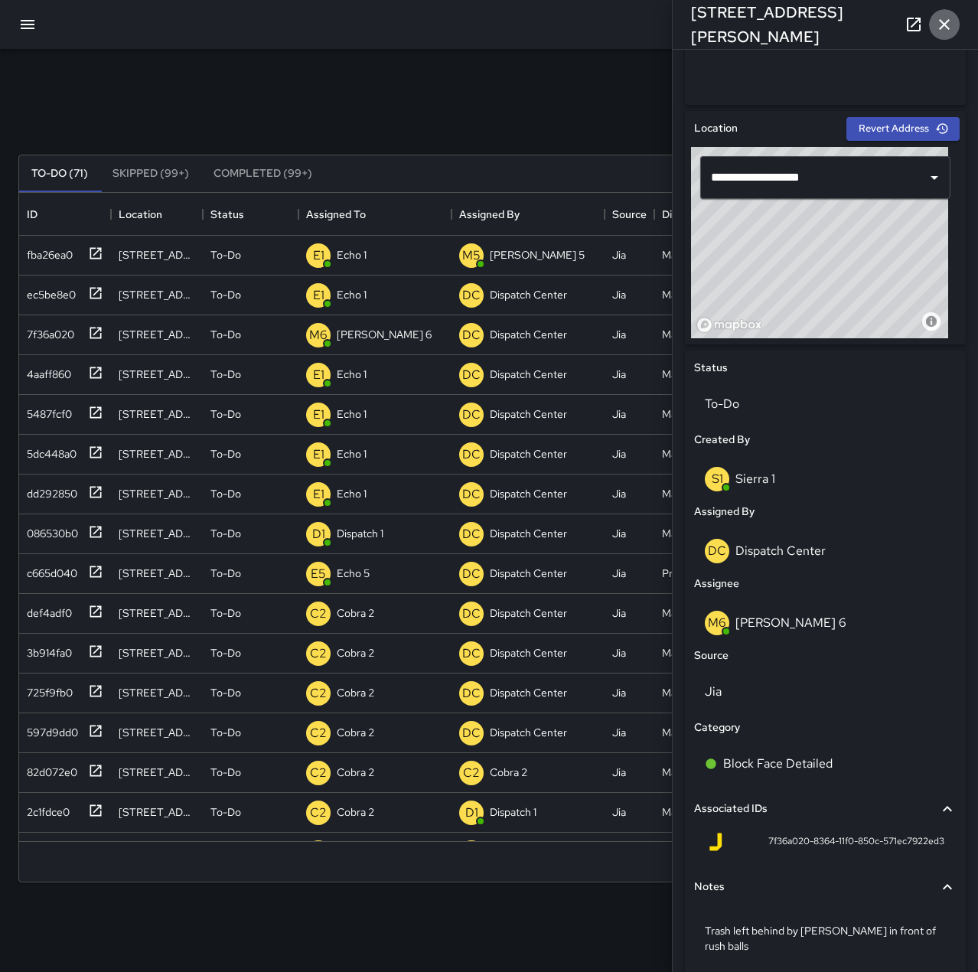
click at [945, 31] on icon "button" at bounding box center [944, 24] width 18 height 18
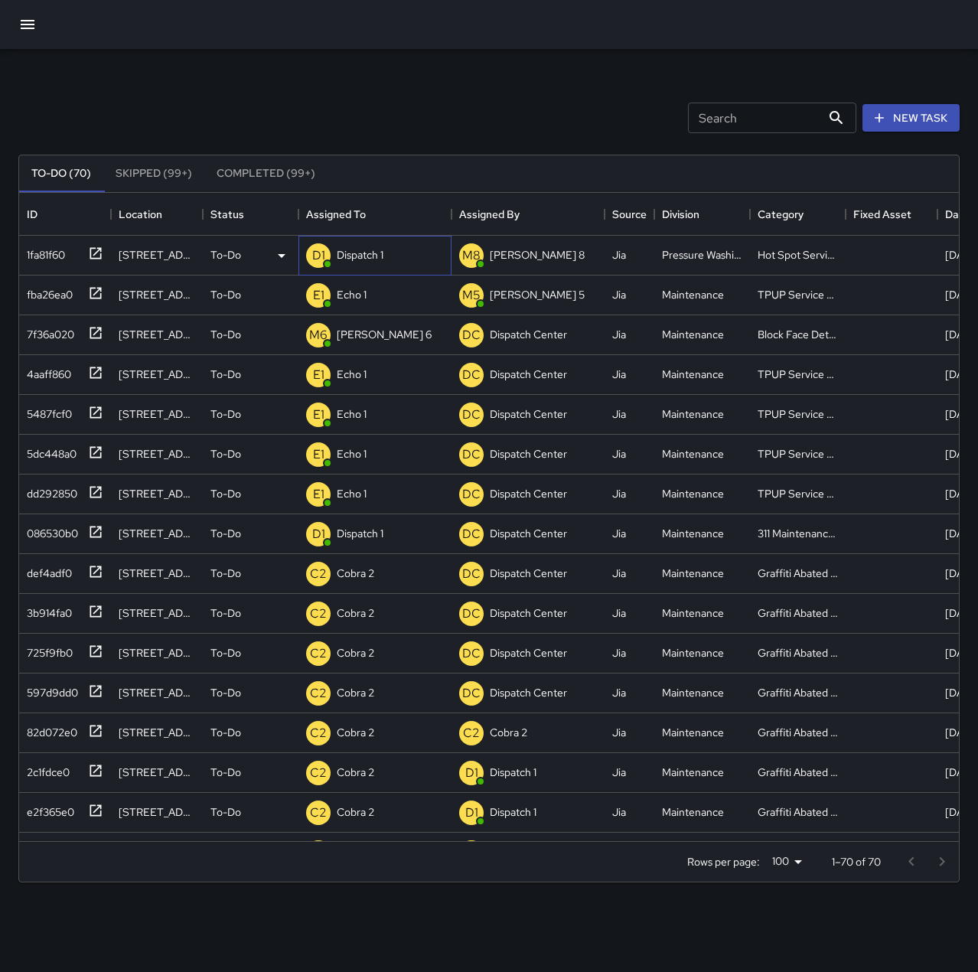
click at [367, 246] on div "Dispatch 1" at bounding box center [360, 254] width 53 height 21
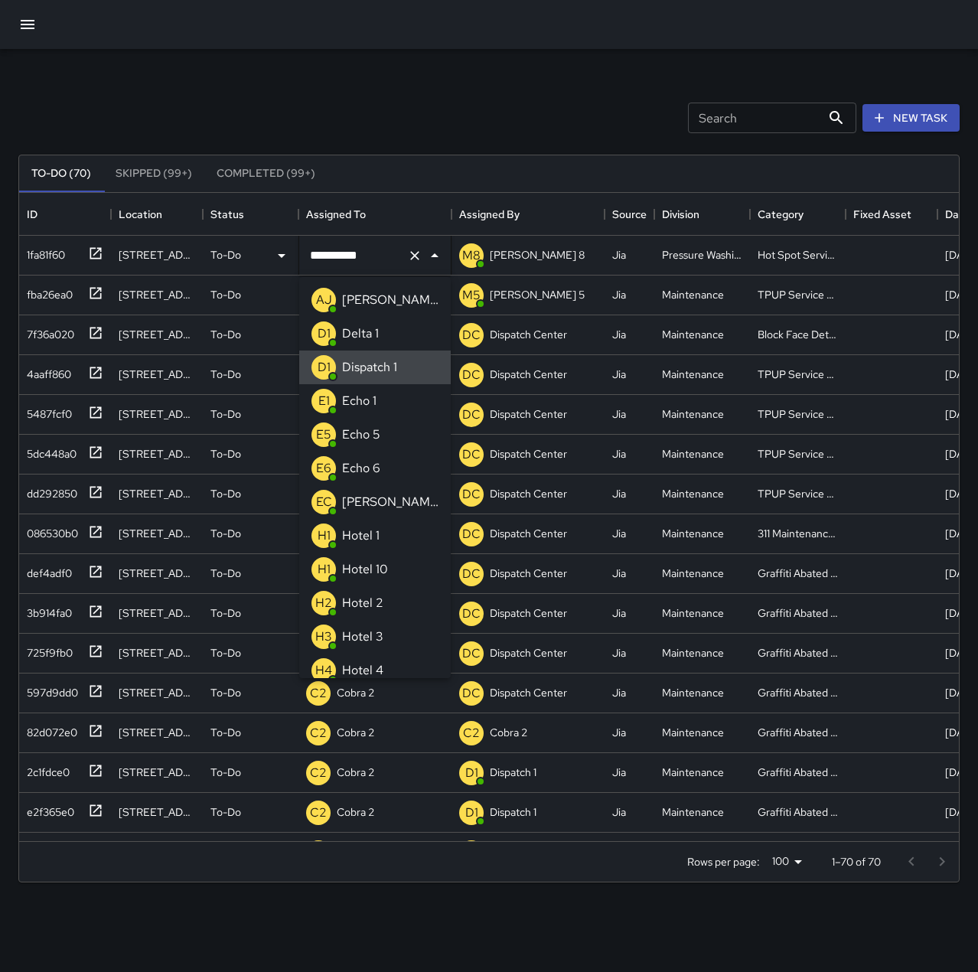
click at [414, 261] on icon "Clear" at bounding box center [414, 255] width 15 height 15
click at [396, 425] on li "E5 Echo 5" at bounding box center [374, 435] width 151 height 34
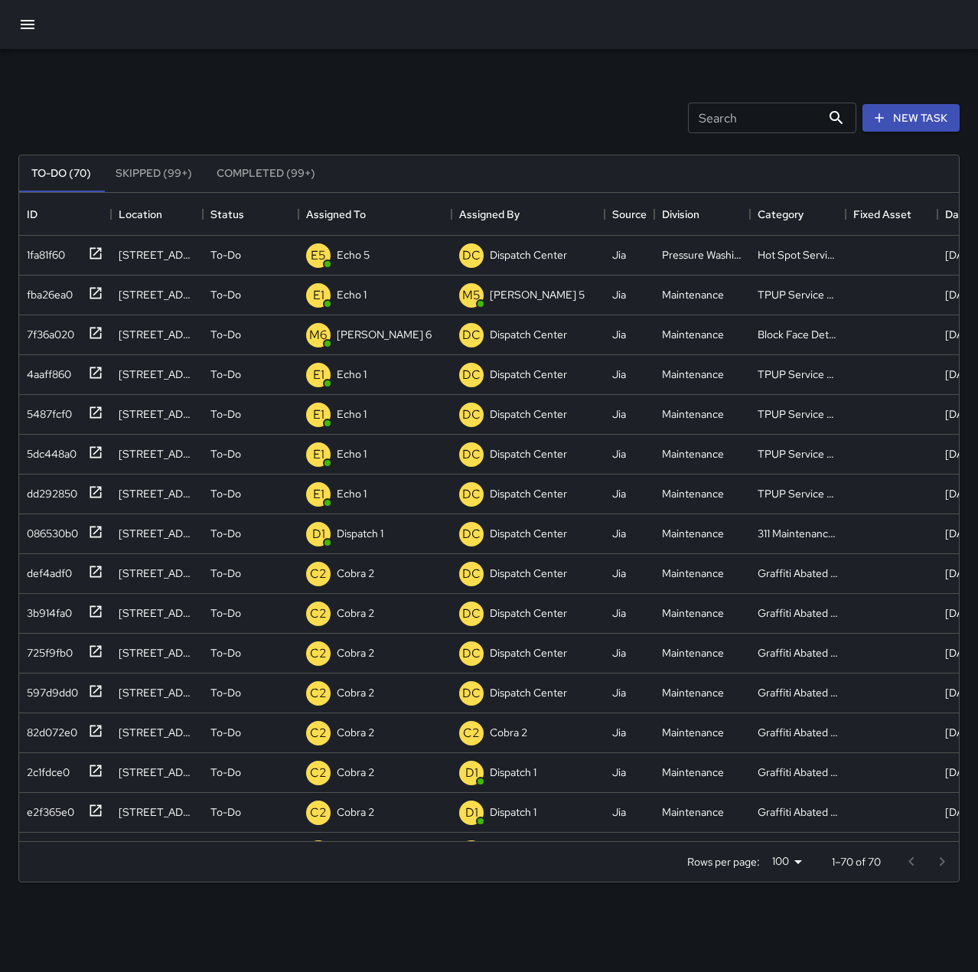
click at [406, 58] on div "Search Search New Task To-Do (70) Skipped (99+) Completed (99+) ID Location Sta…" at bounding box center [489, 476] width 978 height 855
click at [252, 72] on div "Search Search New Task To-Do (70) Skipped (99+) Completed (99+) ID Location Sta…" at bounding box center [489, 476] width 978 height 855
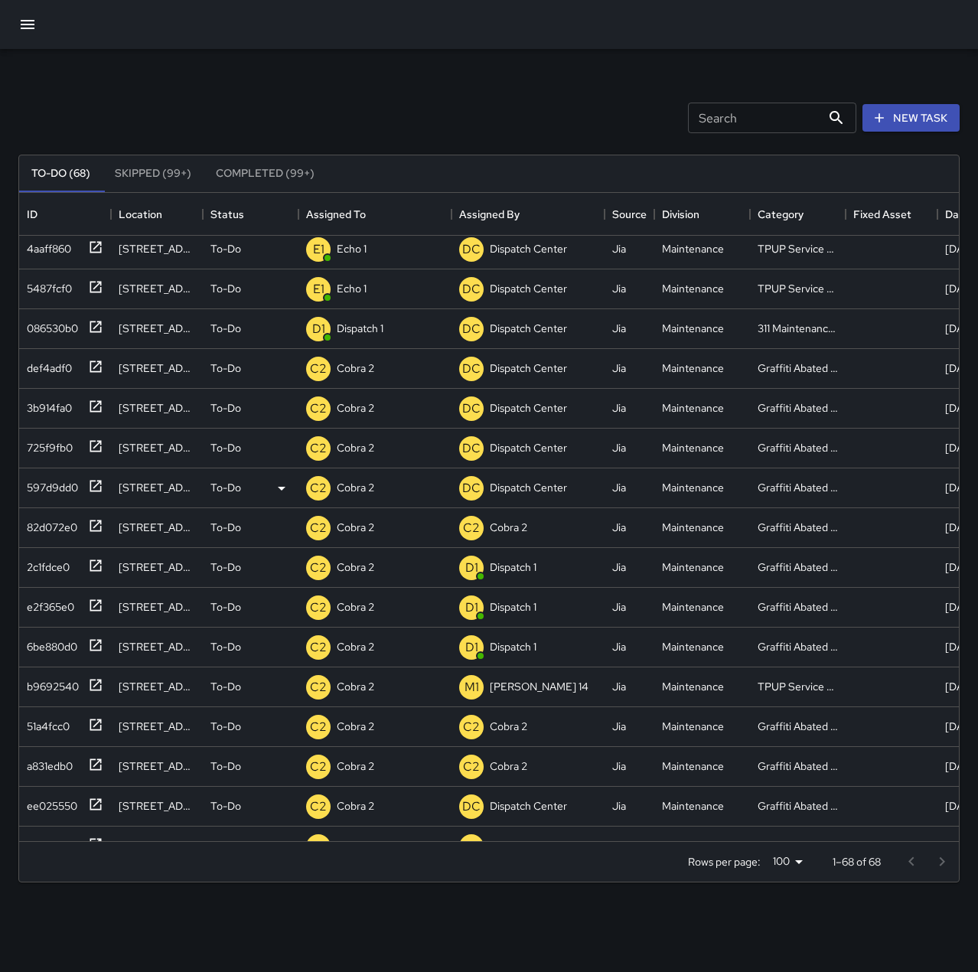
scroll to position [153, 0]
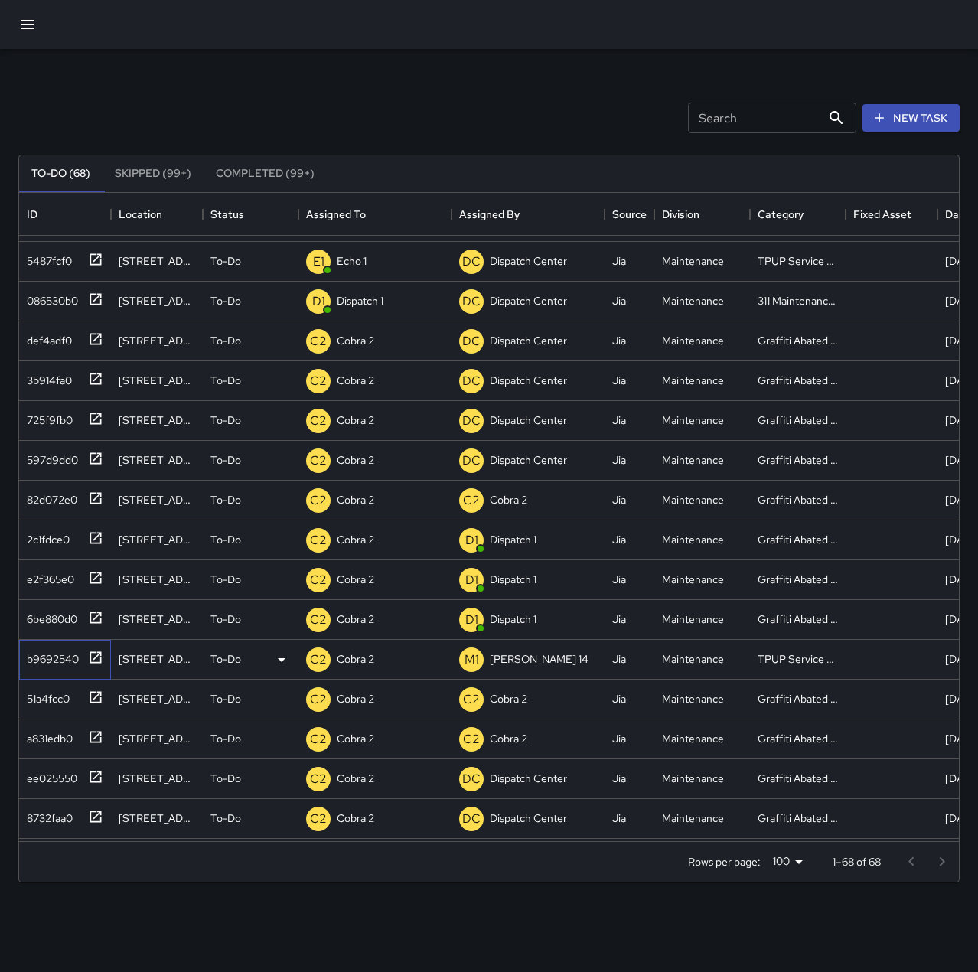
click at [42, 650] on div "b9692540" at bounding box center [50, 655] width 58 height 21
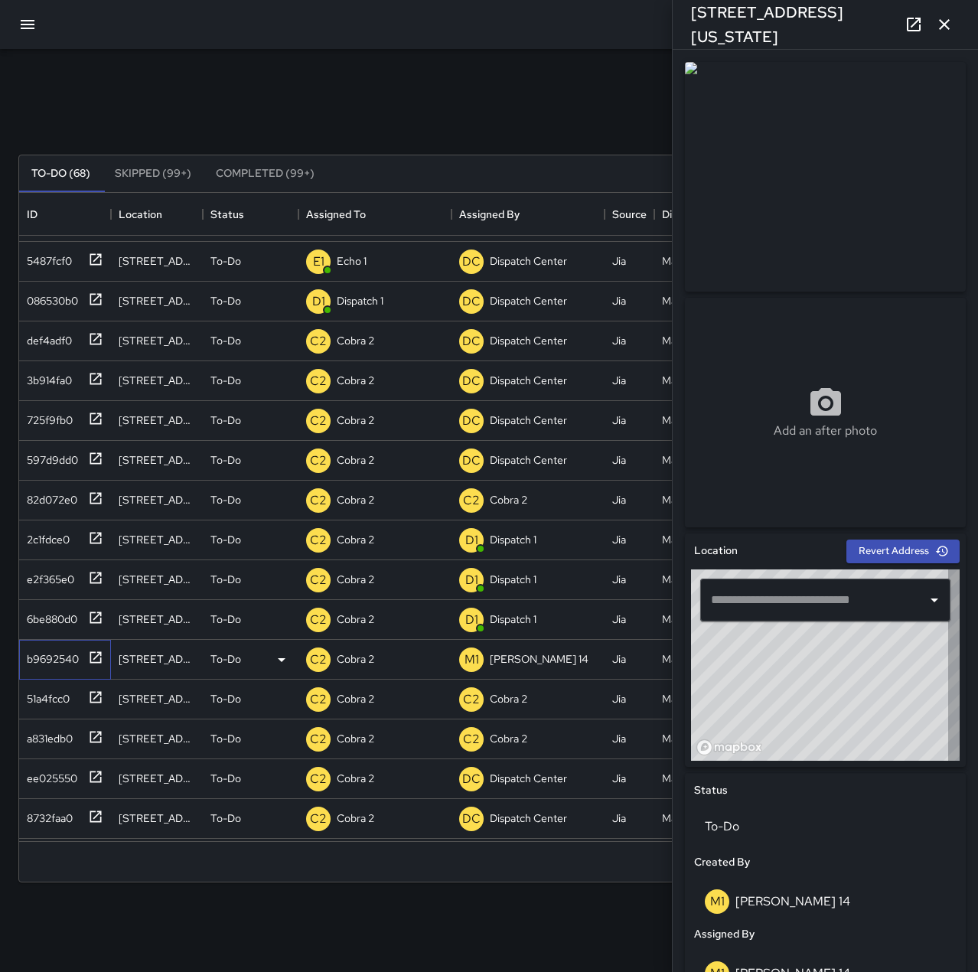
type input "**********"
click at [949, 27] on icon "button" at bounding box center [944, 24] width 18 height 18
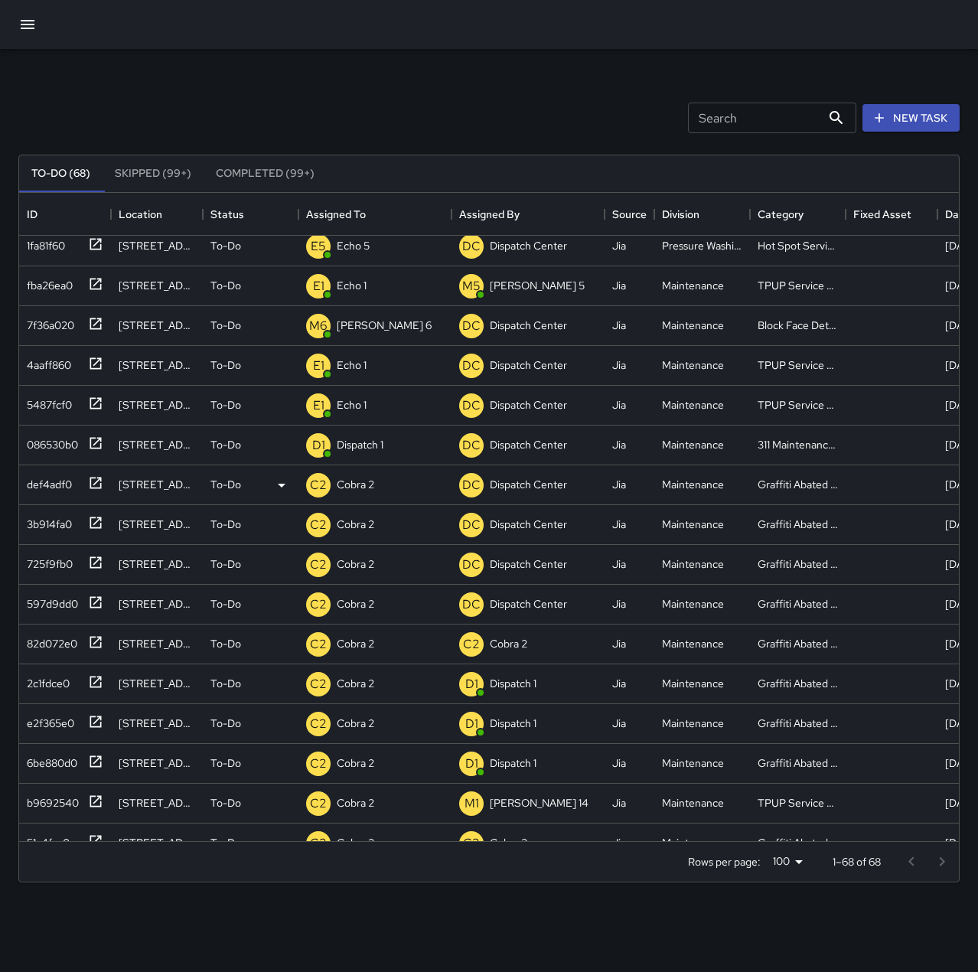
scroll to position [0, 0]
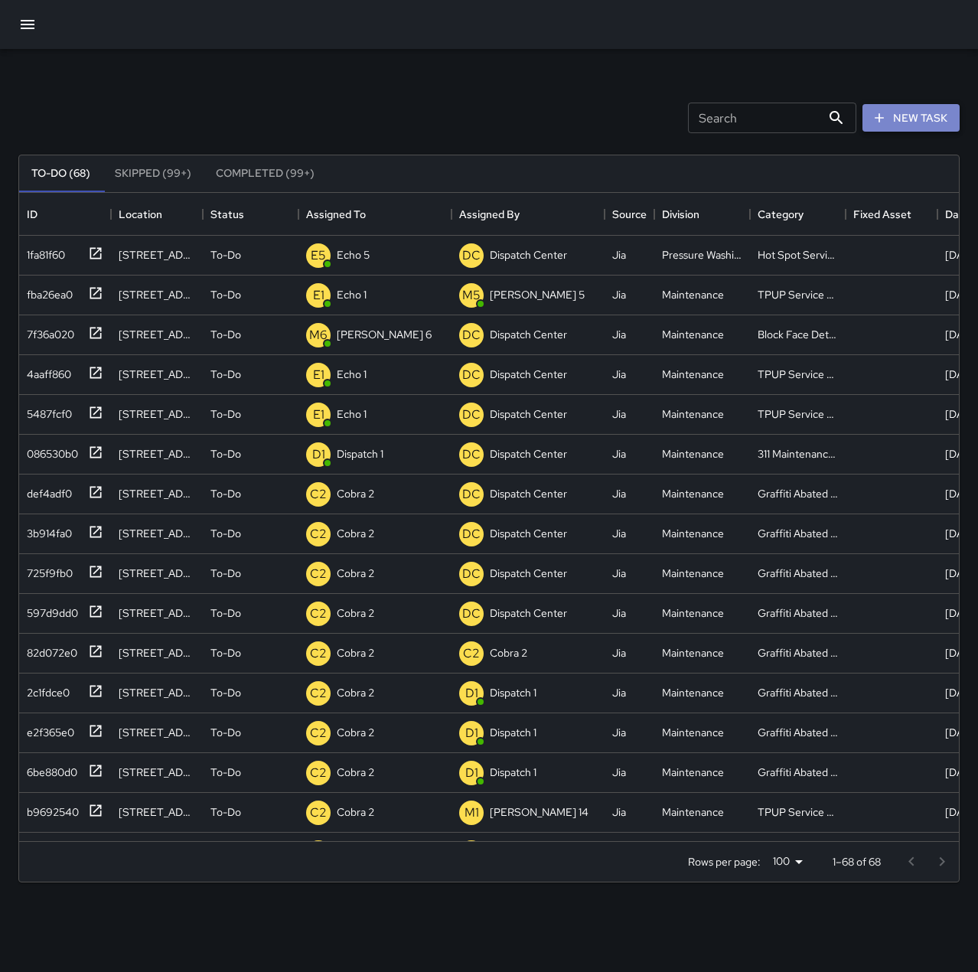
click at [889, 121] on button "New Task" at bounding box center [910, 118] width 97 height 28
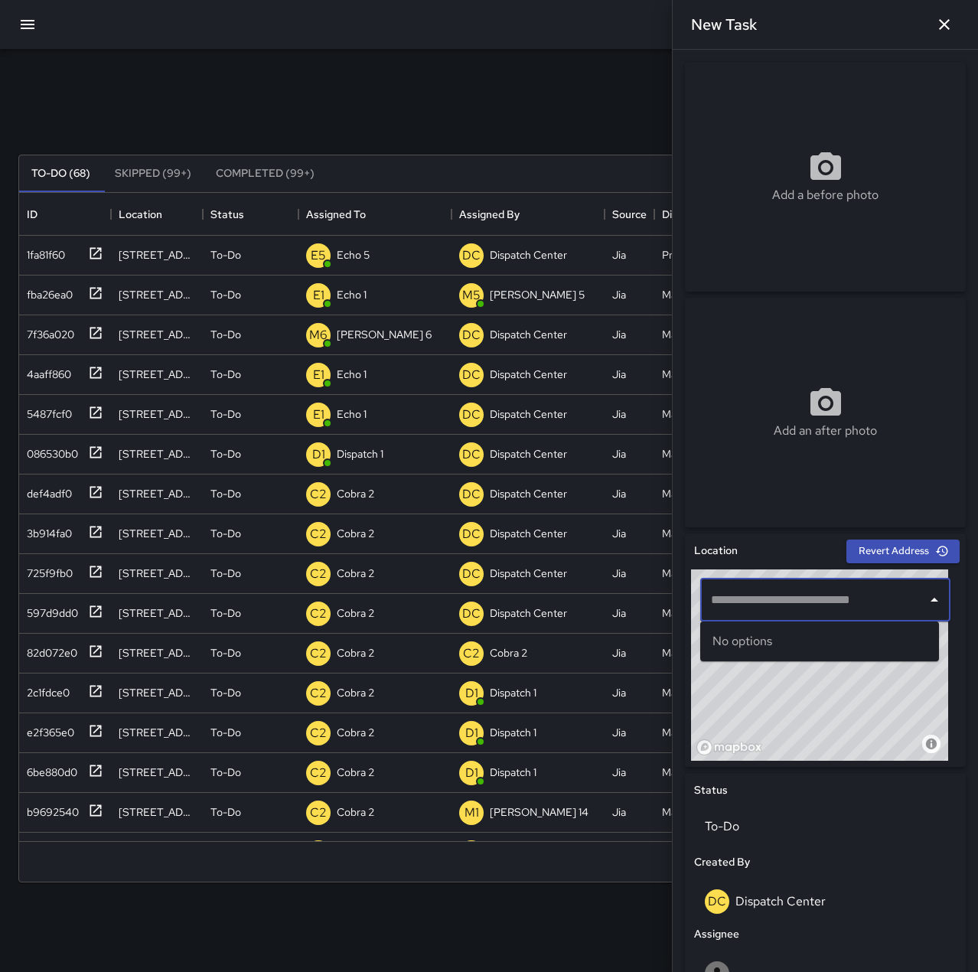
click at [745, 611] on input "text" at bounding box center [813, 599] width 213 height 29
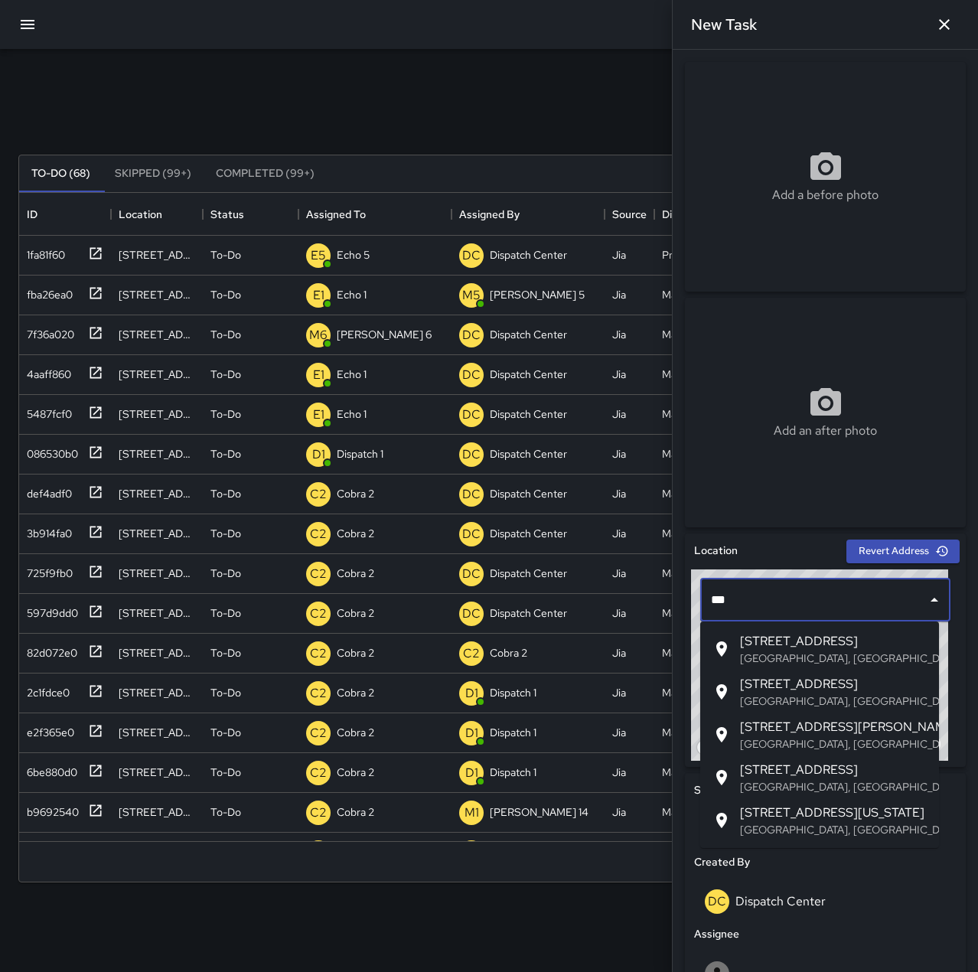
click at [834, 824] on p "[GEOGRAPHIC_DATA], [GEOGRAPHIC_DATA], [GEOGRAPHIC_DATA]" at bounding box center [833, 829] width 187 height 15
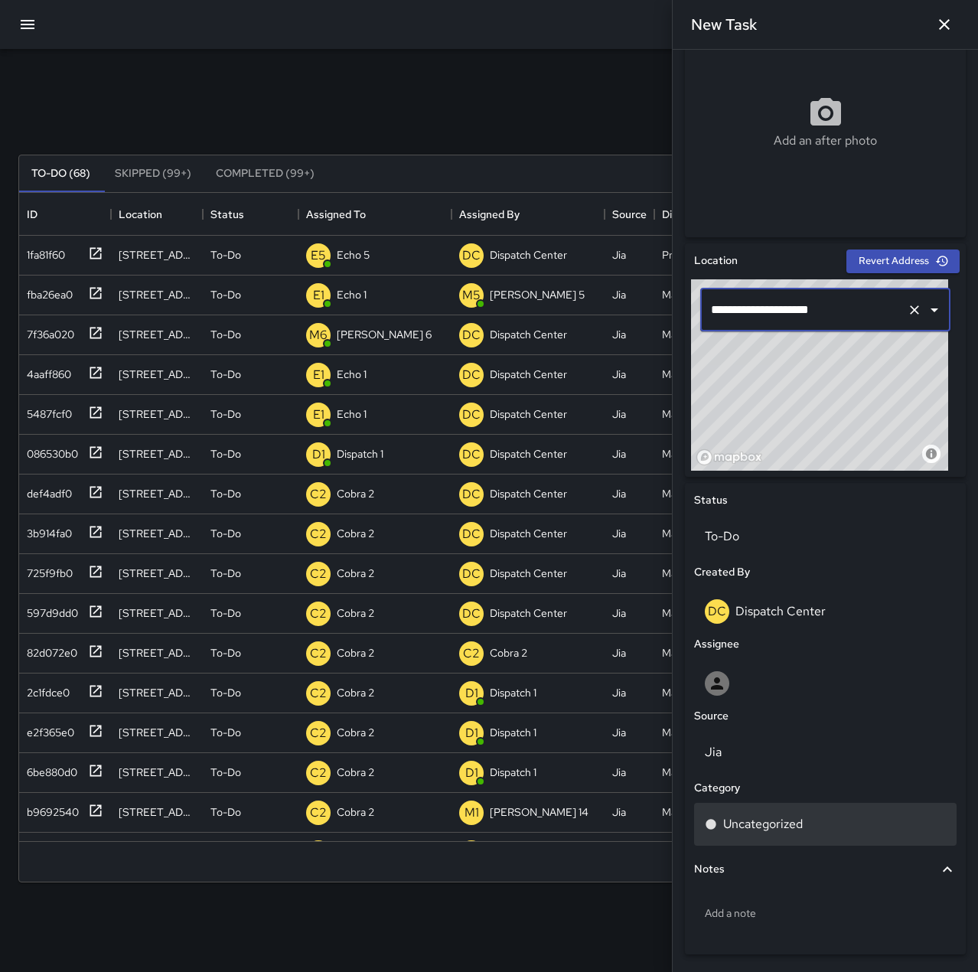
scroll to position [306, 0]
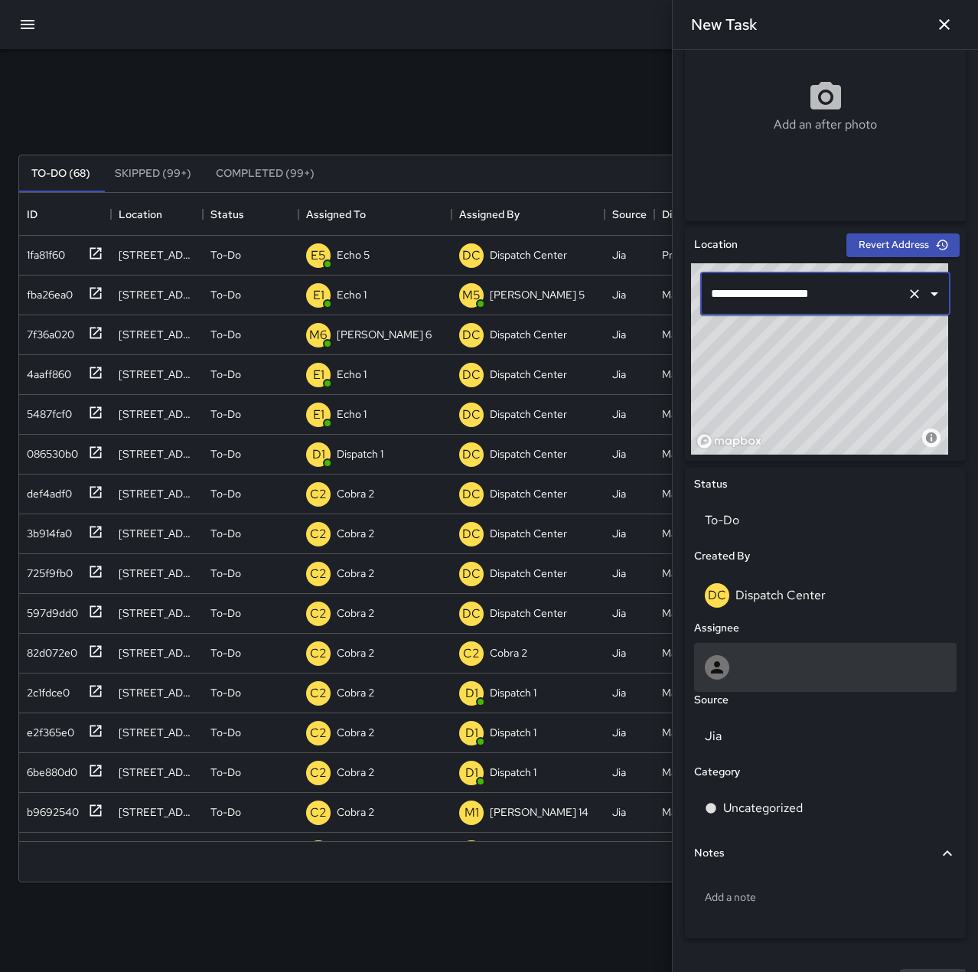
type input "**********"
click at [774, 664] on div at bounding box center [825, 667] width 241 height 24
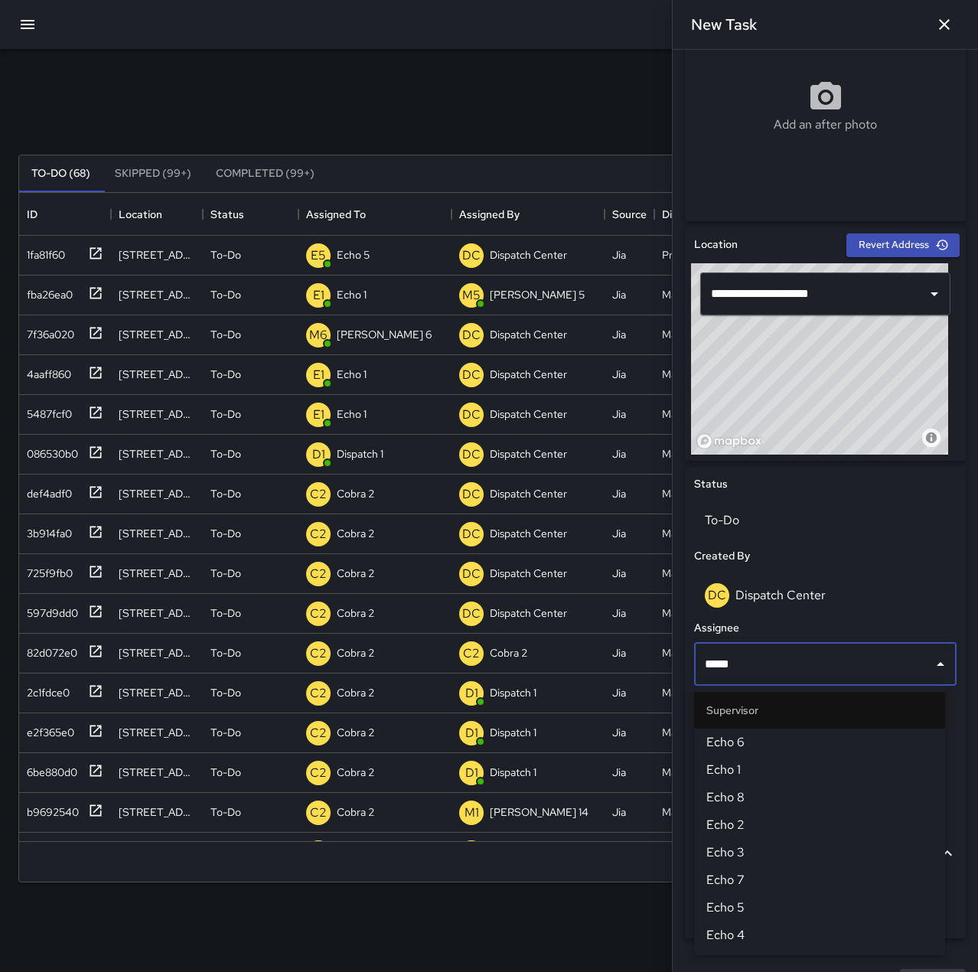
type input "******"
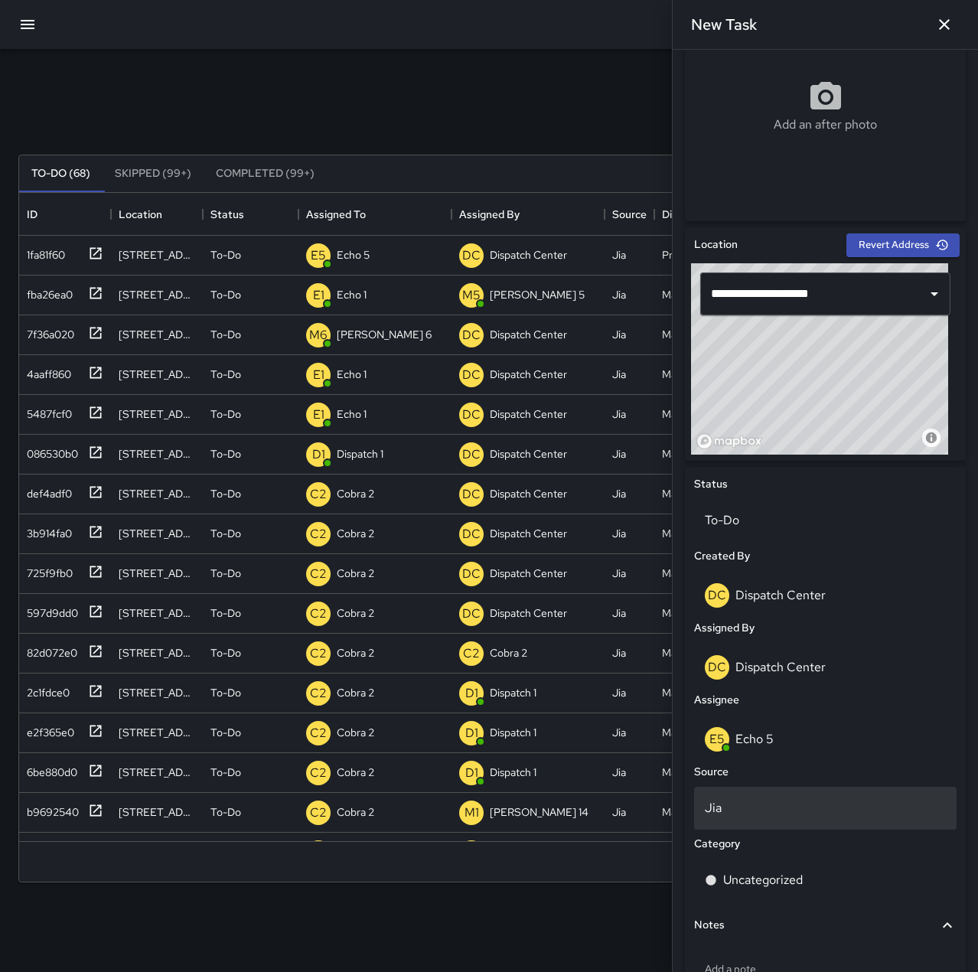
click at [780, 816] on p "Jia" at bounding box center [825, 808] width 241 height 18
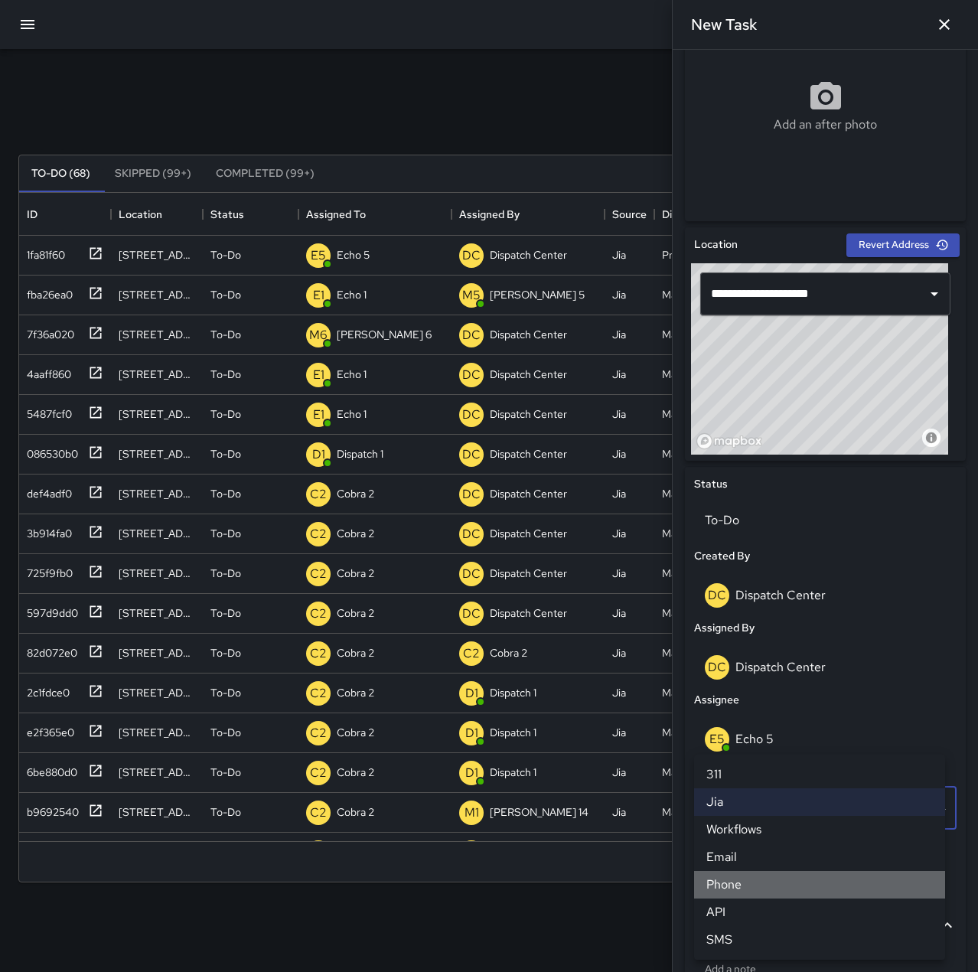
click at [785, 890] on li "Phone" at bounding box center [819, 885] width 251 height 28
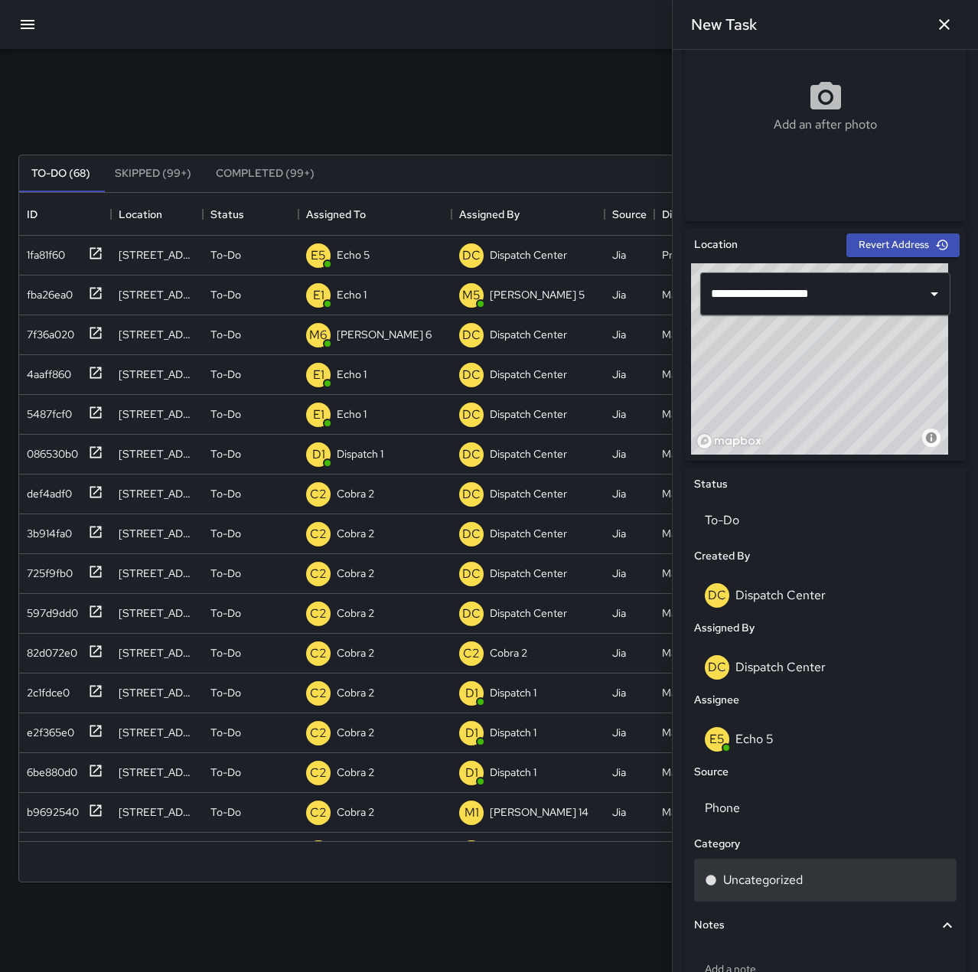
click at [800, 877] on p "Uncategorized" at bounding box center [763, 880] width 80 height 18
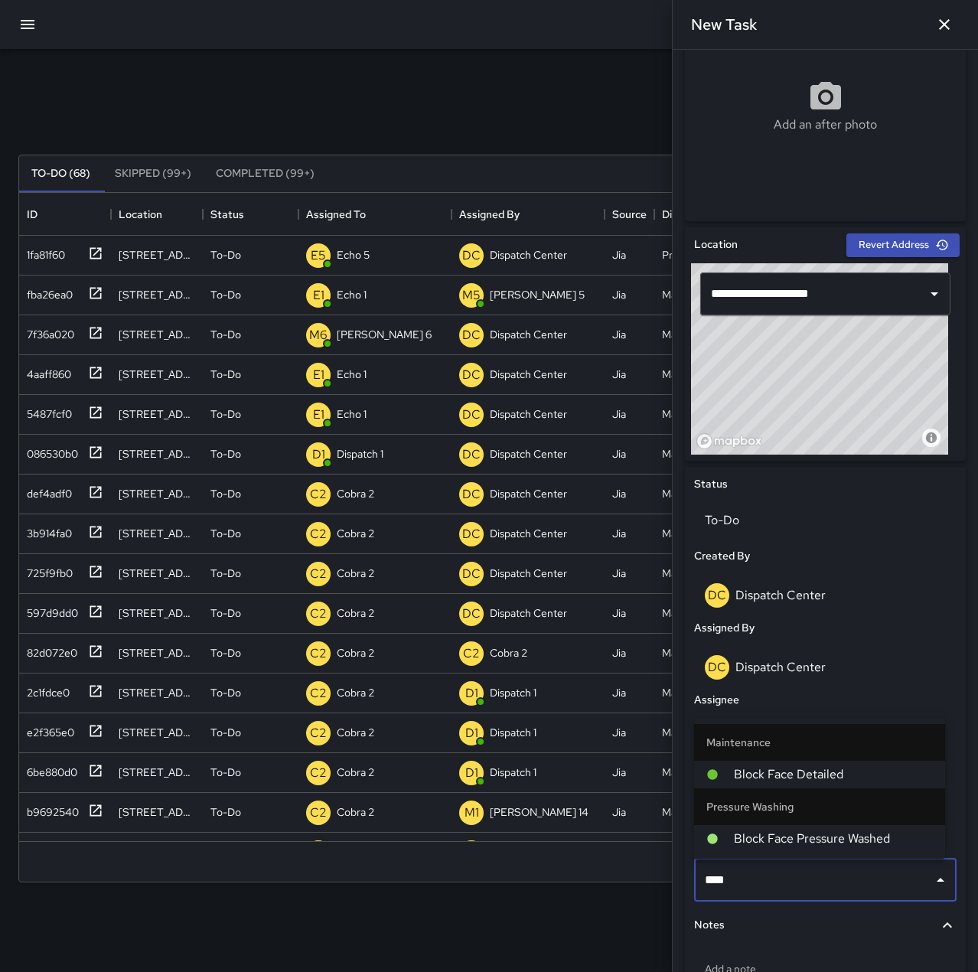
type input "*****"
click at [819, 832] on span "Block Face Pressure Washed" at bounding box center [833, 838] width 199 height 18
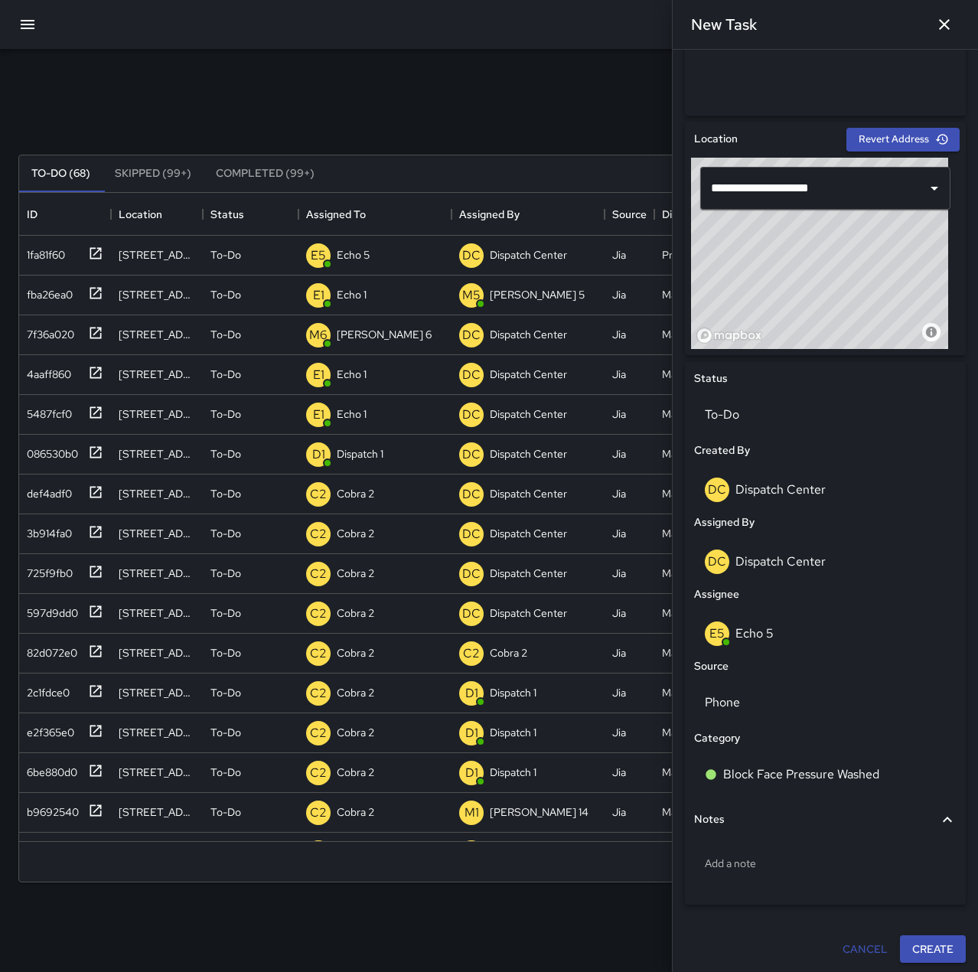
scroll to position [415, 0]
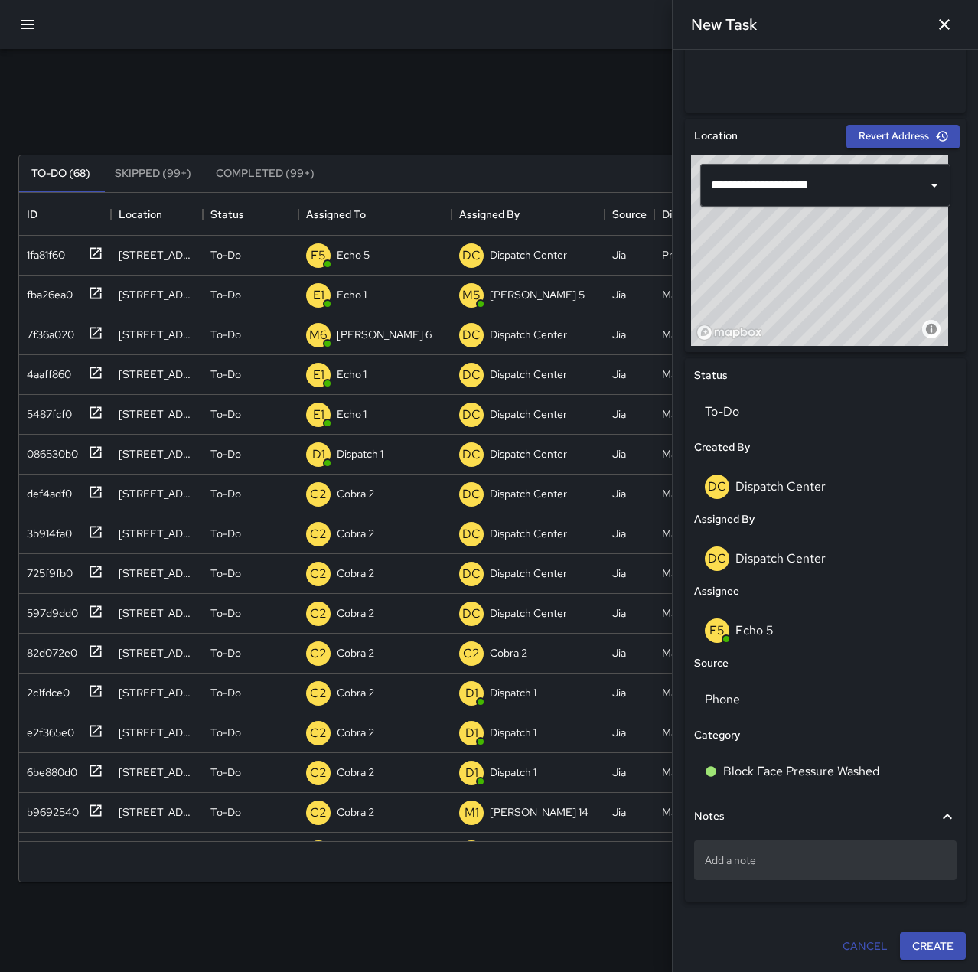
click at [778, 860] on p "Add a note" at bounding box center [825, 859] width 241 height 15
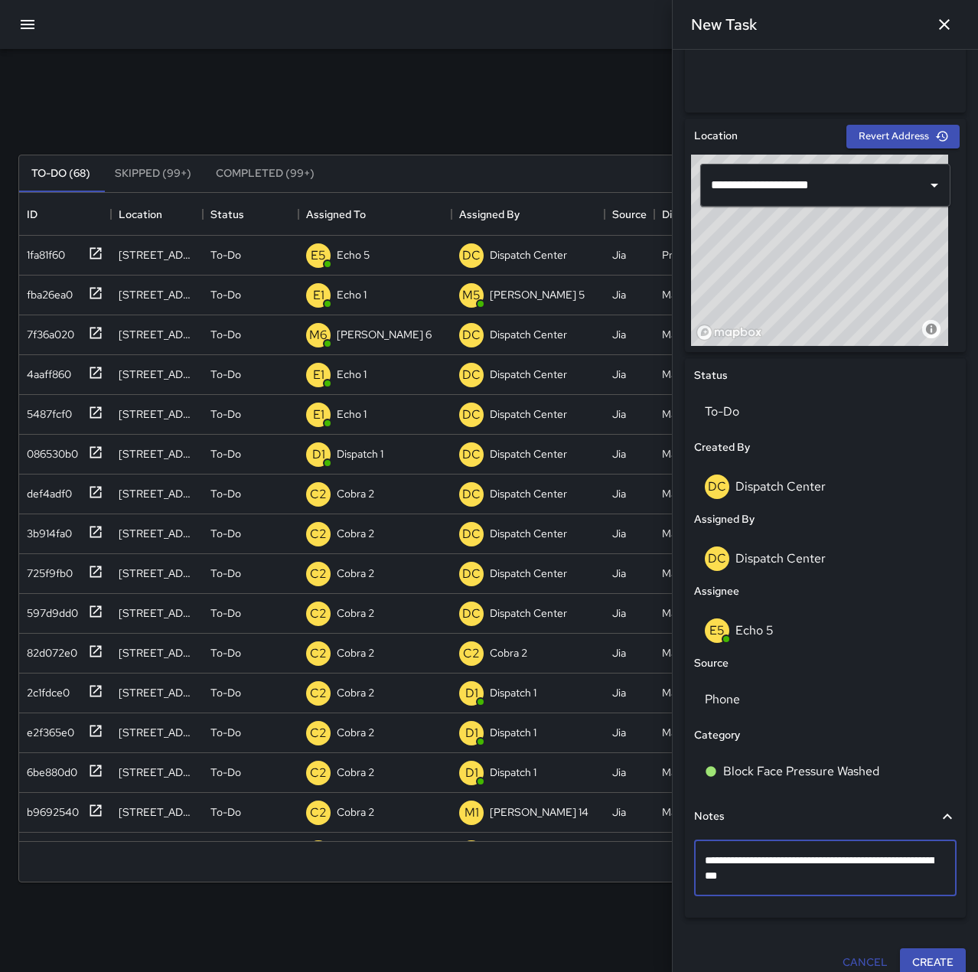
type textarea "**********"
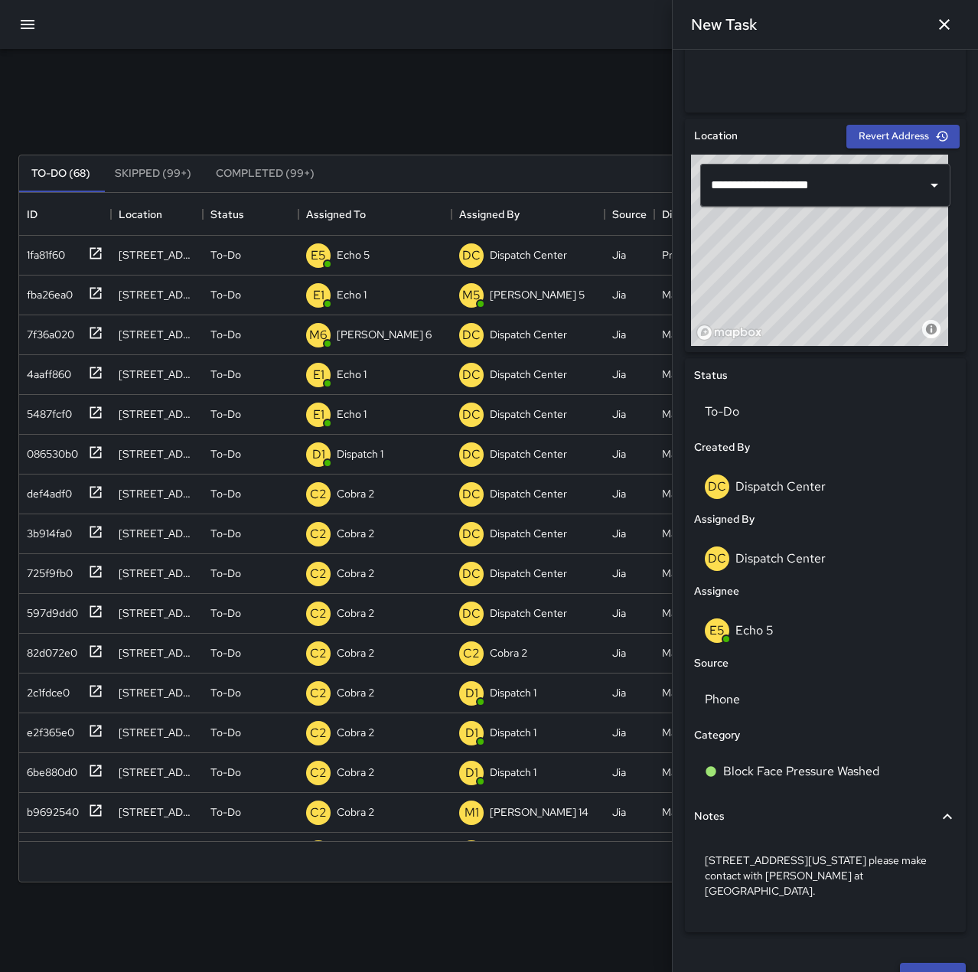
click at [923, 962] on button "Create" at bounding box center [933, 976] width 66 height 28
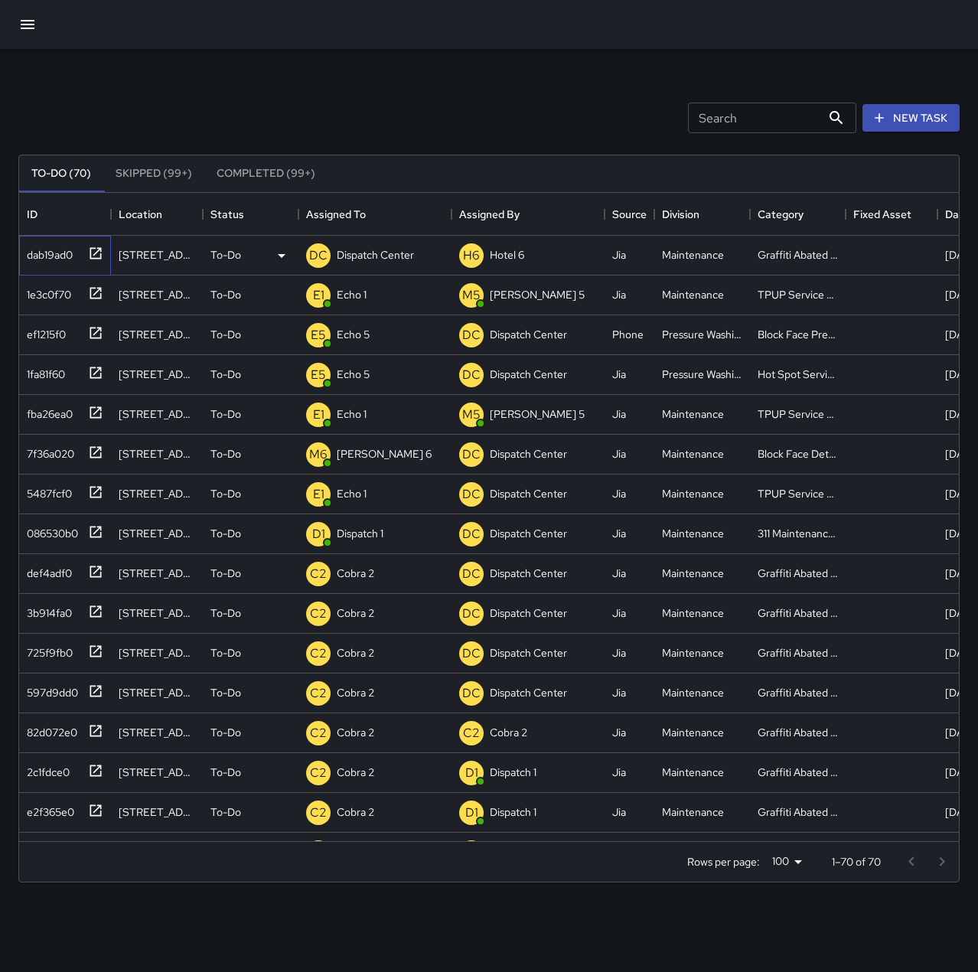
click at [67, 258] on div "dab19ad0" at bounding box center [47, 251] width 52 height 21
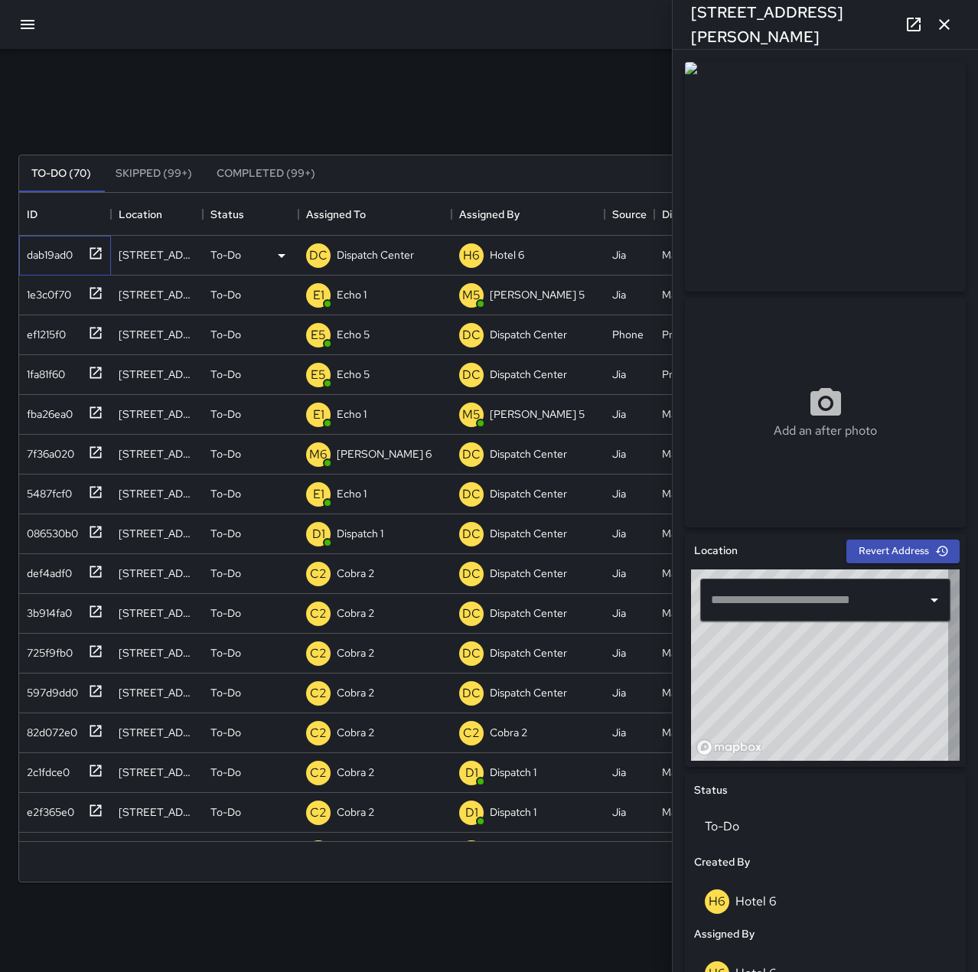
type input "**********"
click at [349, 245] on div "Dispatch Center" at bounding box center [375, 254] width 83 height 21
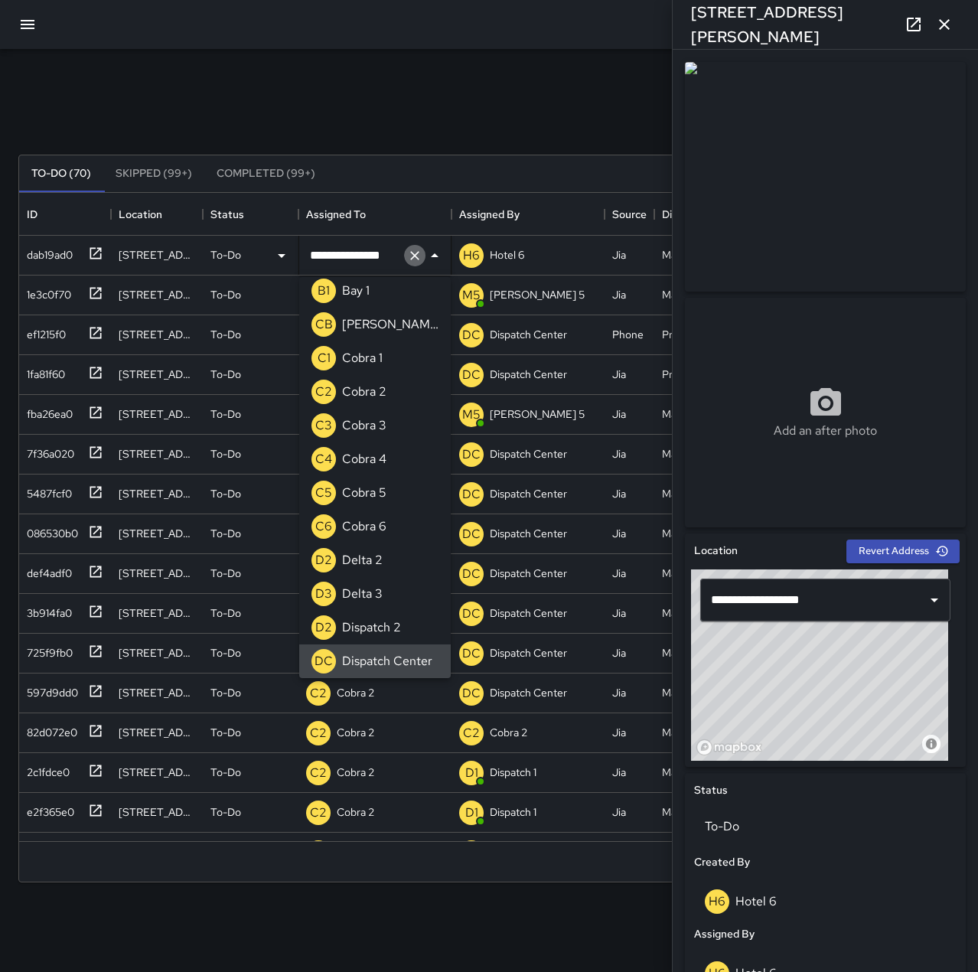
click at [420, 255] on icon "Clear" at bounding box center [414, 255] width 15 height 15
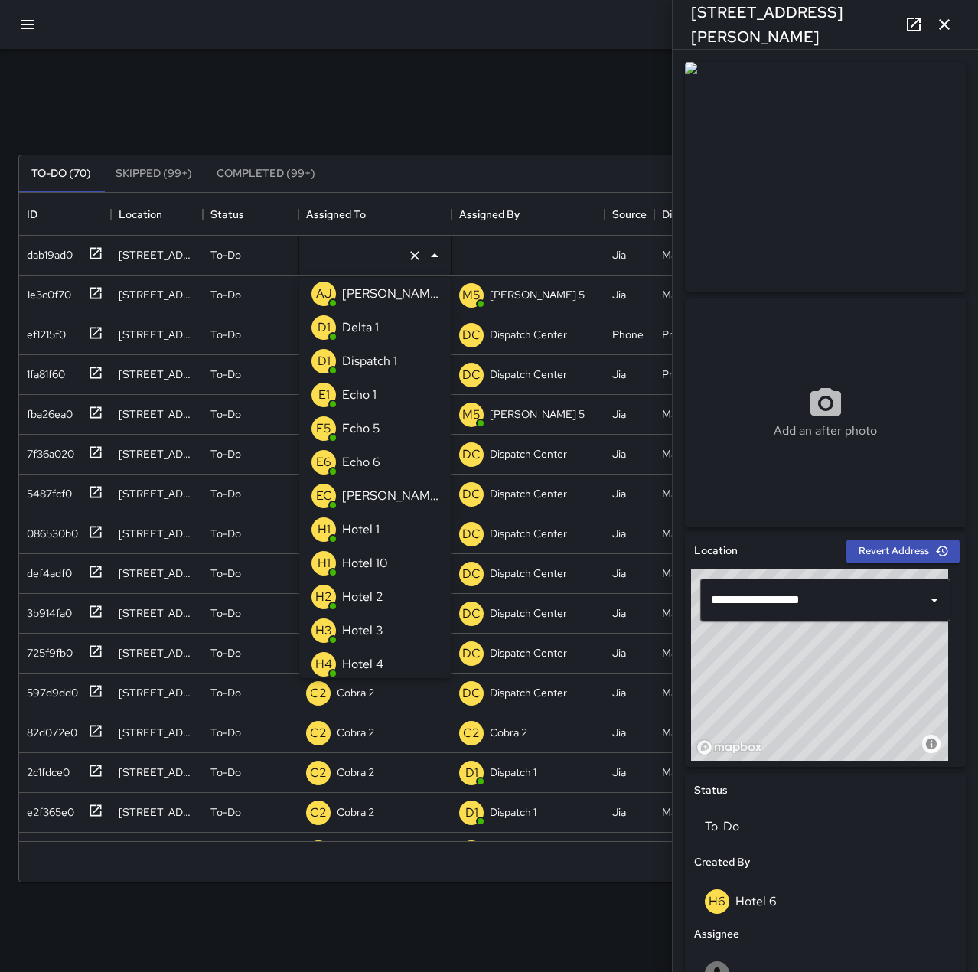
click at [366, 451] on div "Echo 6" at bounding box center [361, 462] width 44 height 24
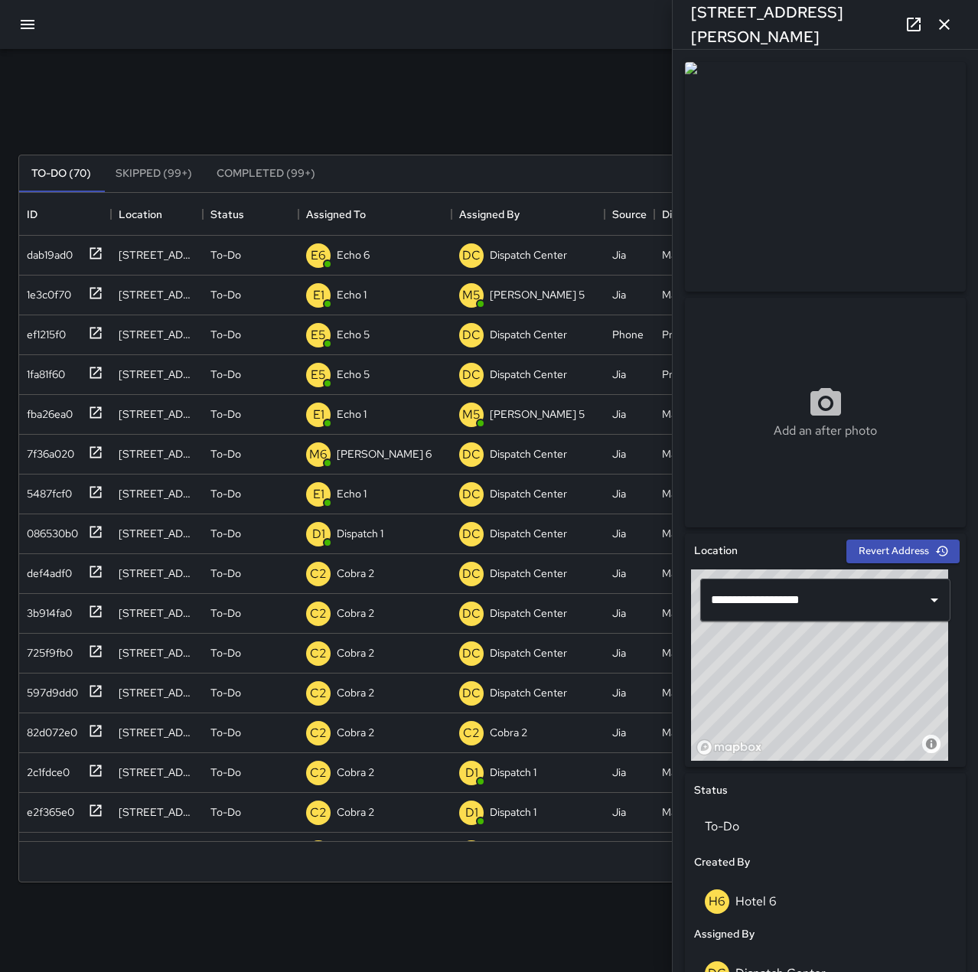
click at [335, 106] on div "Search Search New Task" at bounding box center [488, 118] width 947 height 80
click at [937, 25] on icon "button" at bounding box center [944, 24] width 18 height 18
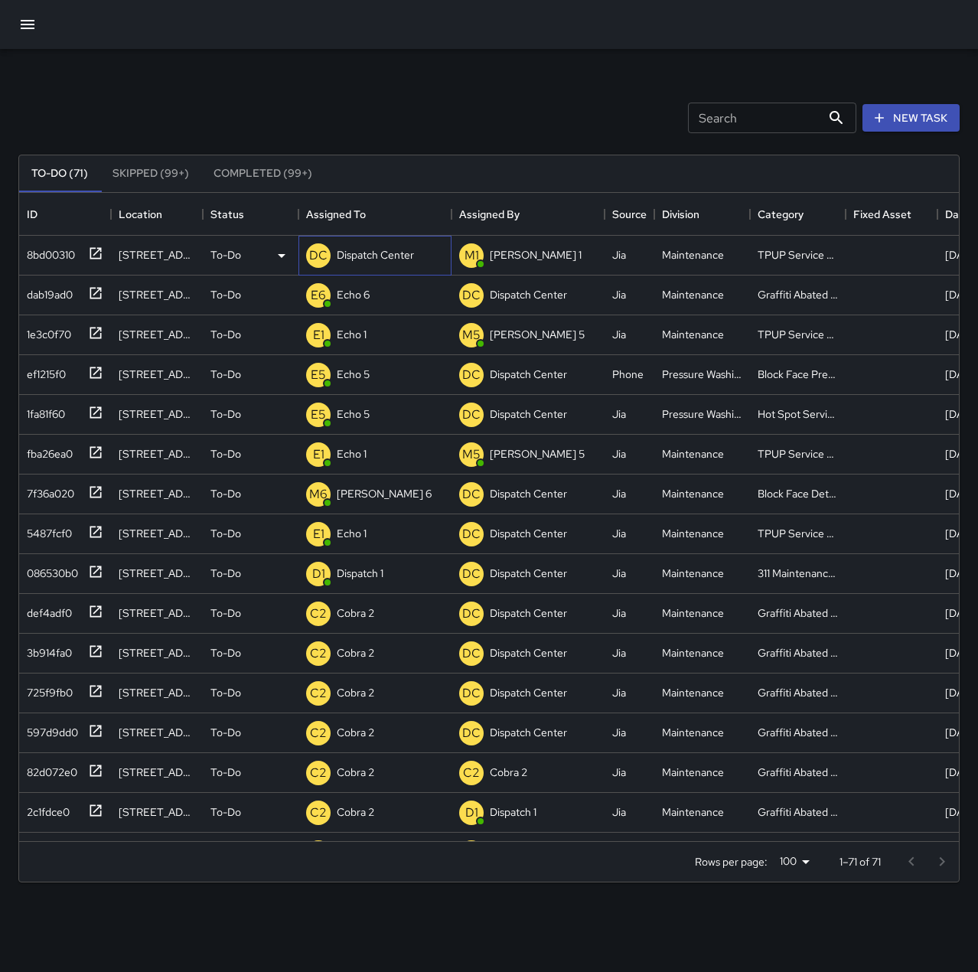
click at [404, 252] on p "Dispatch Center" at bounding box center [375, 254] width 77 height 15
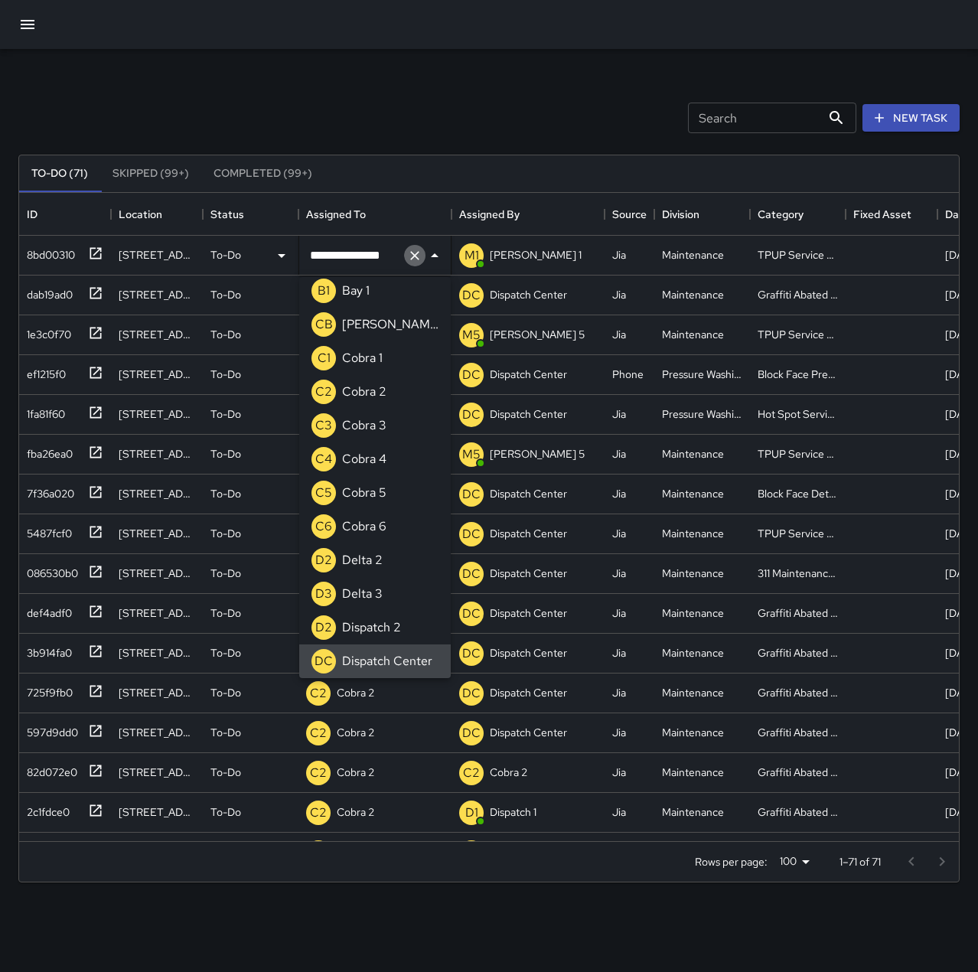
click at [413, 254] on icon "Clear" at bounding box center [414, 255] width 15 height 15
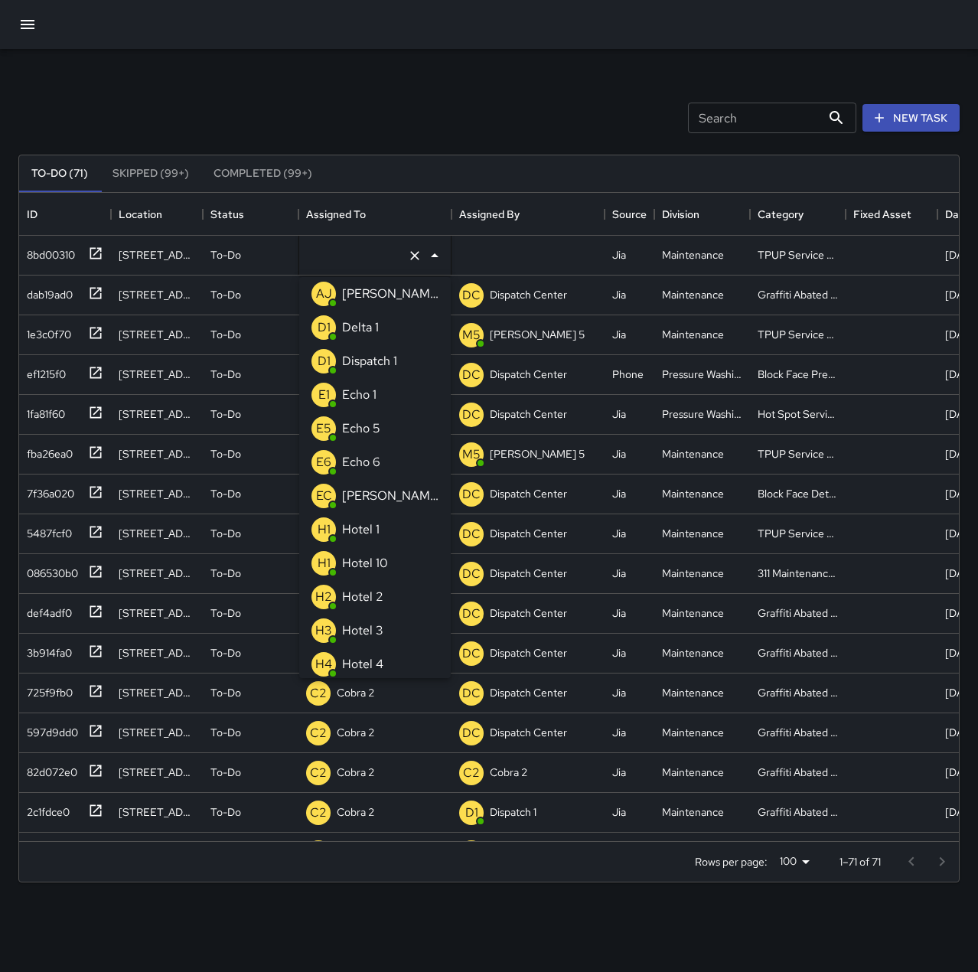
click at [381, 393] on li "E1 Echo 1" at bounding box center [374, 395] width 151 height 34
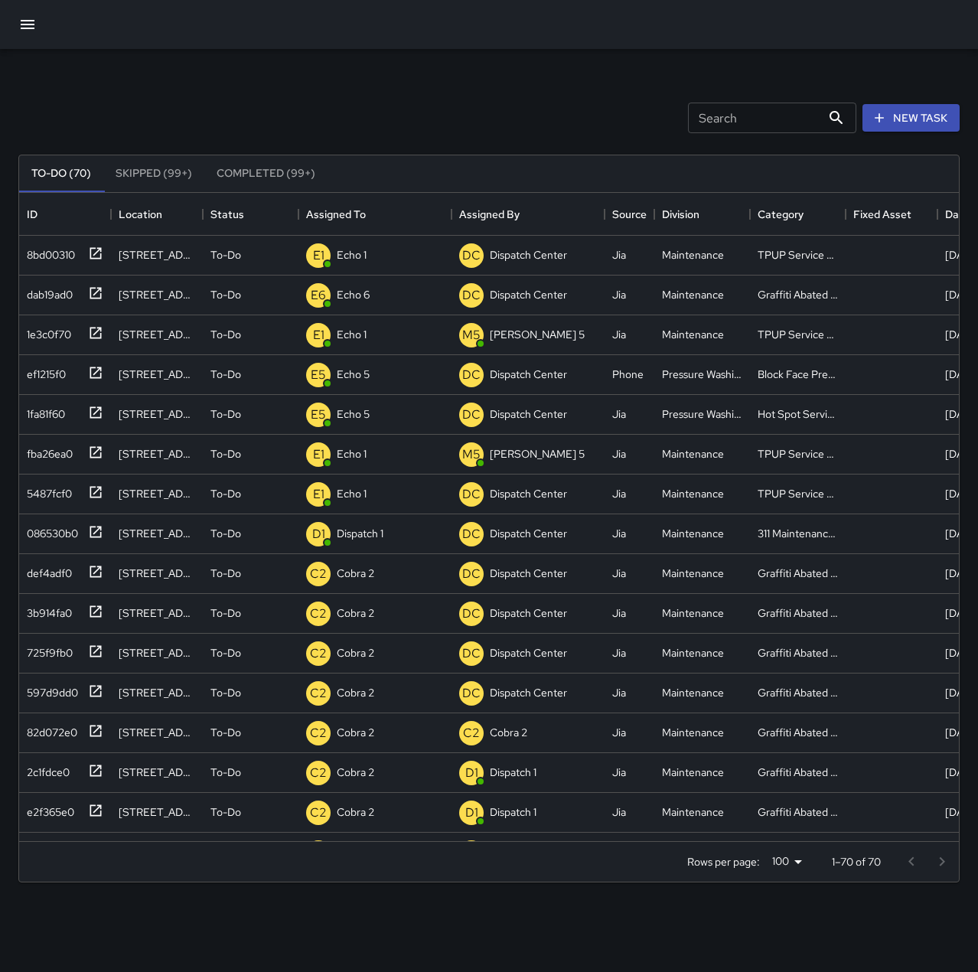
click at [411, 67] on div "Search Search New Task To-Do (70) Skipped (99+) Completed (99+) ID Location Sta…" at bounding box center [489, 476] width 978 height 855
click at [60, 243] on div "31529e10" at bounding box center [46, 251] width 50 height 21
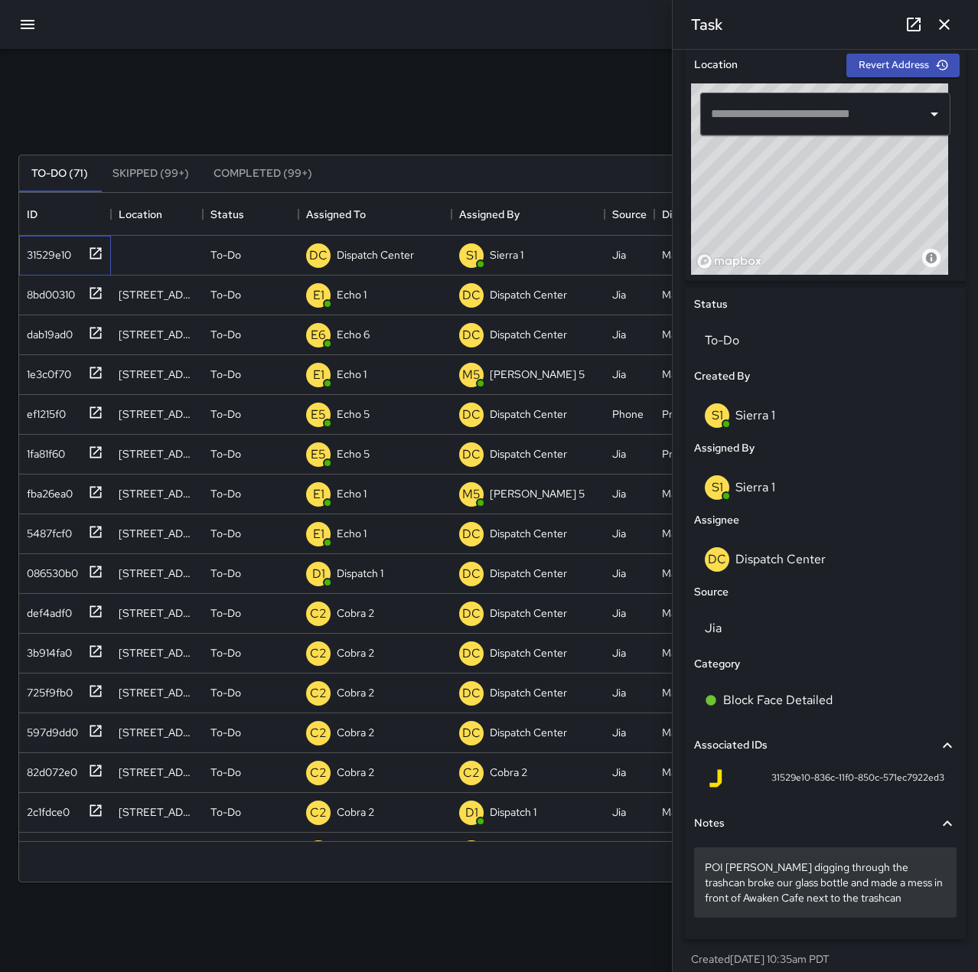
scroll to position [499, 0]
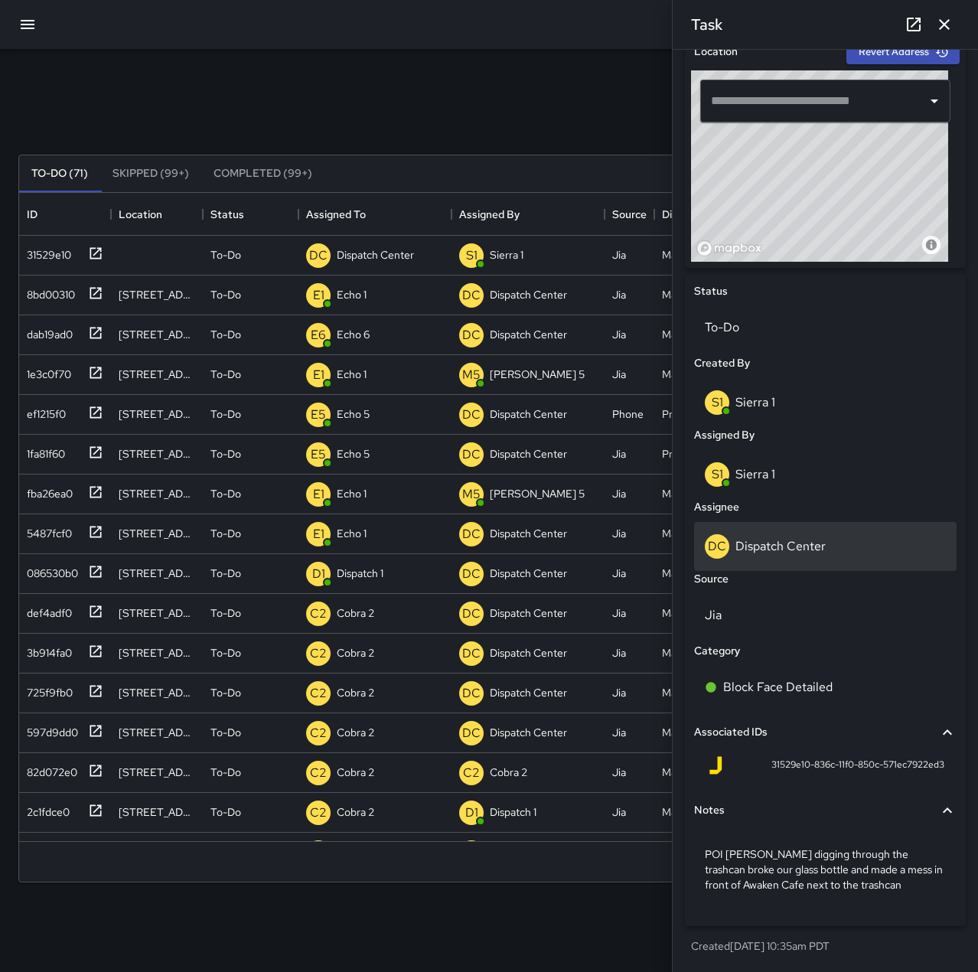
click at [818, 547] on p "Dispatch Center" at bounding box center [780, 546] width 90 height 16
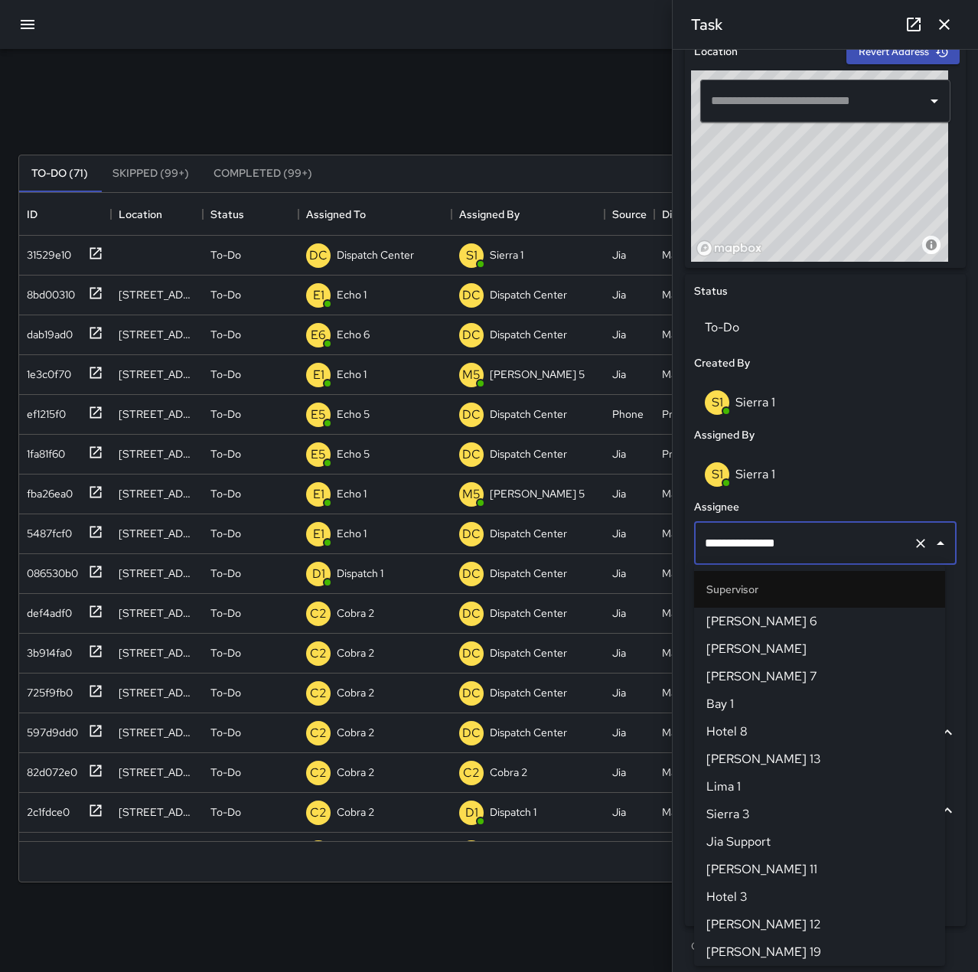
scroll to position [1460, 0]
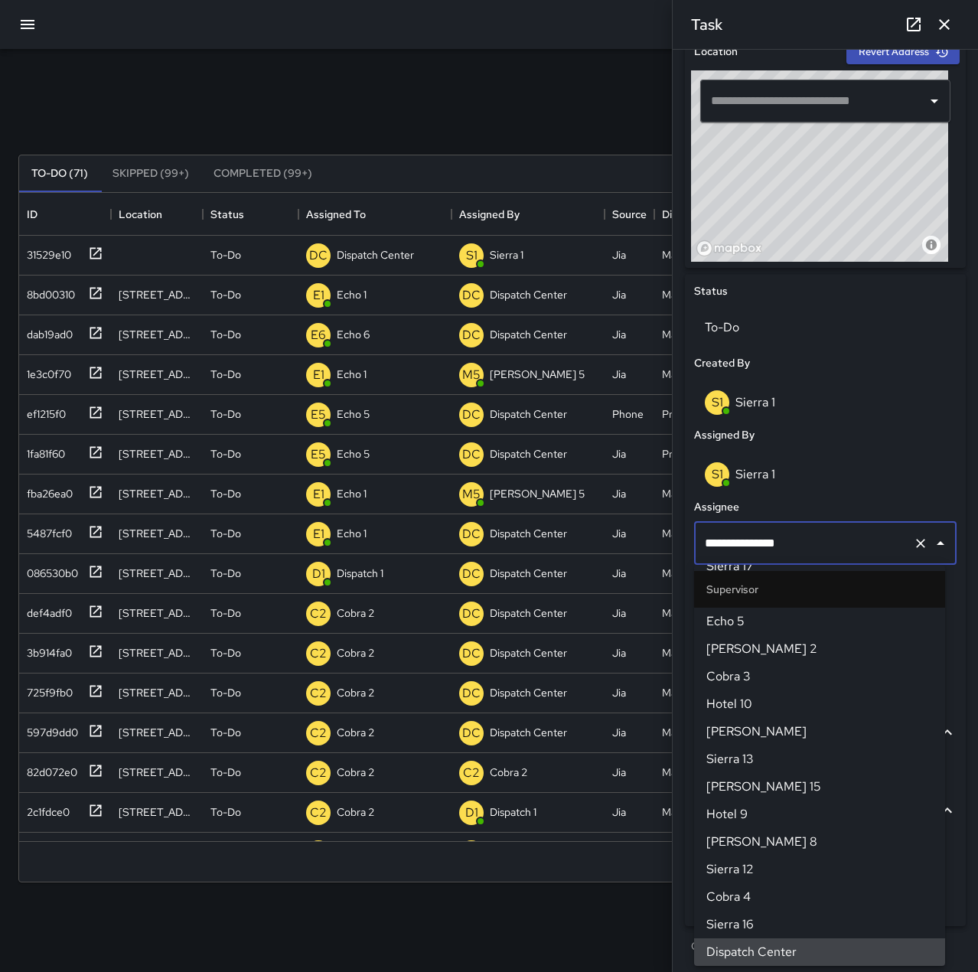
click at [913, 542] on icon "Clear" at bounding box center [920, 542] width 15 height 15
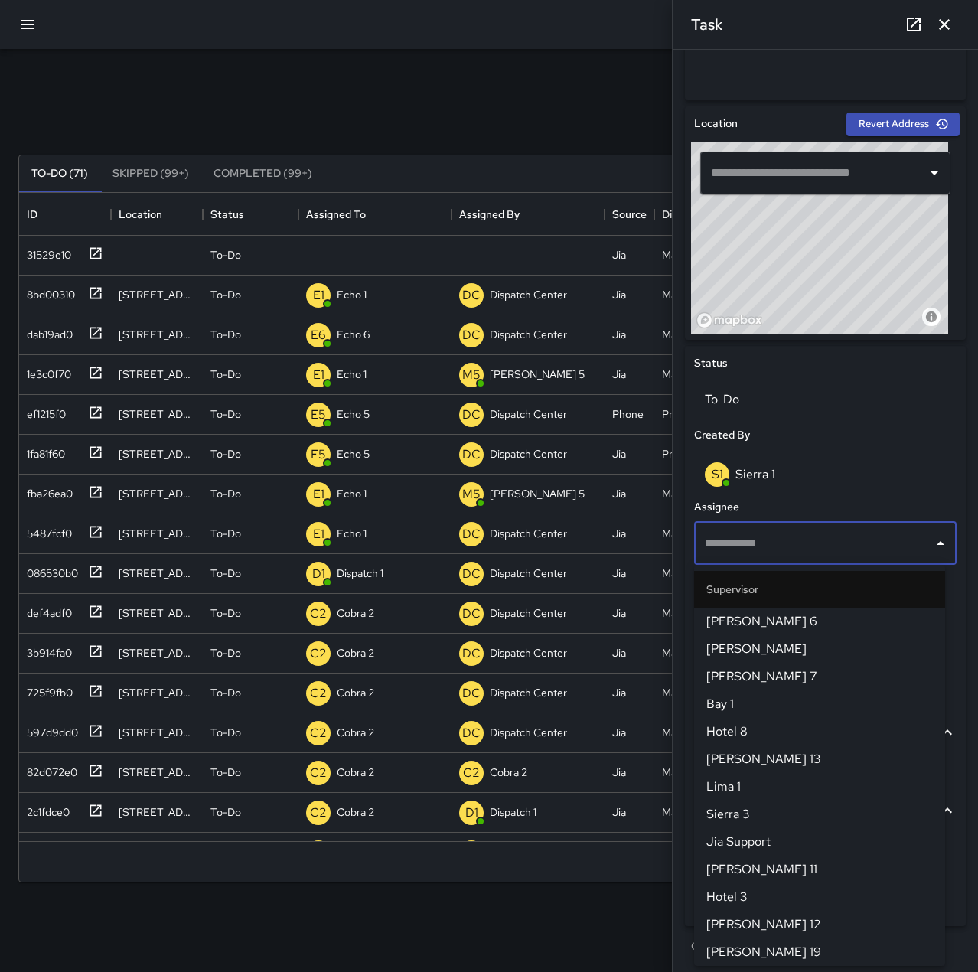
scroll to position [427, 0]
type input "******"
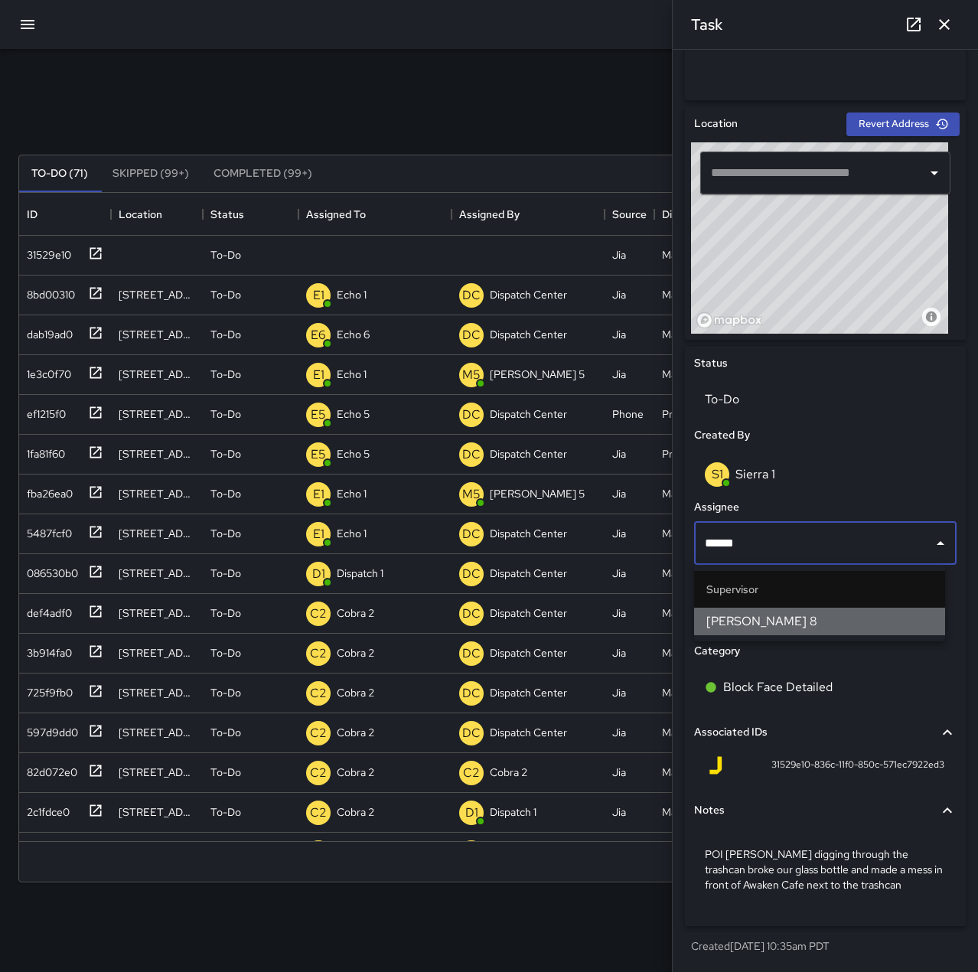
click at [900, 619] on span "[PERSON_NAME] 8" at bounding box center [819, 621] width 226 height 18
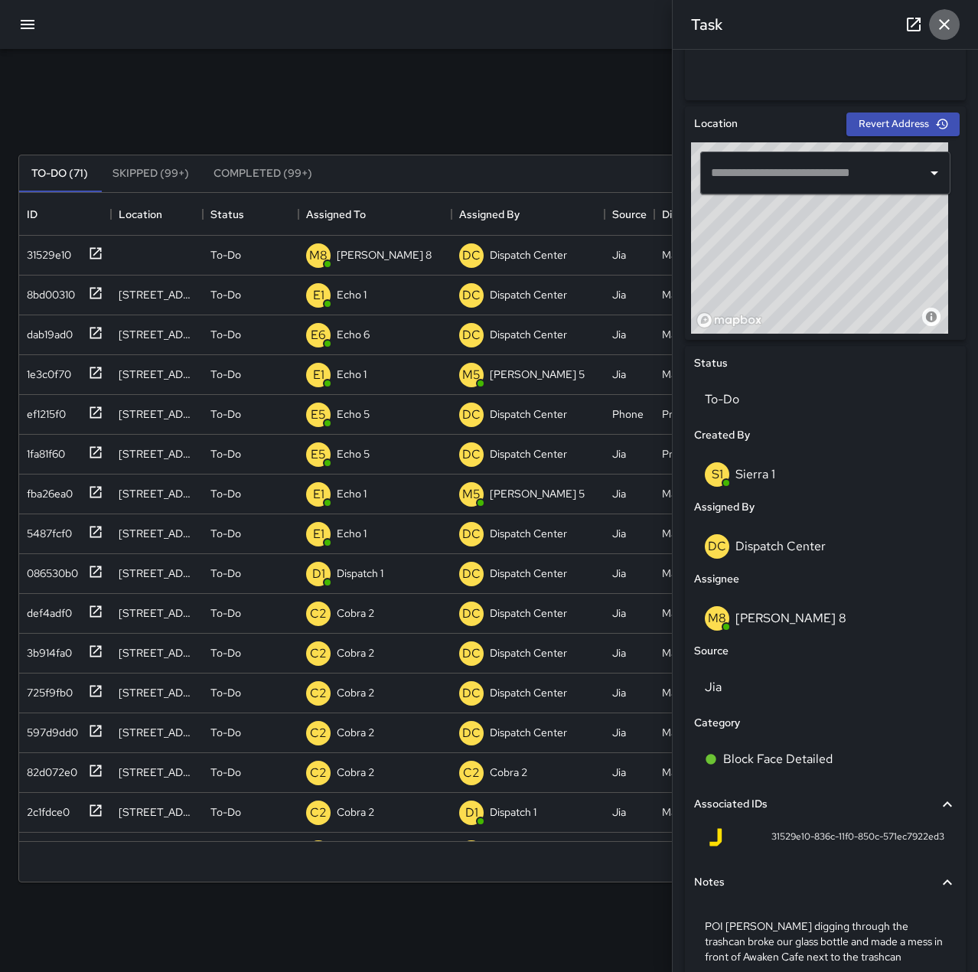
click at [952, 25] on icon "button" at bounding box center [944, 24] width 18 height 18
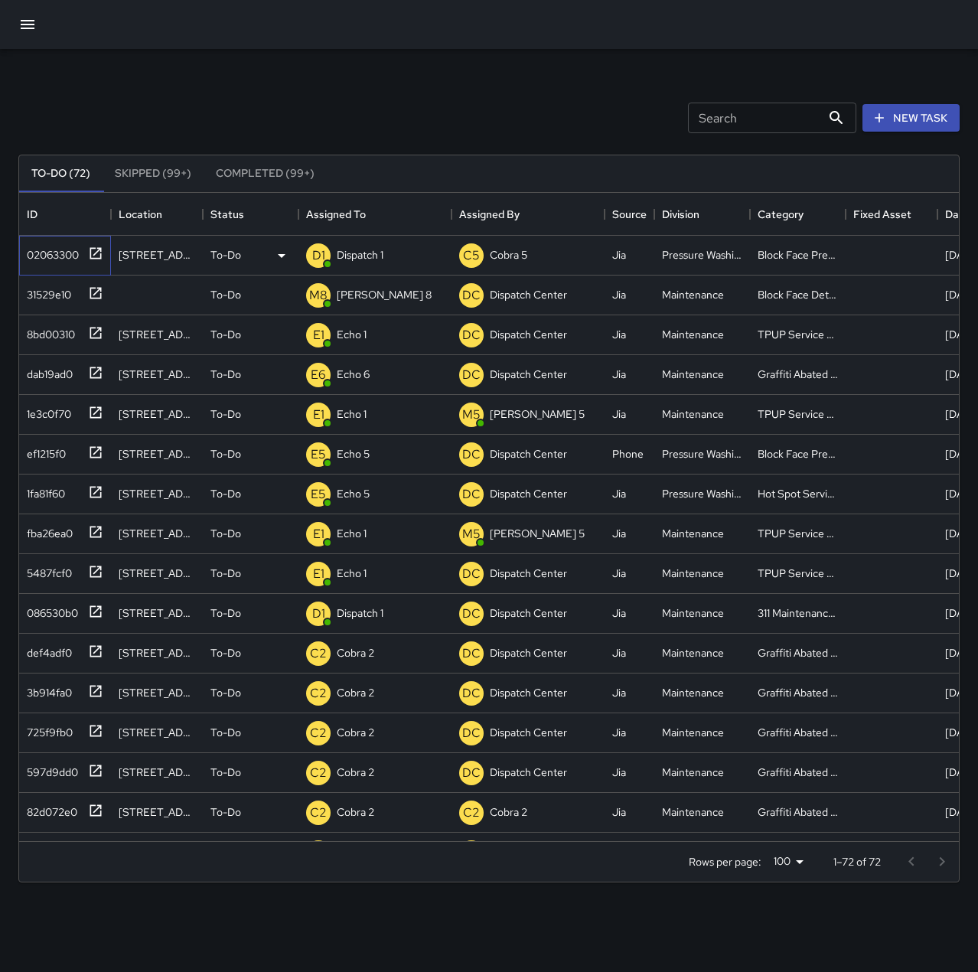
click at [64, 249] on div "02063300" at bounding box center [50, 251] width 58 height 21
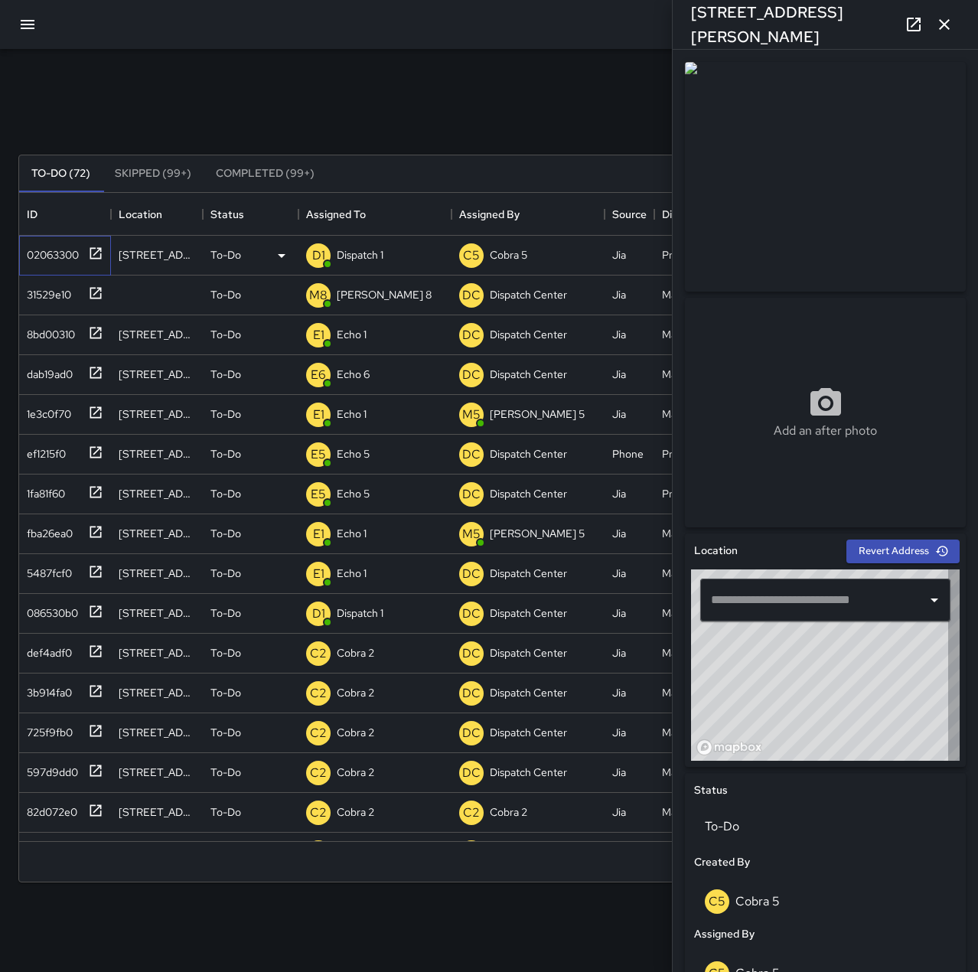
type input "**********"
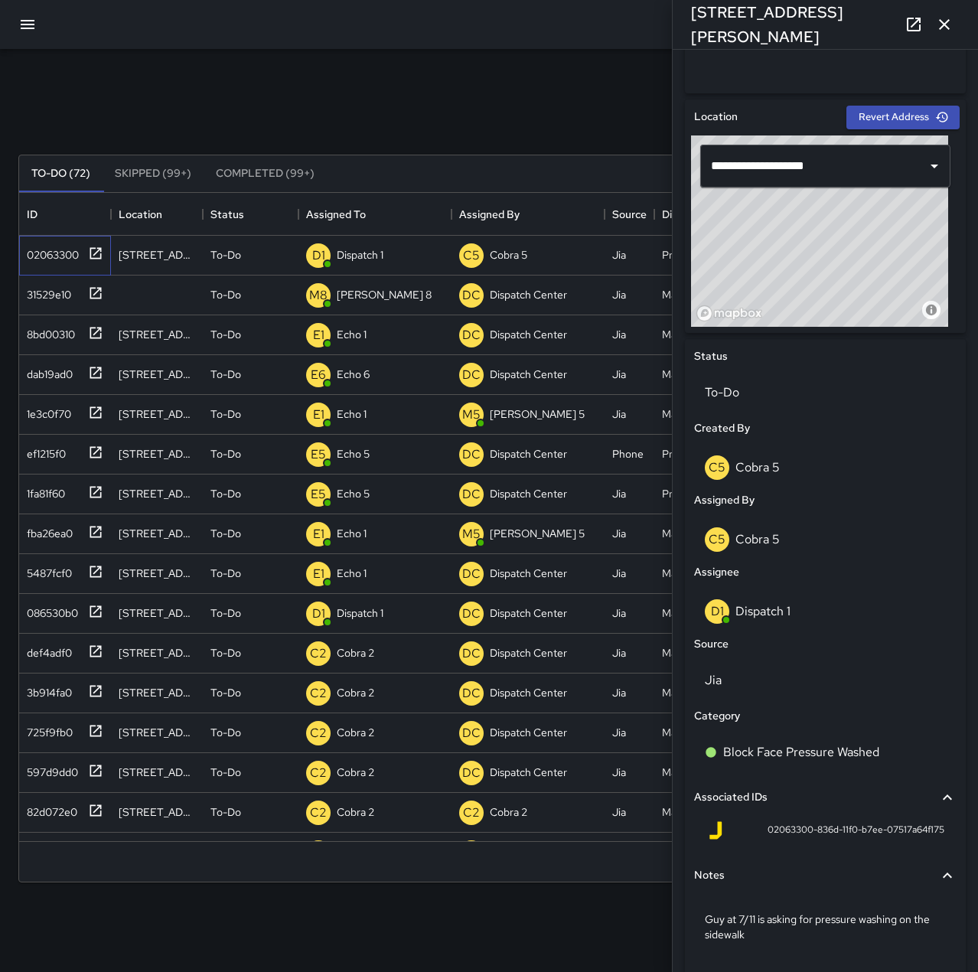
scroll to position [483, 0]
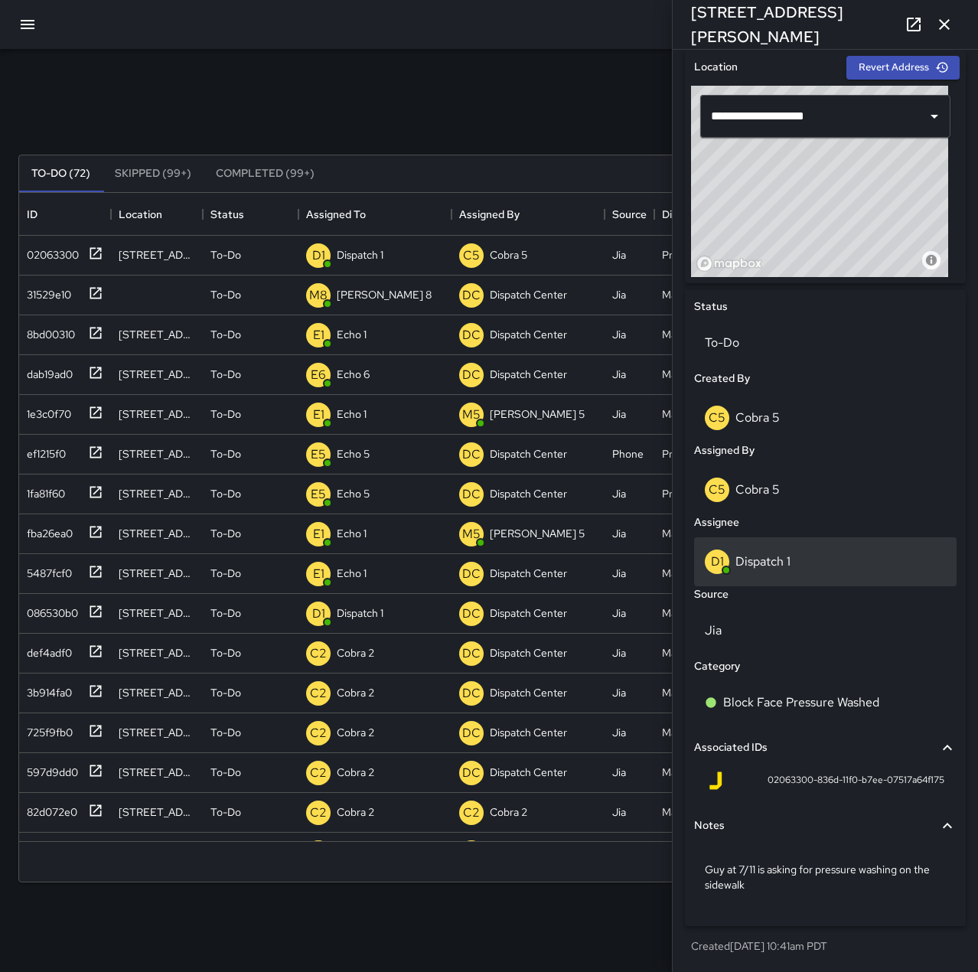
click at [786, 560] on p "Dispatch 1" at bounding box center [762, 561] width 55 height 16
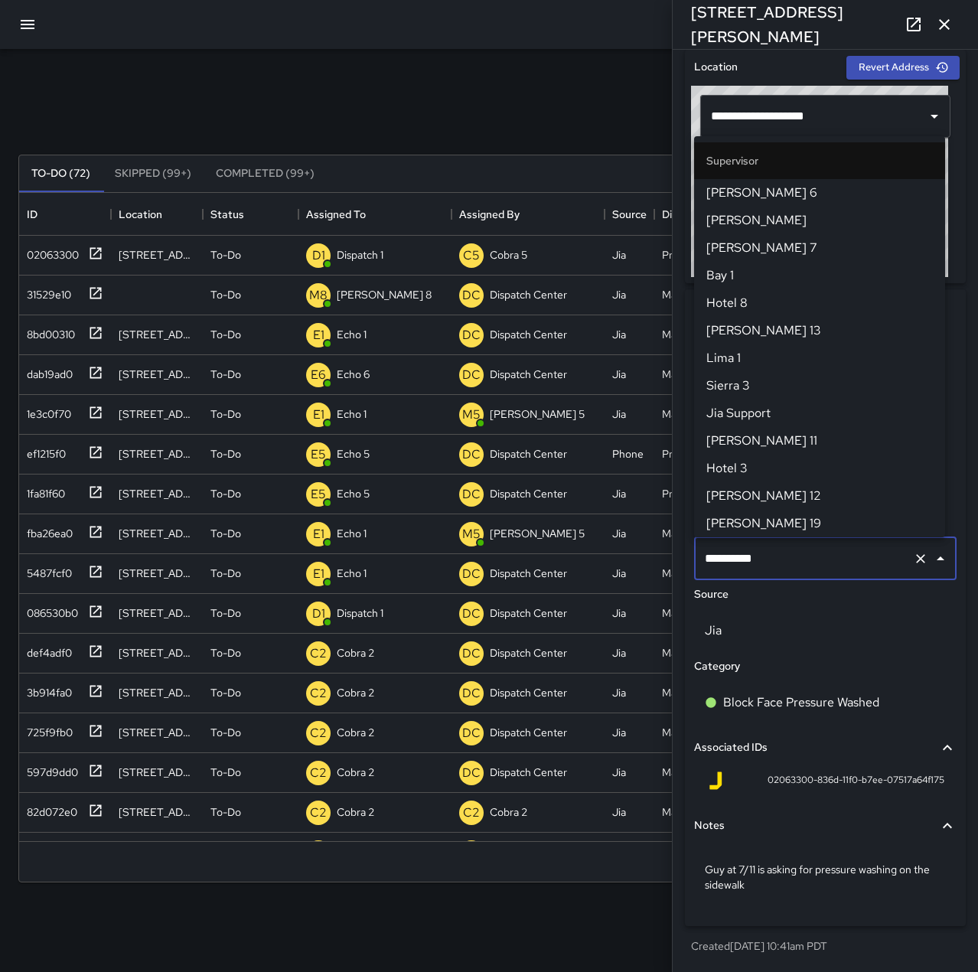
scroll to position [909, 0]
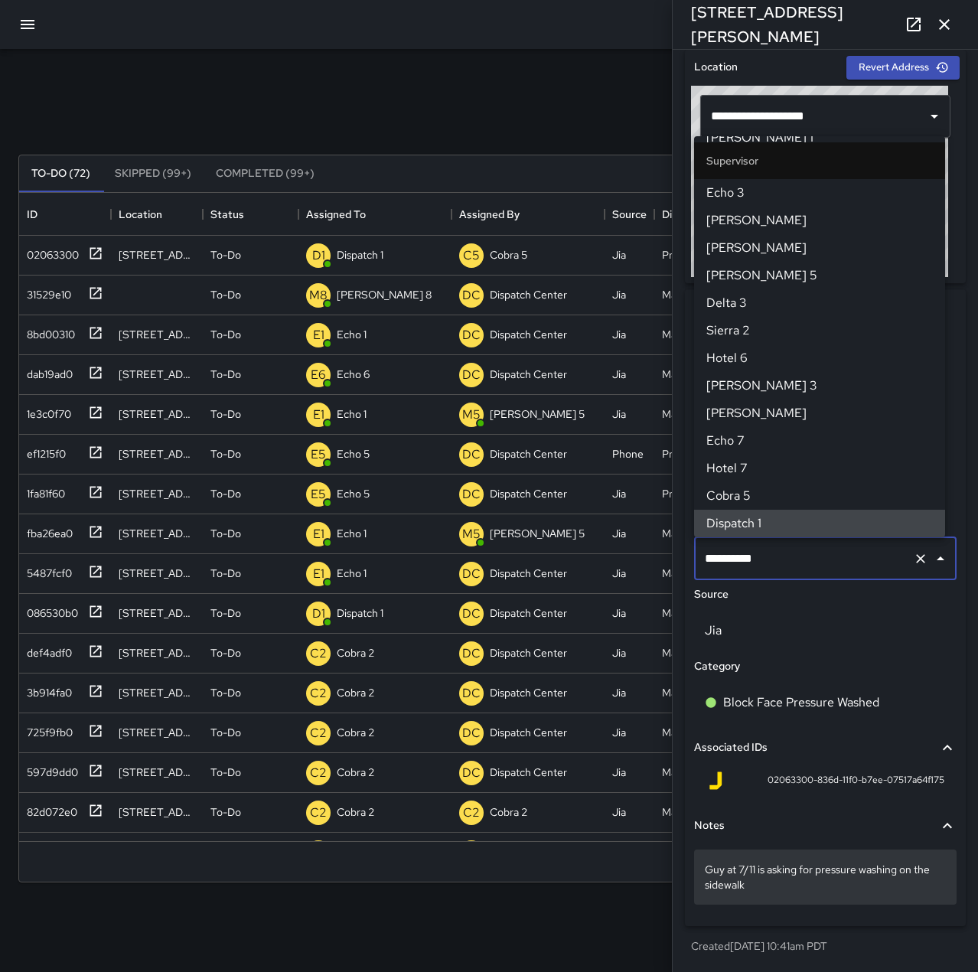
click at [781, 895] on div "Guy at 7/11 is asking for pressure washing on the sidewalk" at bounding box center [825, 876] width 262 height 55
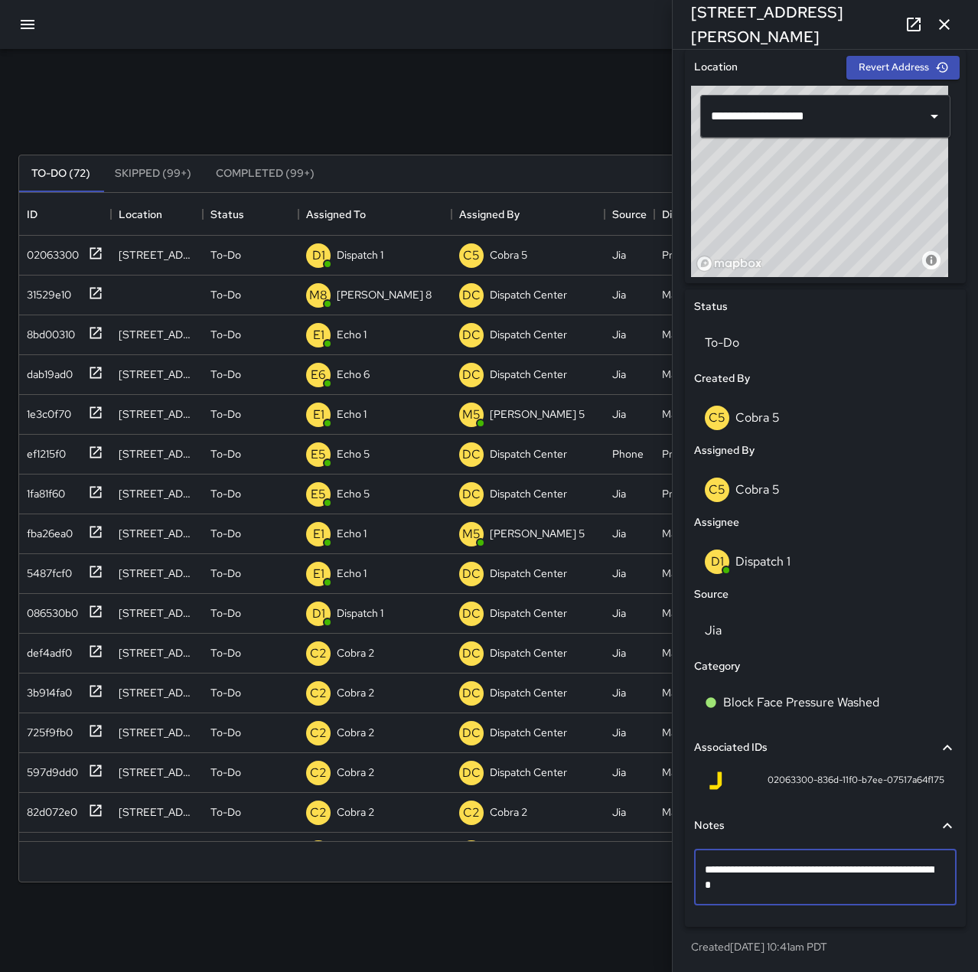
type textarea "**********"
click at [947, 23] on icon "button" at bounding box center [944, 24] width 18 height 18
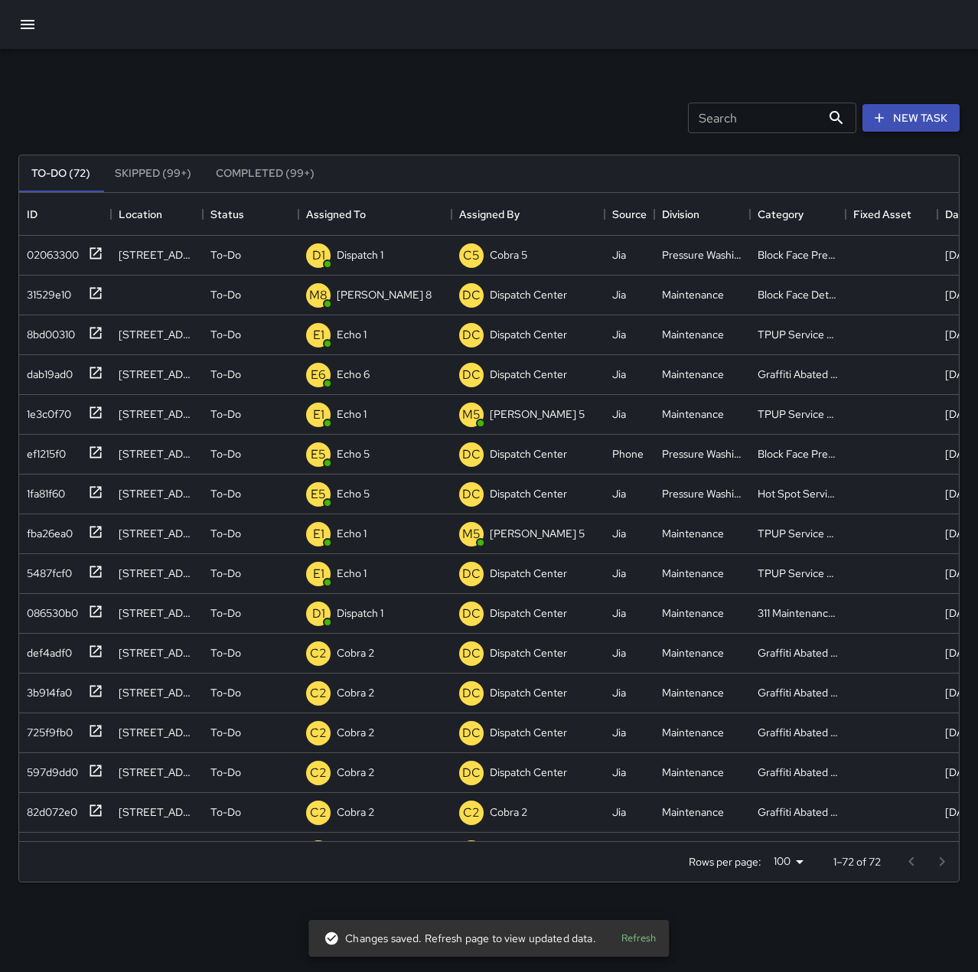
click at [886, 123] on icon "button" at bounding box center [878, 117] width 15 height 15
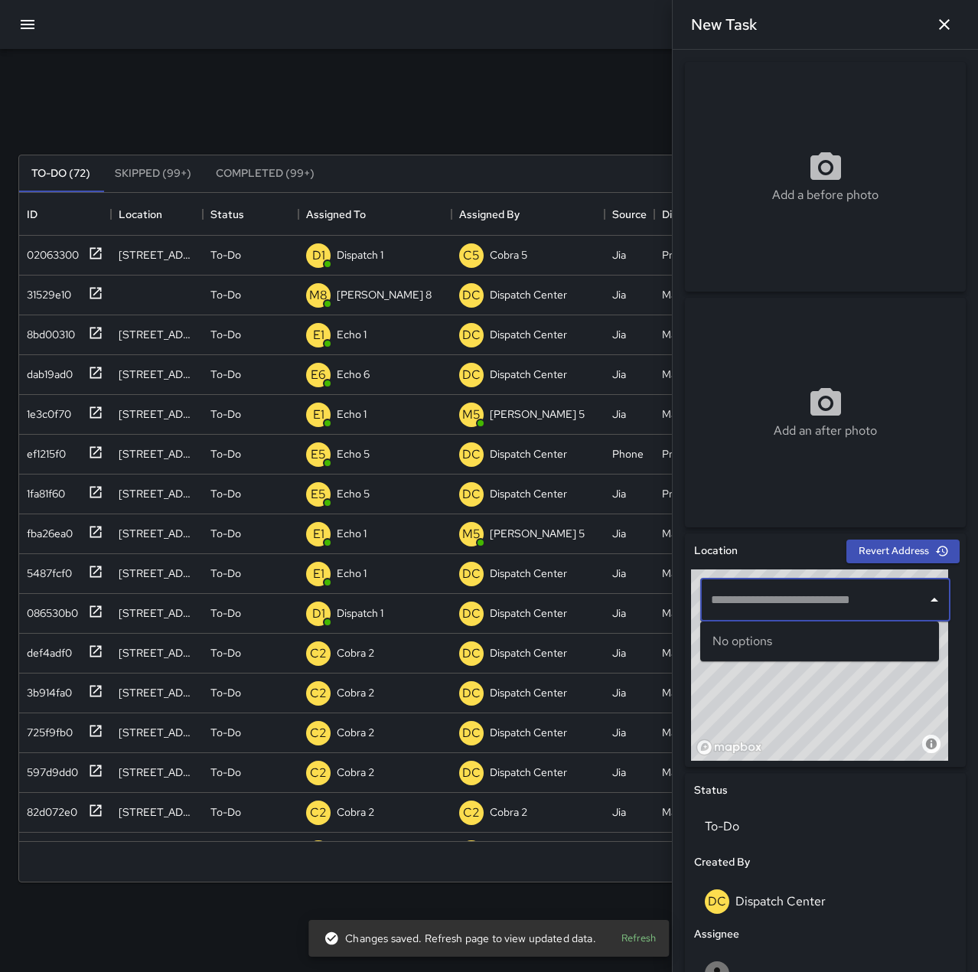
click at [790, 602] on input "text" at bounding box center [813, 599] width 213 height 29
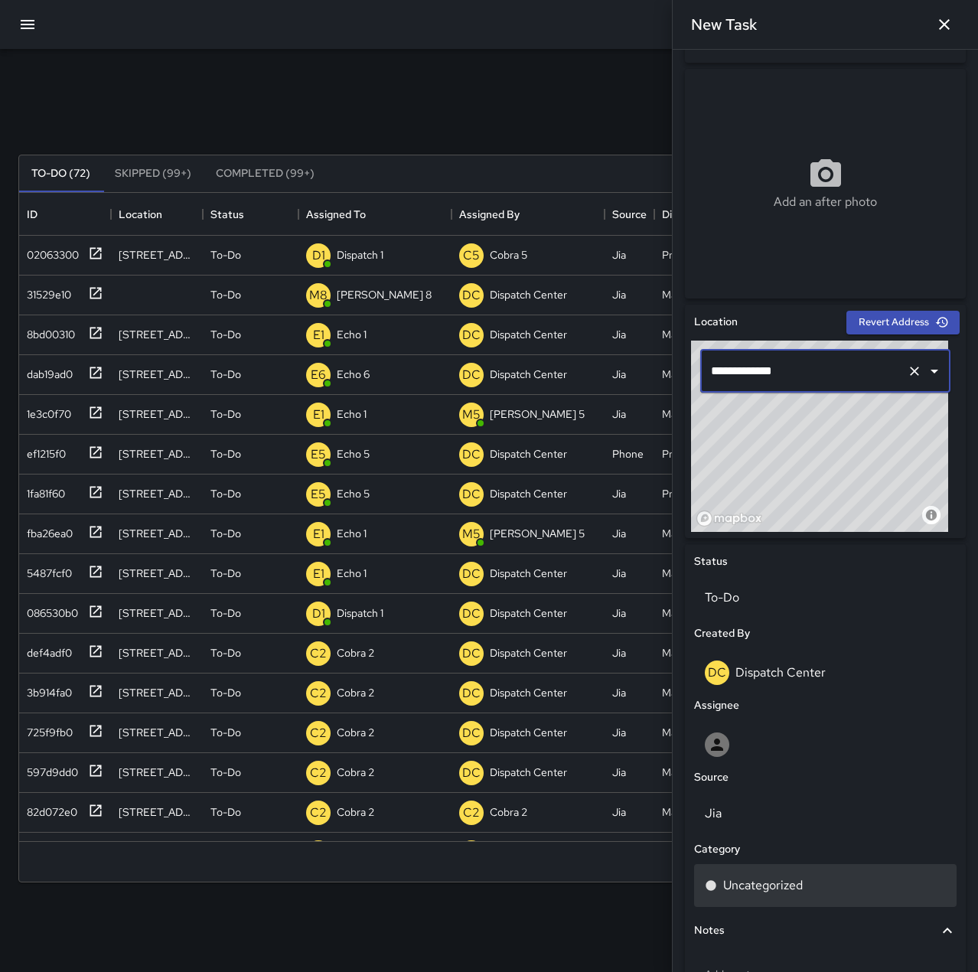
scroll to position [229, 0]
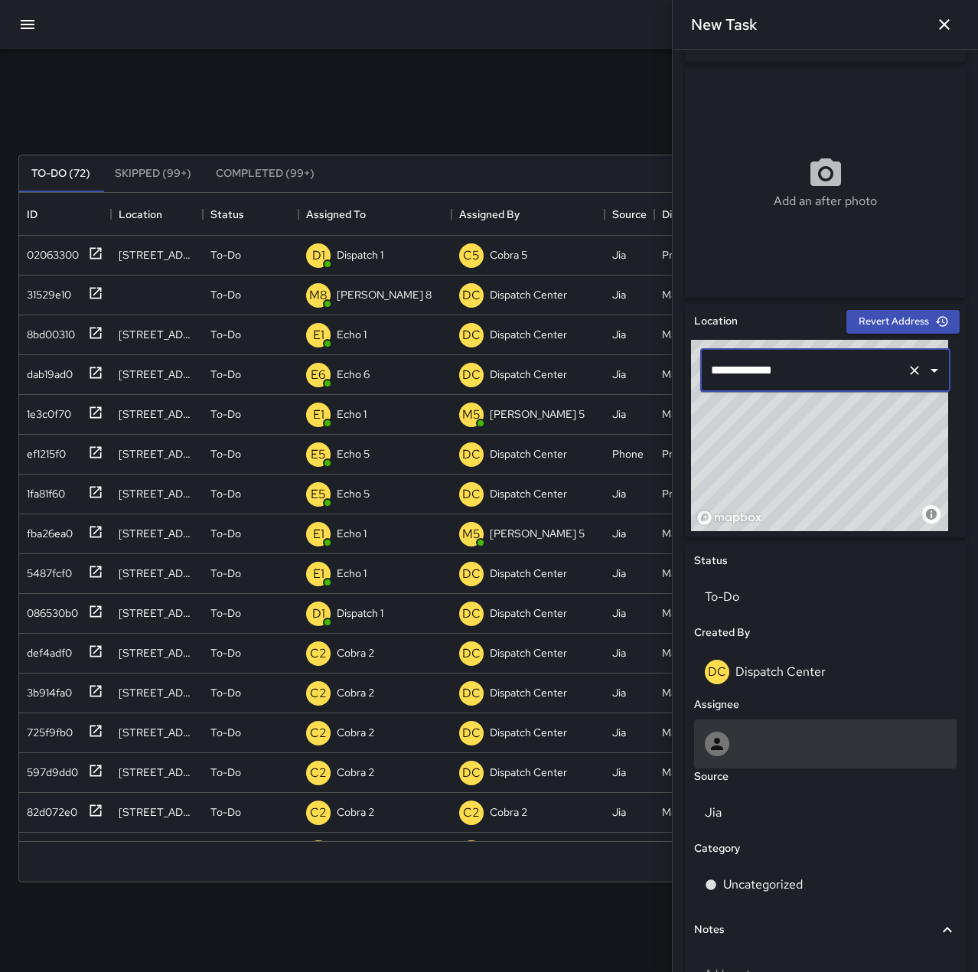
type input "**********"
click at [746, 726] on div at bounding box center [825, 743] width 262 height 49
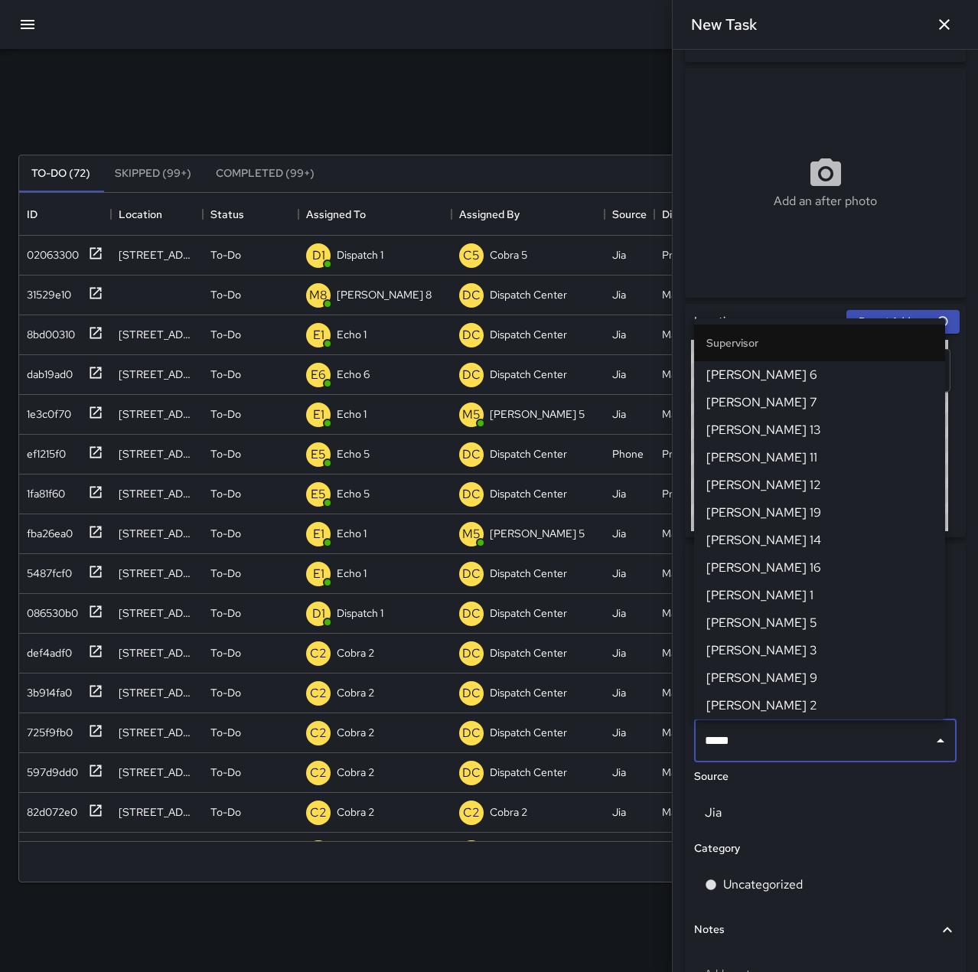
scroll to position [636, 928]
type input "*"
click at [941, 18] on icon "button" at bounding box center [944, 24] width 18 height 18
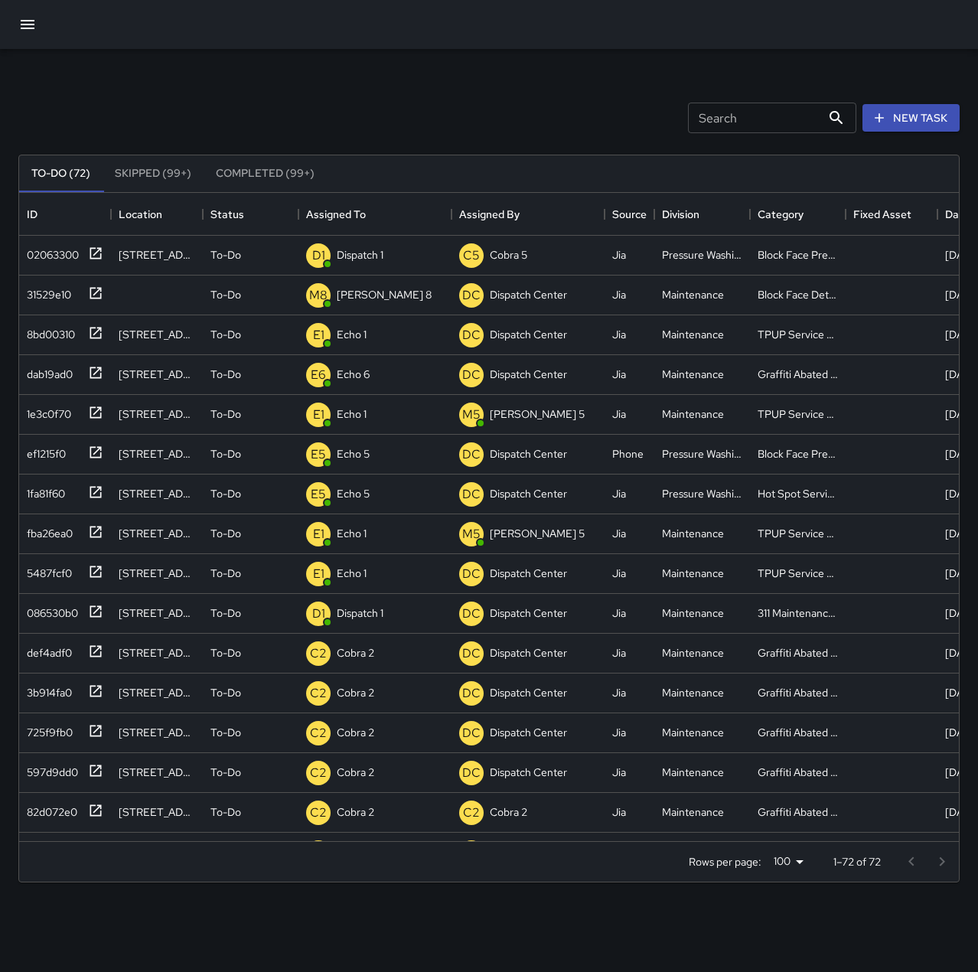
click at [321, 133] on div "To-Do (72) Skipped (99+) Completed (99+) ID Location Status Assigned To Assigne…" at bounding box center [488, 518] width 941 height 770
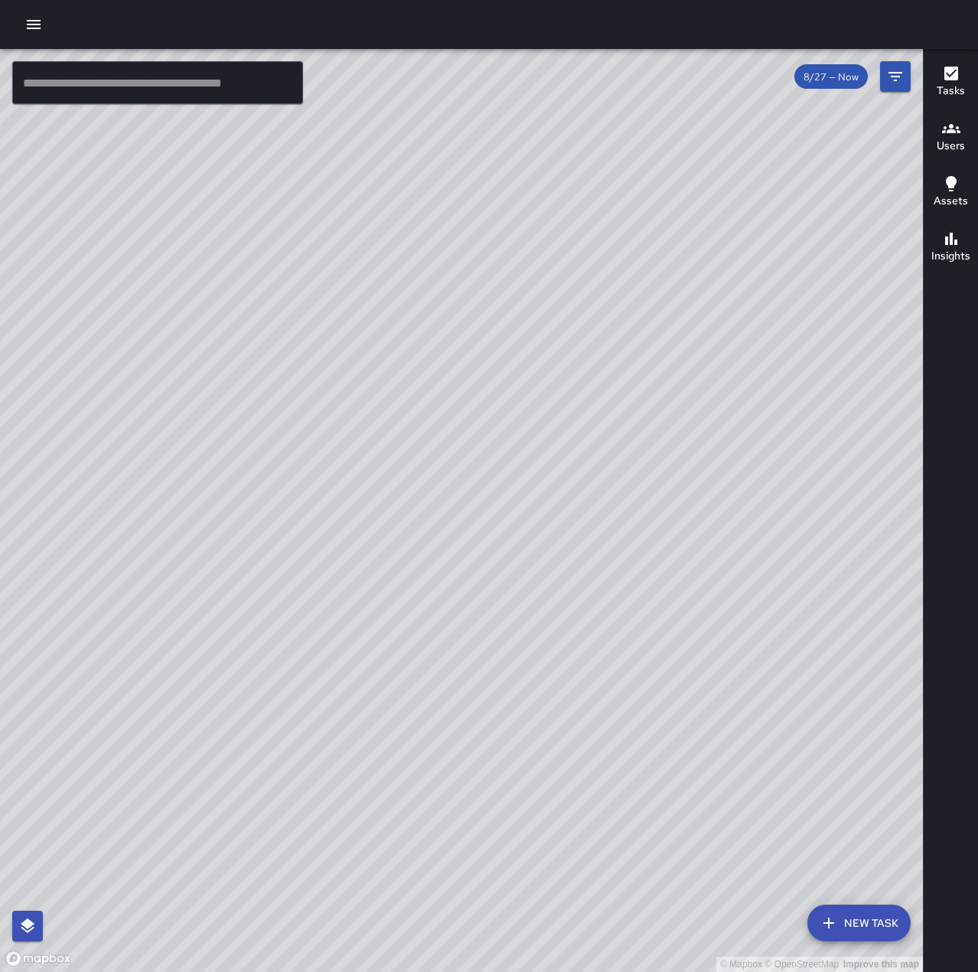
drag, startPoint x: 451, startPoint y: 612, endPoint x: 808, endPoint y: 672, distance: 361.6
click at [808, 672] on div "© Mapbox © OpenStreetMap Improve this map" at bounding box center [461, 510] width 923 height 923
drag, startPoint x: 339, startPoint y: 441, endPoint x: 570, endPoint y: 72, distance: 435.1
click at [570, 72] on div "© Mapbox © OpenStreetMap Improve this map" at bounding box center [461, 510] width 923 height 923
drag, startPoint x: 629, startPoint y: 656, endPoint x: 830, endPoint y: 608, distance: 206.9
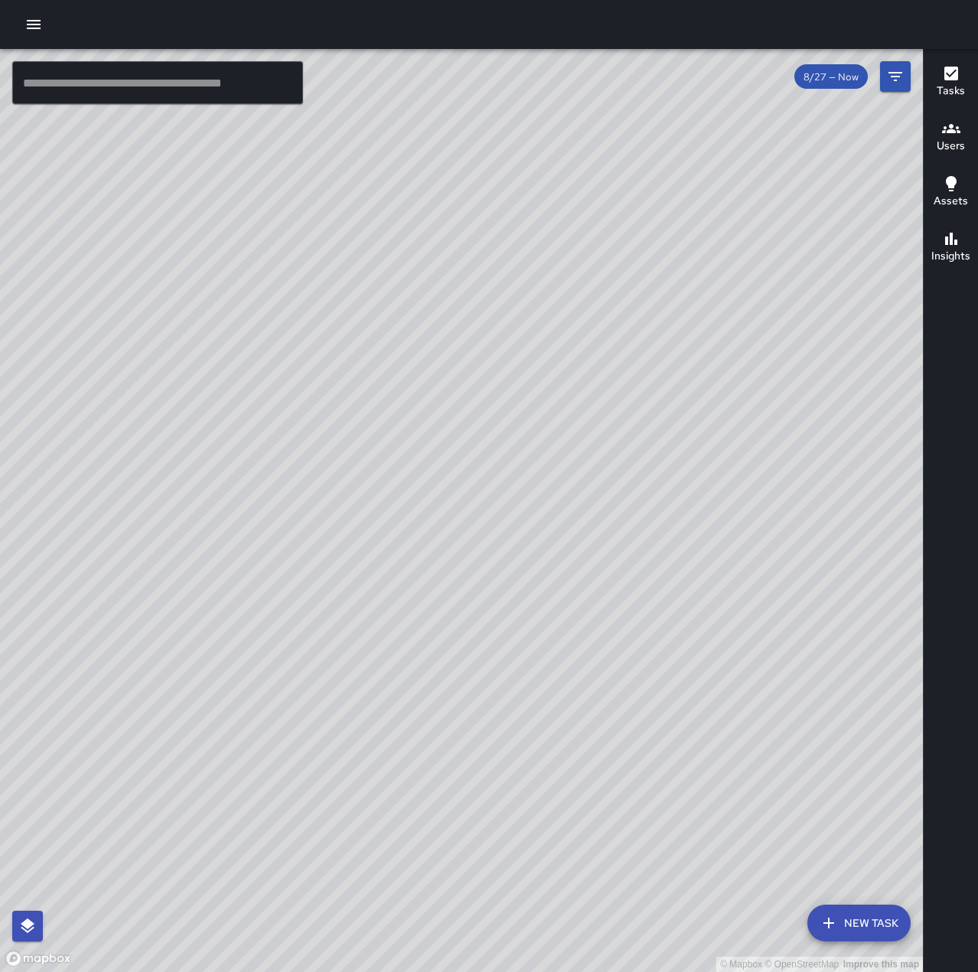
click at [830, 608] on div "© Mapbox © OpenStreetMap Improve this map" at bounding box center [461, 510] width 923 height 923
drag, startPoint x: 793, startPoint y: 584, endPoint x: 480, endPoint y: 708, distance: 336.5
click at [480, 708] on div "© Mapbox © OpenStreetMap Improve this map" at bounding box center [461, 510] width 923 height 923
drag, startPoint x: 516, startPoint y: 327, endPoint x: 410, endPoint y: 483, distance: 187.8
click at [410, 483] on div "© Mapbox © OpenStreetMap Improve this map" at bounding box center [461, 510] width 923 height 923
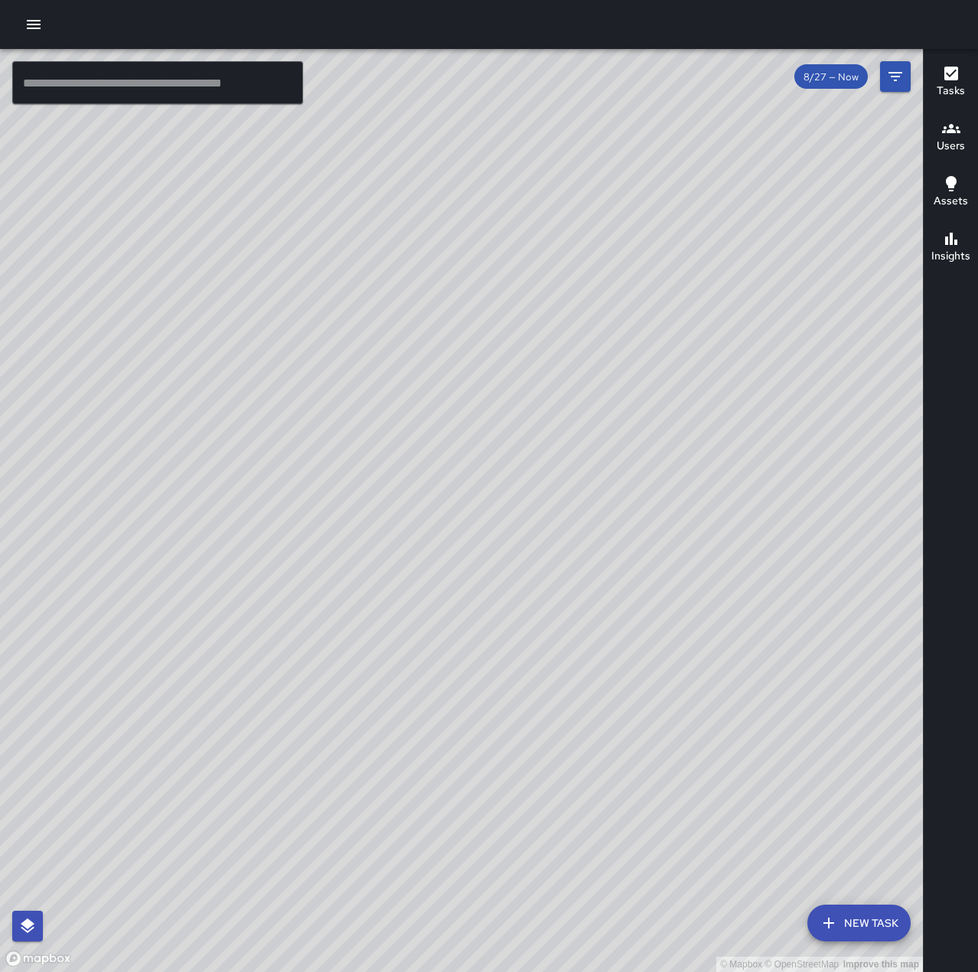
drag, startPoint x: 295, startPoint y: 469, endPoint x: 750, endPoint y: 101, distance: 585.3
click at [750, 101] on div "© Mapbox © OpenStreetMap Improve this map" at bounding box center [461, 510] width 923 height 923
drag, startPoint x: 632, startPoint y: 448, endPoint x: 83, endPoint y: 867, distance: 691.0
click at [83, 867] on div "© Mapbox © OpenStreetMap Improve this map" at bounding box center [461, 510] width 923 height 923
drag, startPoint x: 221, startPoint y: 531, endPoint x: 458, endPoint y: 596, distance: 245.9
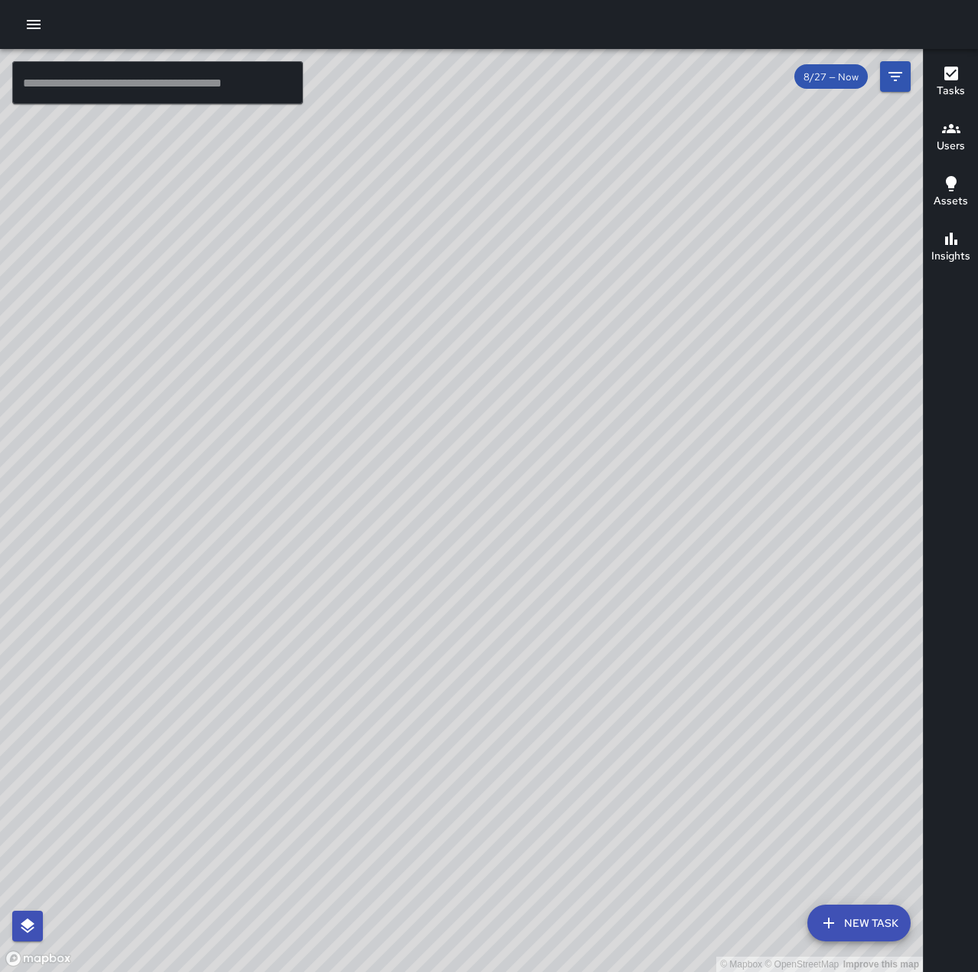
click at [458, 596] on div "© Mapbox © OpenStreetMap Improve this map" at bounding box center [461, 510] width 923 height 923
drag, startPoint x: 734, startPoint y: 684, endPoint x: 722, endPoint y: 378, distance: 306.2
click at [731, 379] on div "© Mapbox © OpenStreetMap Improve this map" at bounding box center [461, 510] width 923 height 923
drag, startPoint x: 784, startPoint y: 741, endPoint x: 506, endPoint y: 714, distance: 279.8
click at [506, 714] on div "© Mapbox © OpenStreetMap Improve this map" at bounding box center [461, 510] width 923 height 923
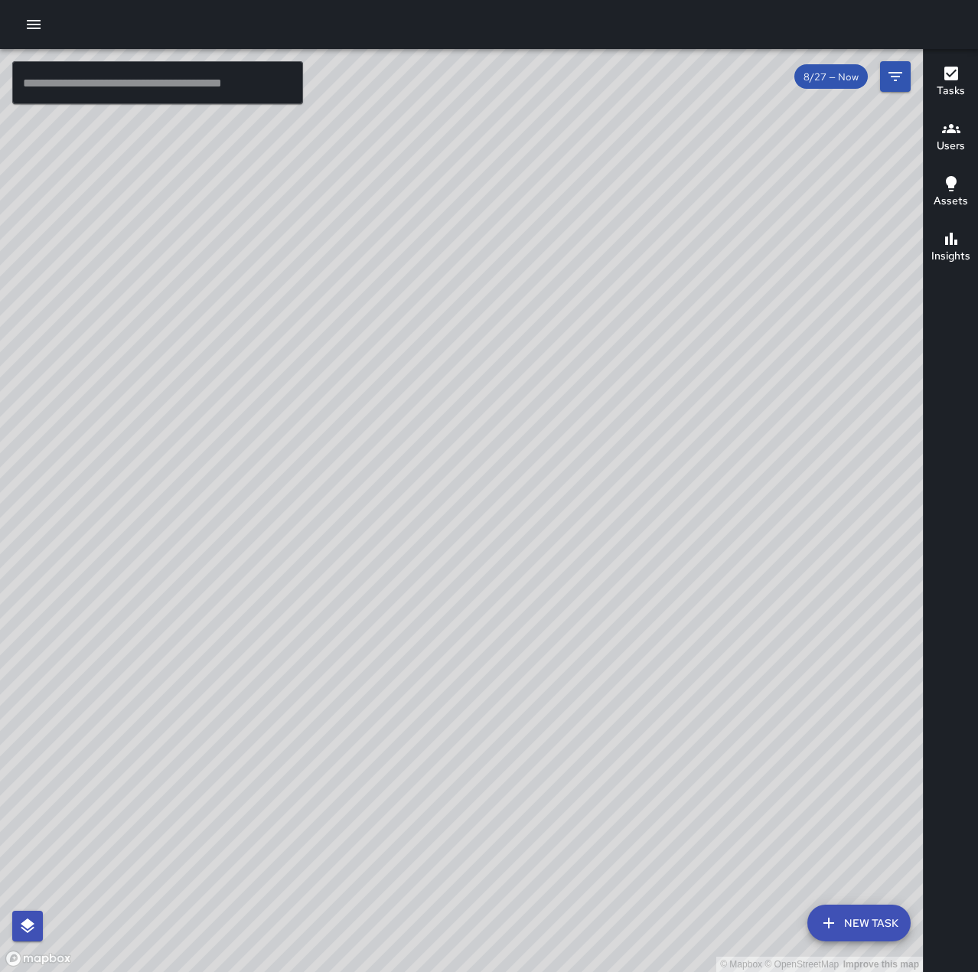
drag, startPoint x: 548, startPoint y: 739, endPoint x: 588, endPoint y: 741, distance: 40.6
click at [588, 741] on div "© Mapbox © OpenStreetMap Improve this map" at bounding box center [461, 510] width 923 height 923
drag, startPoint x: 348, startPoint y: 599, endPoint x: 511, endPoint y: 454, distance: 217.8
click at [511, 454] on div "© Mapbox © OpenStreetMap Improve this map" at bounding box center [461, 510] width 923 height 923
drag, startPoint x: 536, startPoint y: 506, endPoint x: 405, endPoint y: 470, distance: 136.4
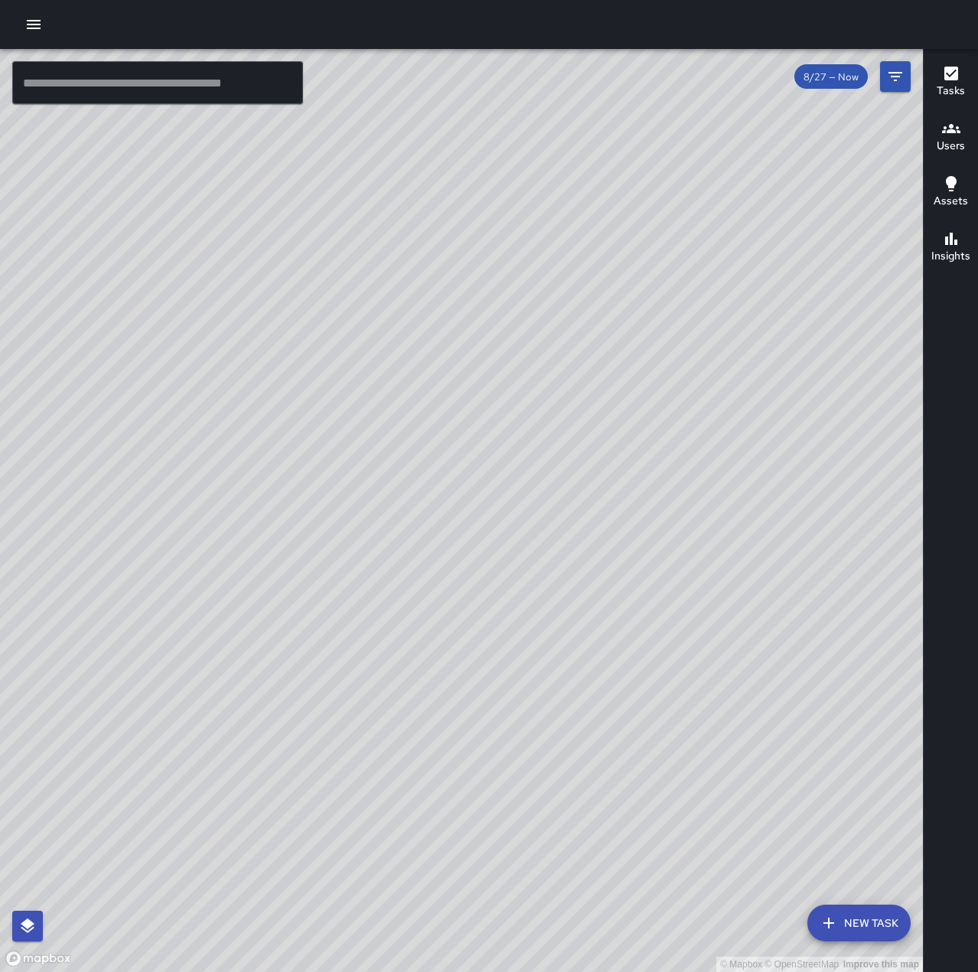
click at [405, 470] on div "© Mapbox © OpenStreetMap Improve this map" at bounding box center [461, 510] width 923 height 923
drag, startPoint x: 735, startPoint y: 451, endPoint x: 530, endPoint y: 666, distance: 296.5
click at [530, 666] on div "© Mapbox © OpenStreetMap Improve this map" at bounding box center [461, 510] width 923 height 923
drag, startPoint x: 493, startPoint y: 519, endPoint x: 759, endPoint y: 509, distance: 265.7
click at [759, 509] on div "© Mapbox © OpenStreetMap Improve this map" at bounding box center [461, 510] width 923 height 923
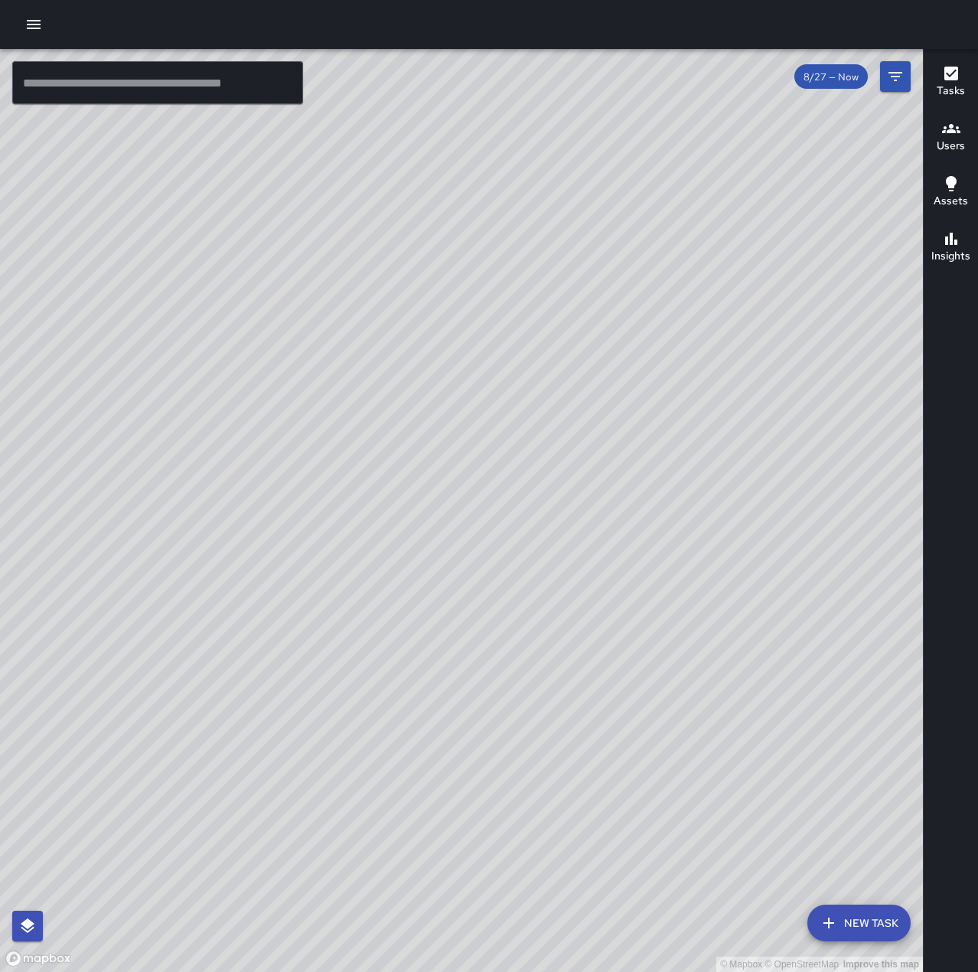
drag, startPoint x: 682, startPoint y: 346, endPoint x: 874, endPoint y: 331, distance: 191.8
click at [874, 331] on div "© Mapbox © OpenStreetMap Improve this map" at bounding box center [461, 510] width 923 height 923
drag, startPoint x: 643, startPoint y: 798, endPoint x: 527, endPoint y: 629, distance: 204.8
click at [527, 629] on div "© Mapbox © OpenStreetMap Improve this map" at bounding box center [461, 510] width 923 height 923
drag, startPoint x: 678, startPoint y: 657, endPoint x: 613, endPoint y: 651, distance: 65.3
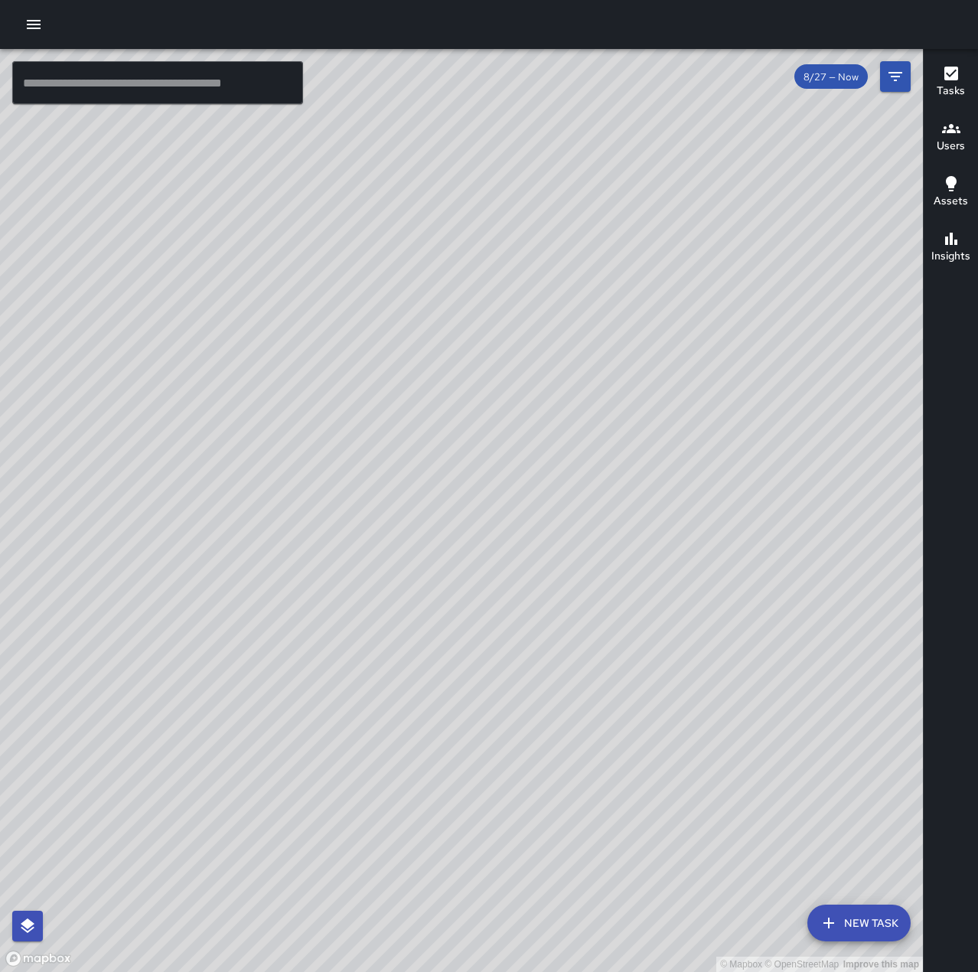
click at [613, 651] on div "© Mapbox © OpenStreetMap Improve this map" at bounding box center [461, 510] width 923 height 923
drag, startPoint x: 630, startPoint y: 754, endPoint x: 623, endPoint y: 698, distance: 56.3
click at [623, 698] on div "© Mapbox © OpenStreetMap Improve this map" at bounding box center [461, 510] width 923 height 923
